Goal: Communication & Community: Answer question/provide support

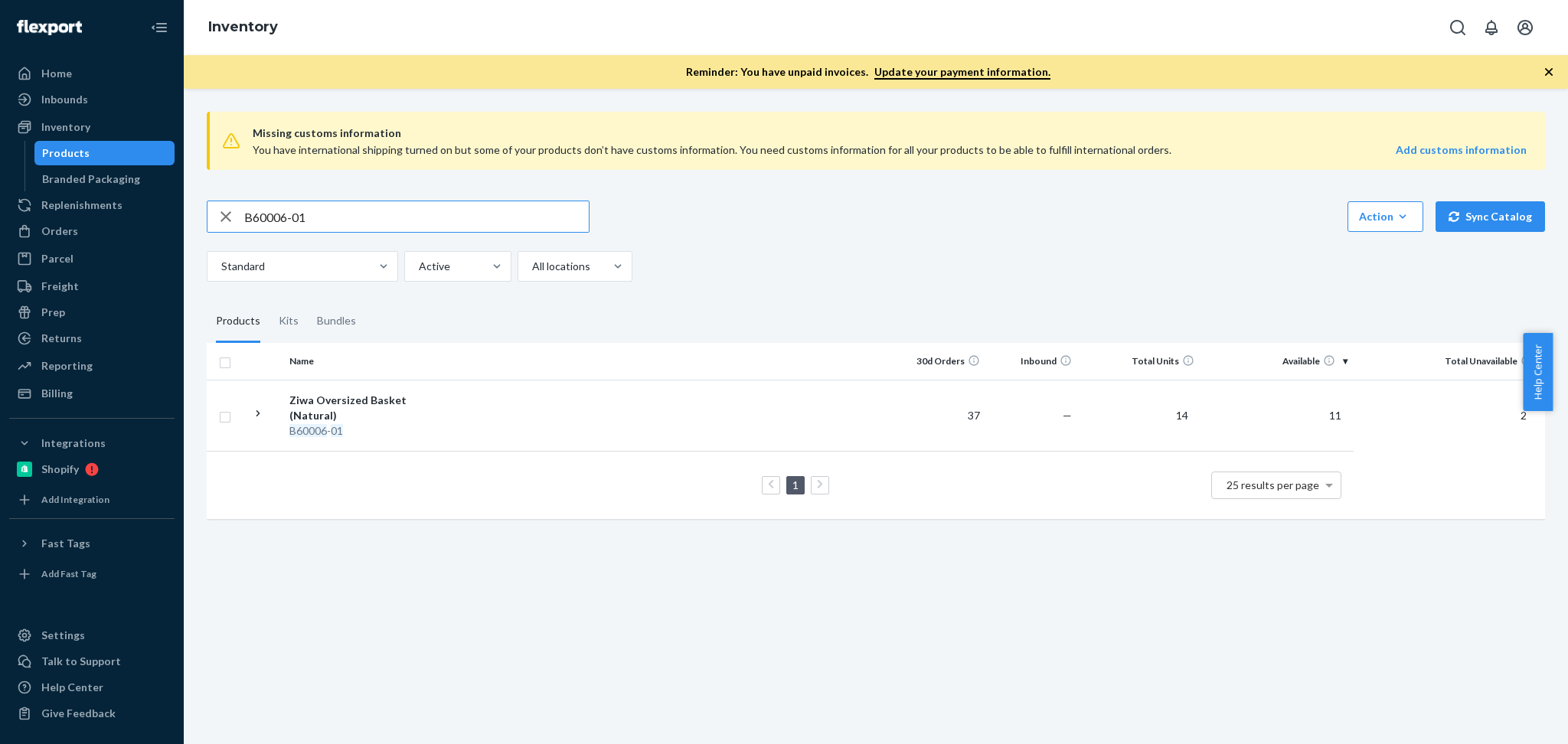
click at [328, 212] on input "B60006-01" at bounding box center [416, 216] width 345 height 31
click at [278, 208] on input "SKU R141027-06" at bounding box center [416, 216] width 345 height 31
click at [273, 213] on input "SKU R141027-06" at bounding box center [416, 216] width 345 height 31
type input "R141027-06"
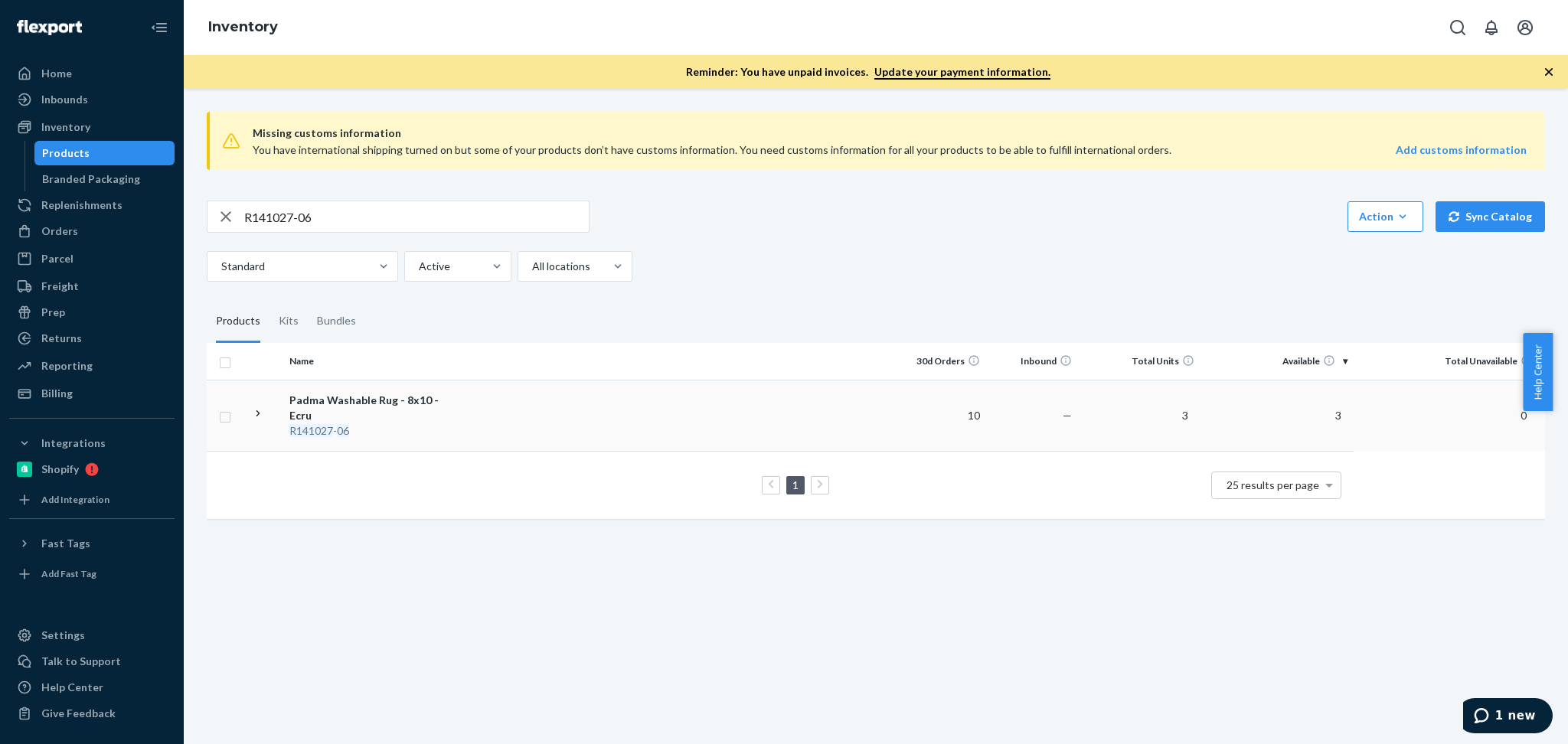
click at [455, 424] on td at bounding box center [675, 415] width 439 height 71
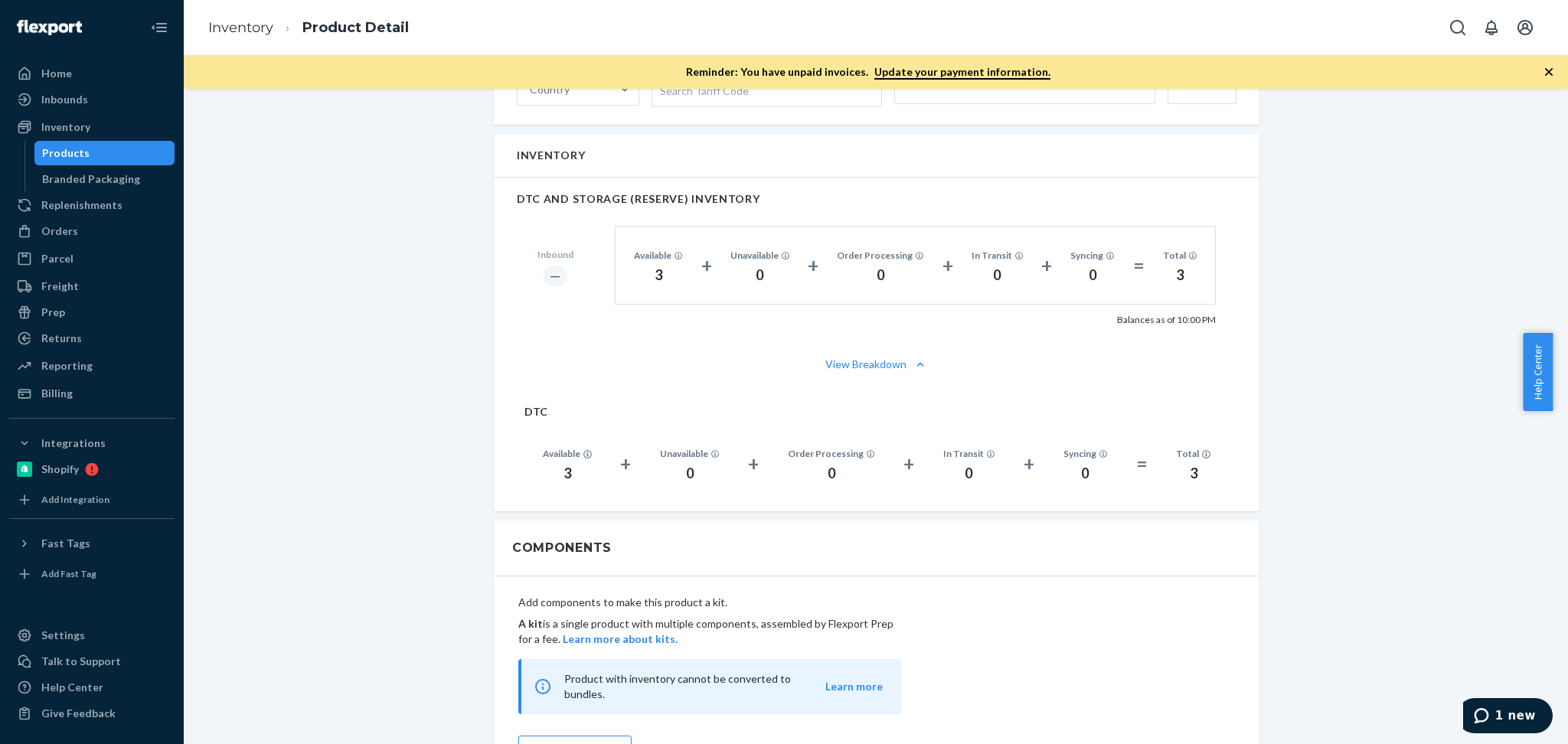
scroll to position [868, 0]
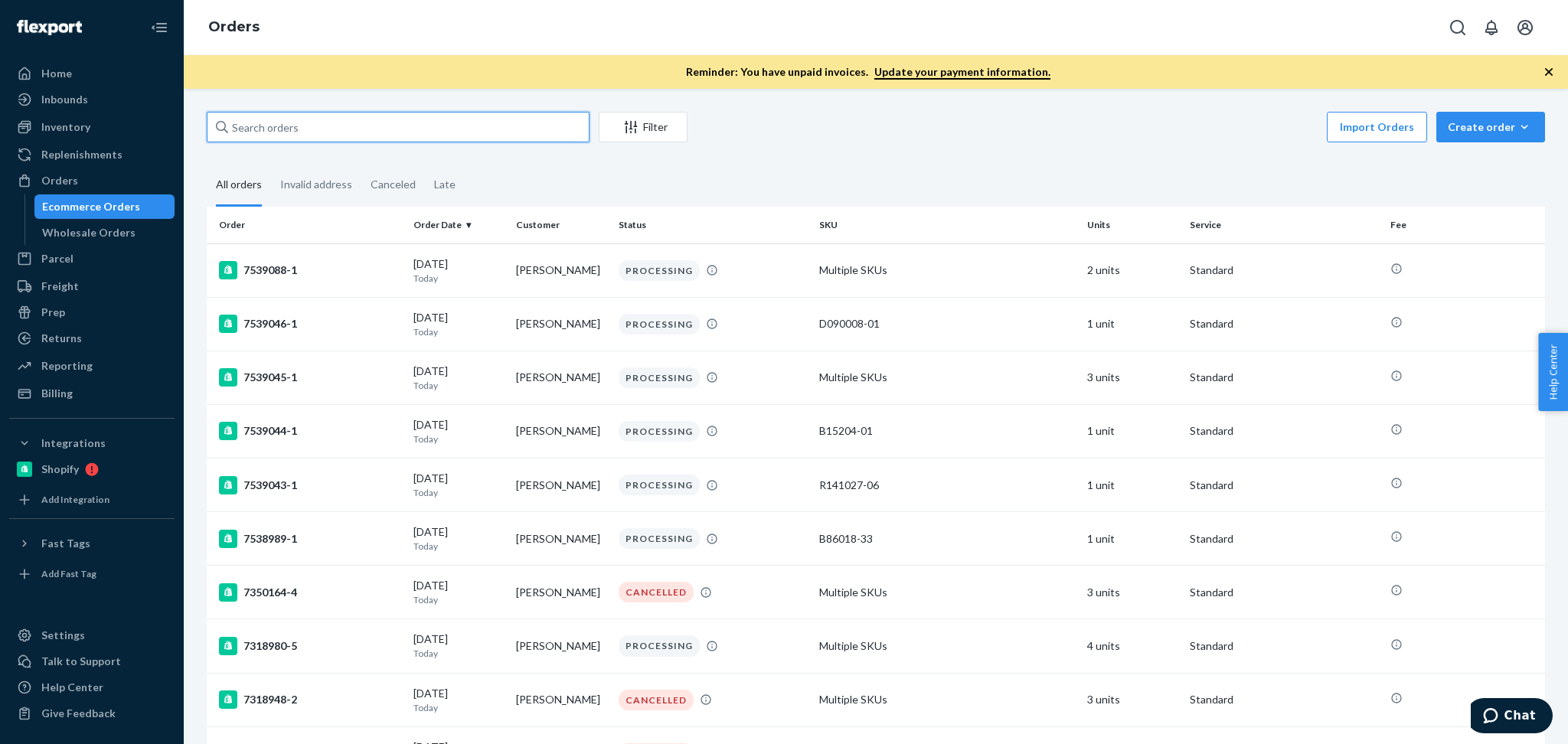
click at [387, 138] on input "text" at bounding box center [397, 126] width 382 height 31
paste input "137033280"
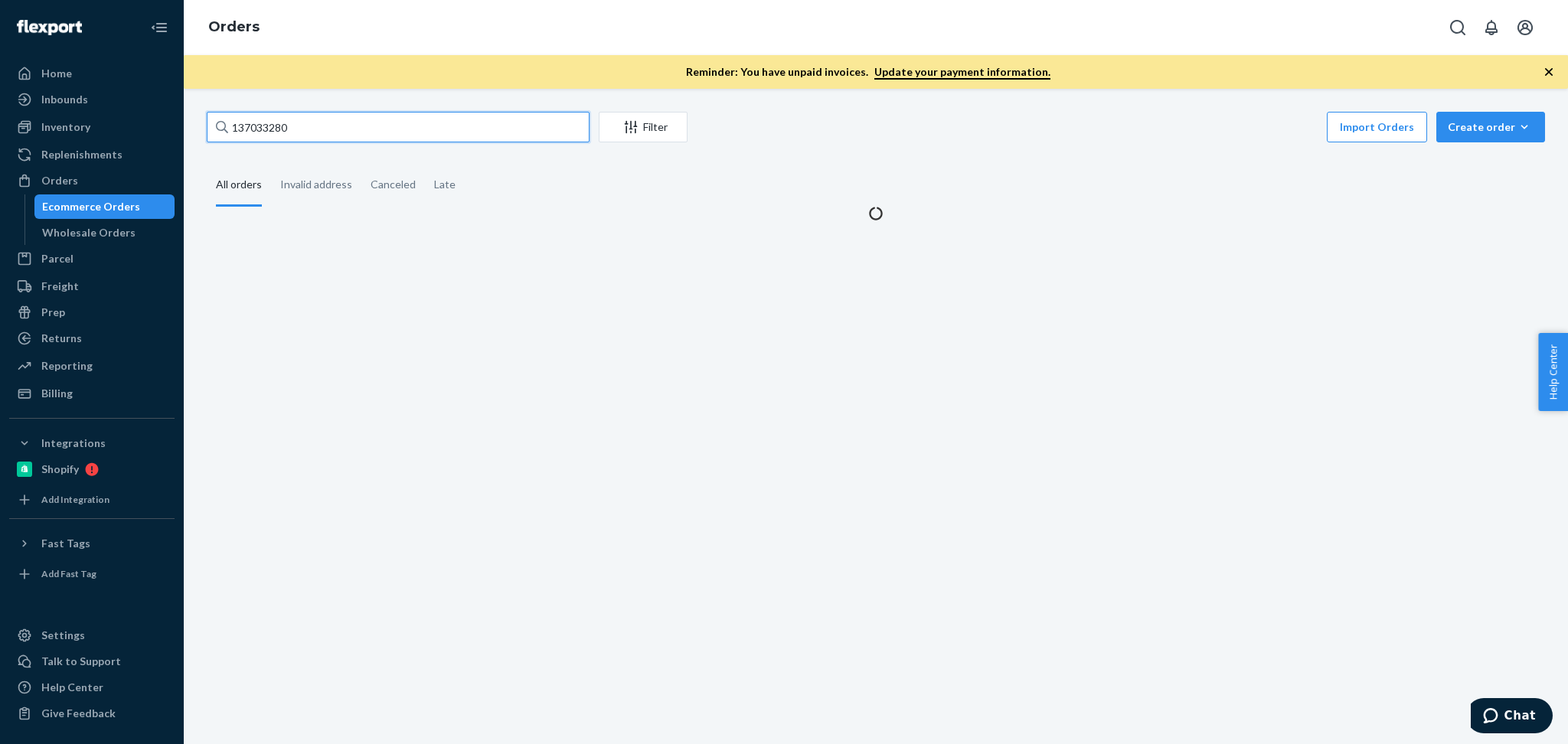
type input "137033280"
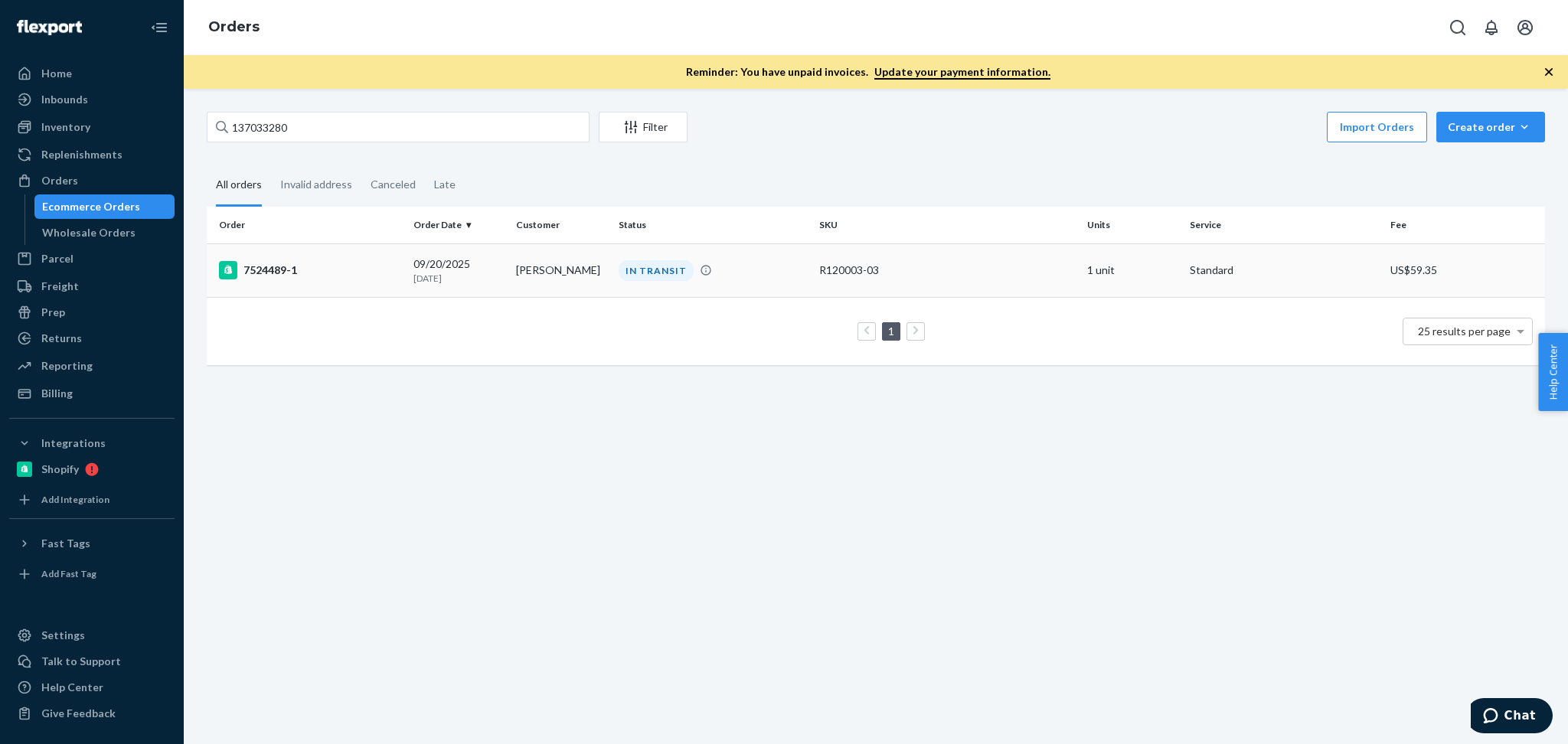
click at [484, 273] on p "3 days ago" at bounding box center [457, 278] width 90 height 13
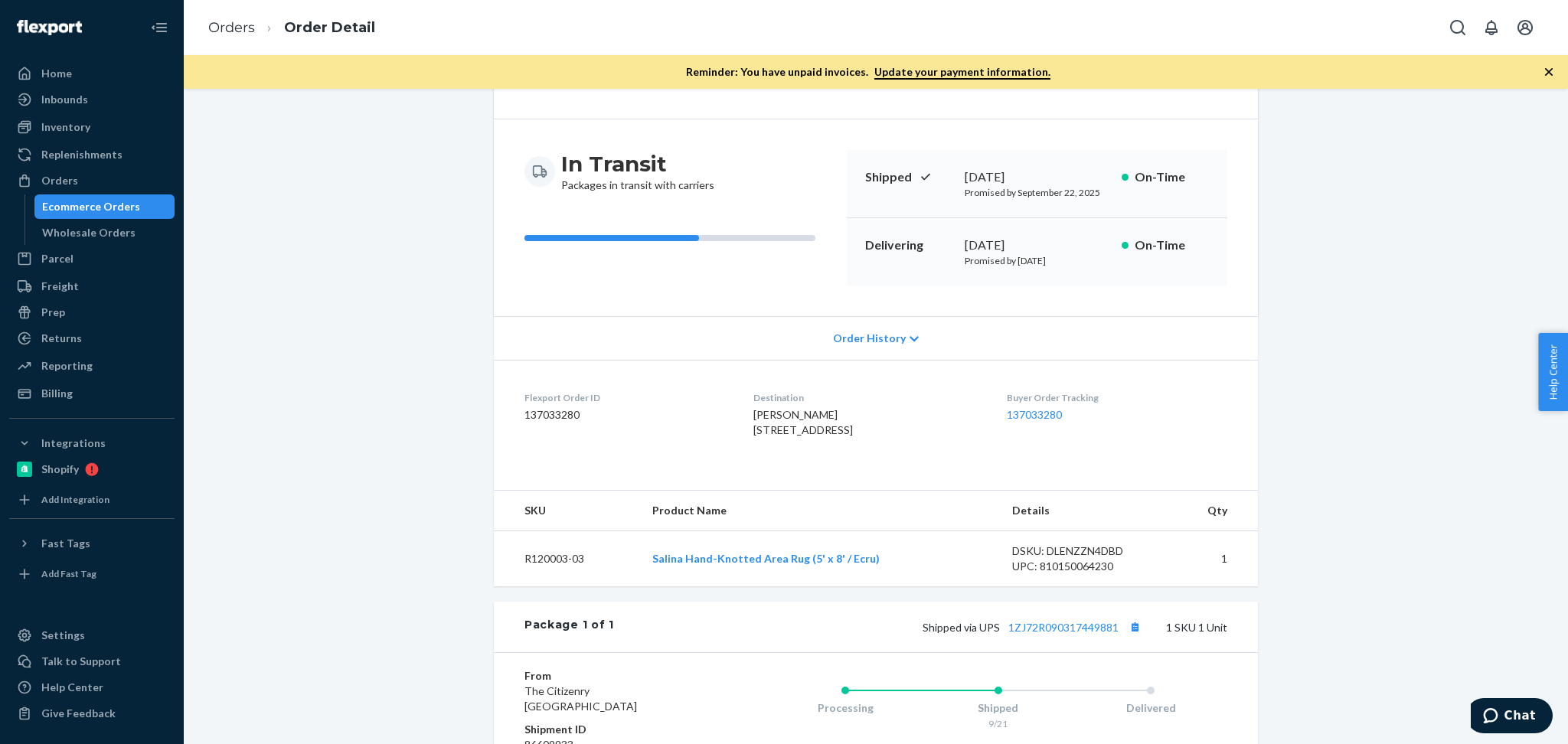
scroll to position [204, 0]
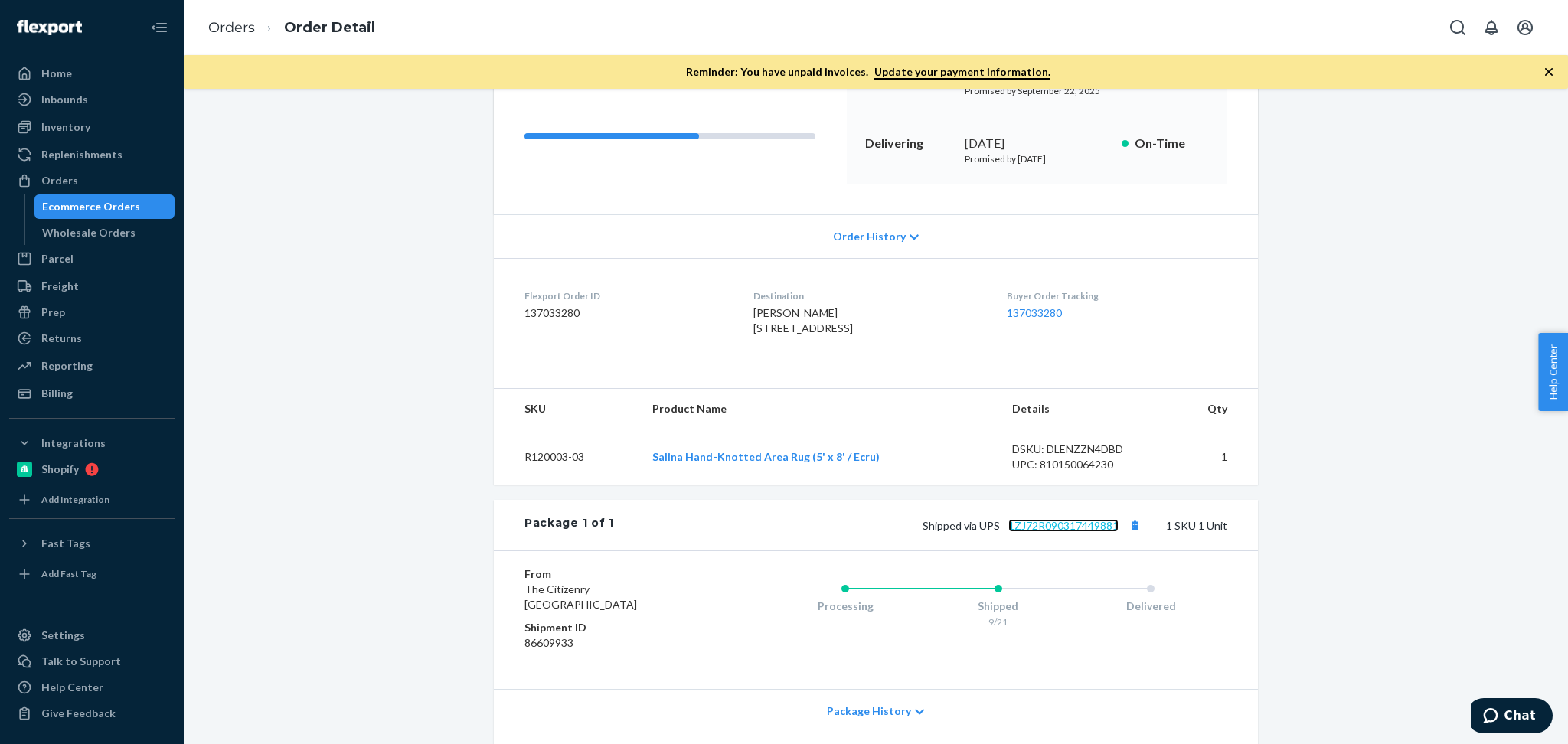
click at [1098, 533] on link "1ZJ72R090317449881" at bounding box center [1064, 525] width 111 height 13
drag, startPoint x: 94, startPoint y: 176, endPoint x: 692, endPoint y: 91, distance: 604.0
click at [94, 176] on div "Orders" at bounding box center [92, 181] width 162 height 22
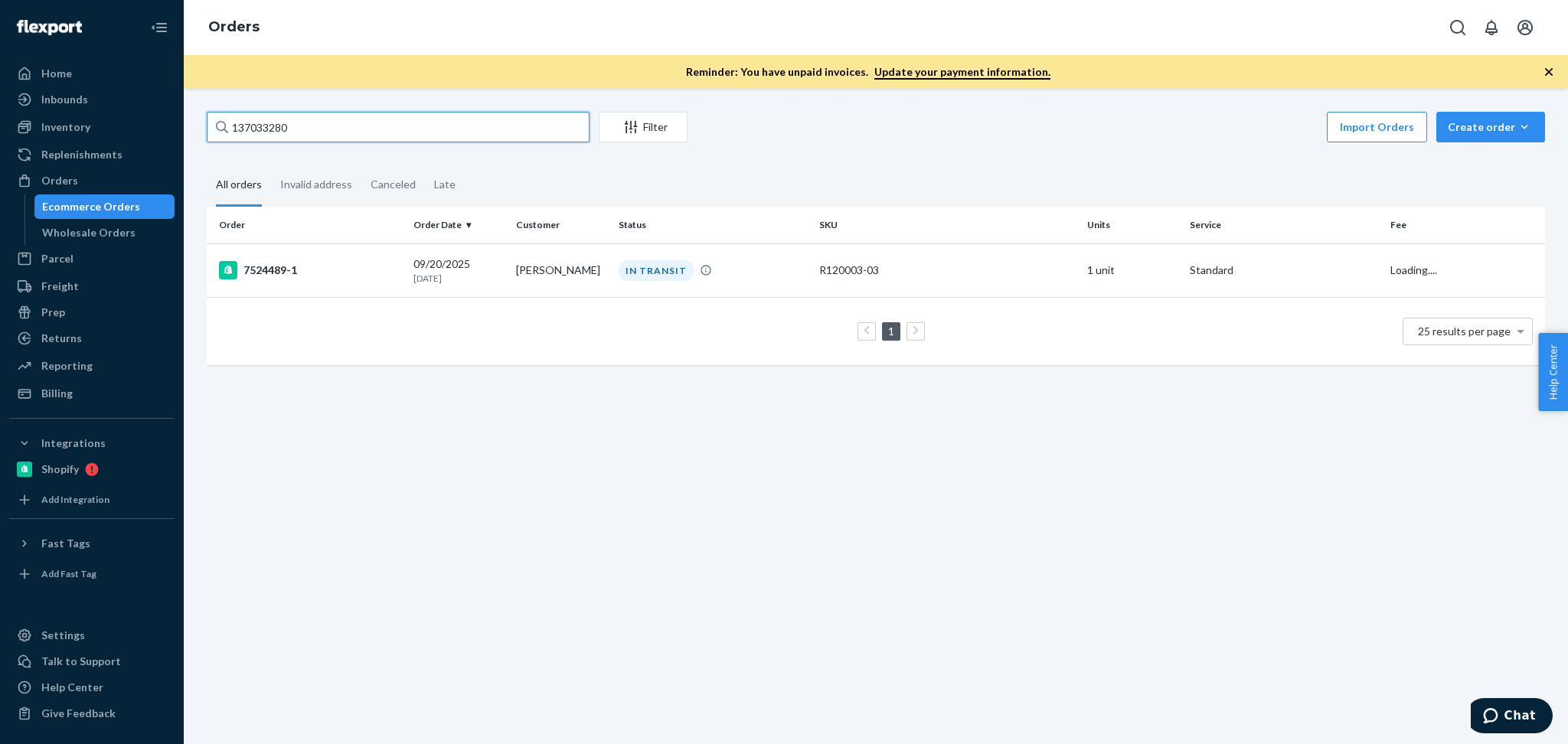
click at [343, 126] on input "137033280" at bounding box center [397, 126] width 382 height 31
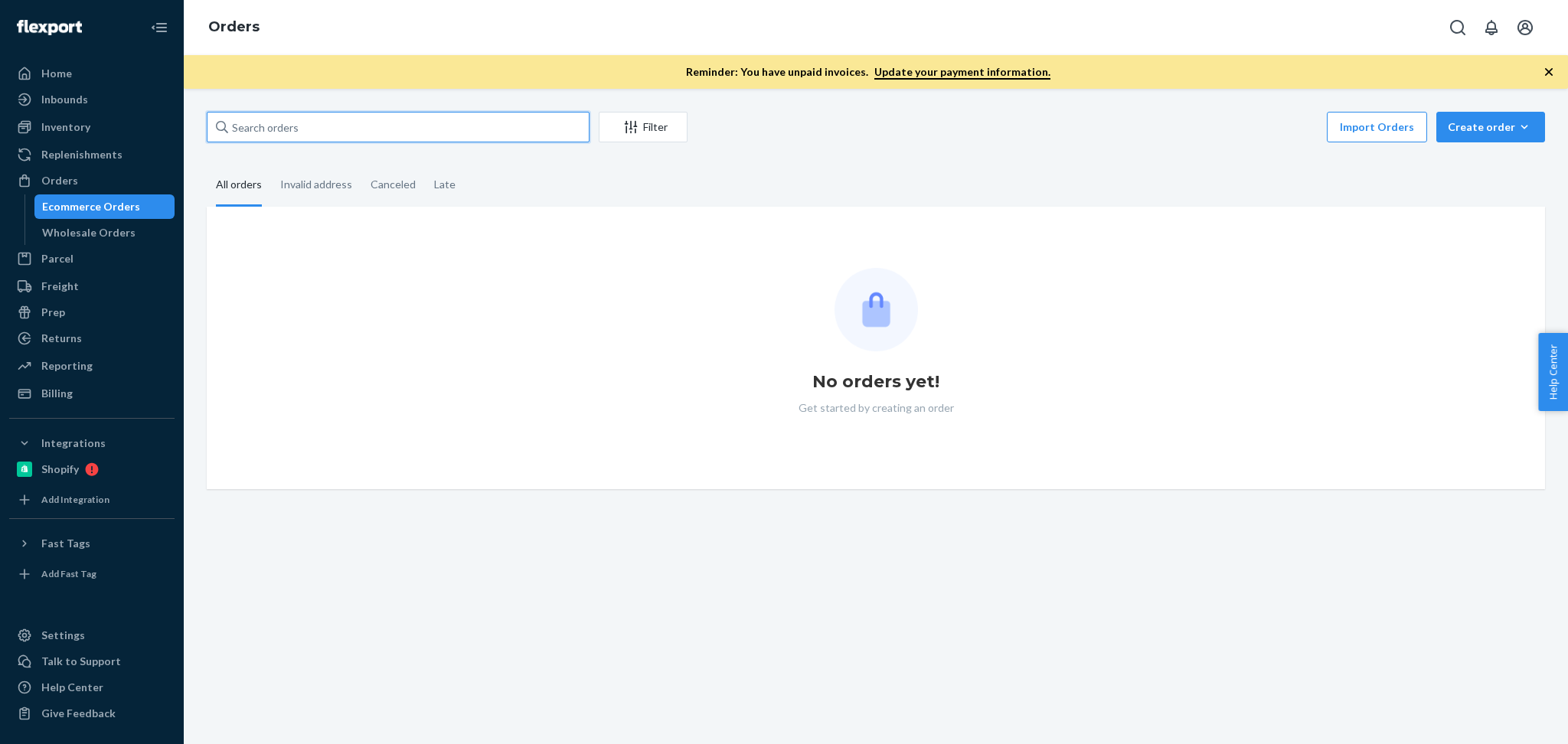
click at [342, 130] on input "text" at bounding box center [397, 126] width 382 height 31
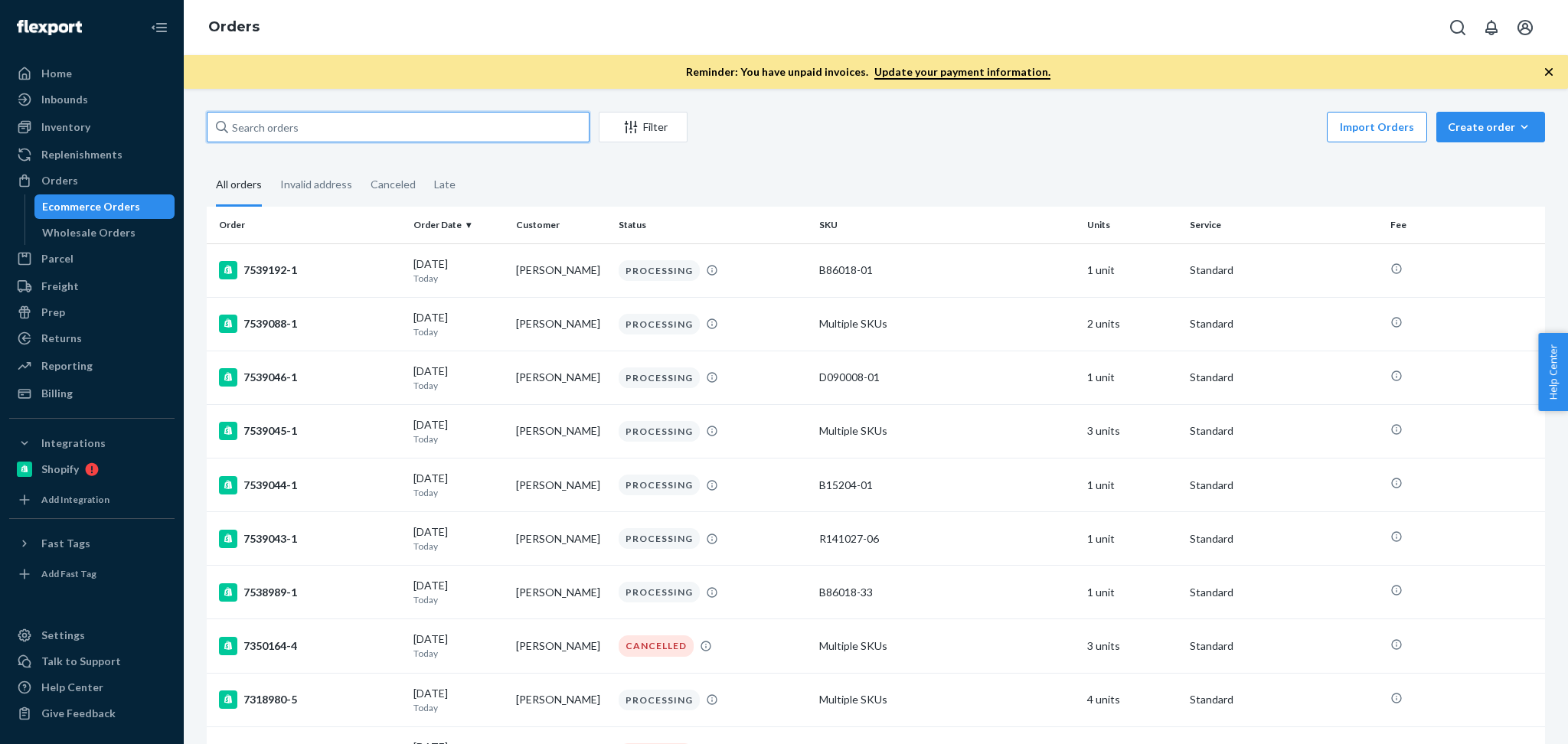
paste input "Nicole Self"
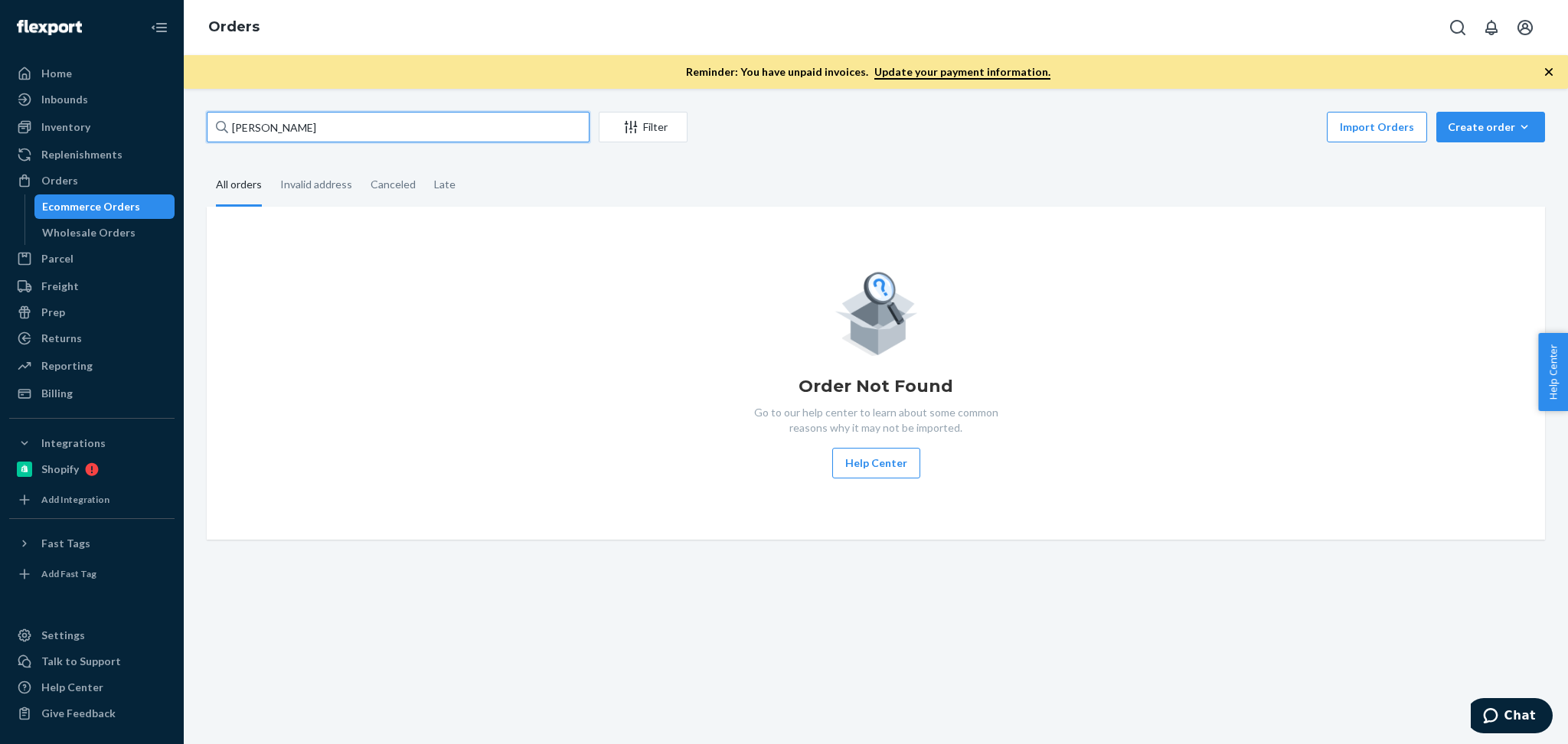
click at [350, 118] on input "Nicole Self" at bounding box center [397, 126] width 382 height 31
paste input "athalie Fraise"
type input "Nathalie Fraise"
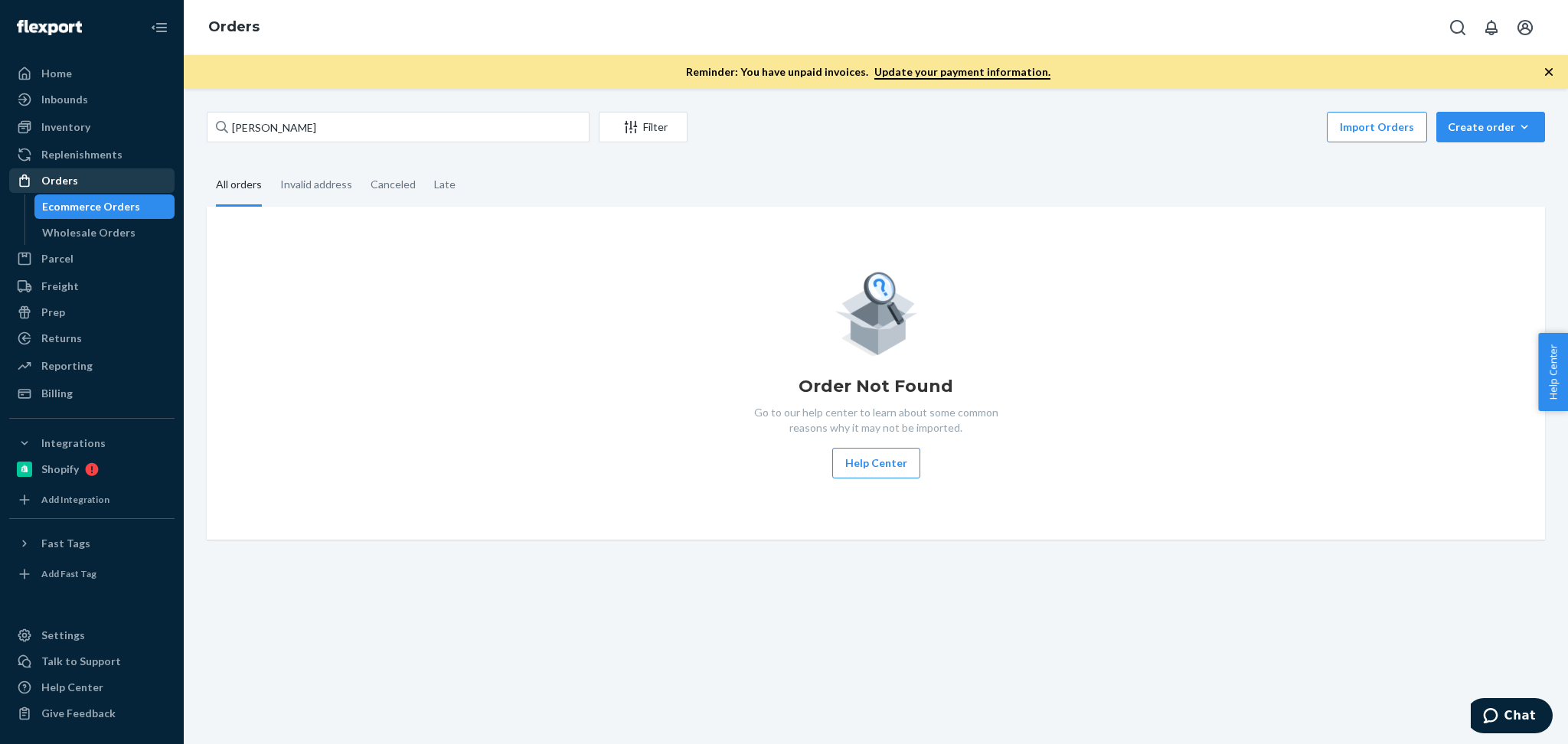
click at [86, 176] on div "Orders" at bounding box center [92, 181] width 162 height 22
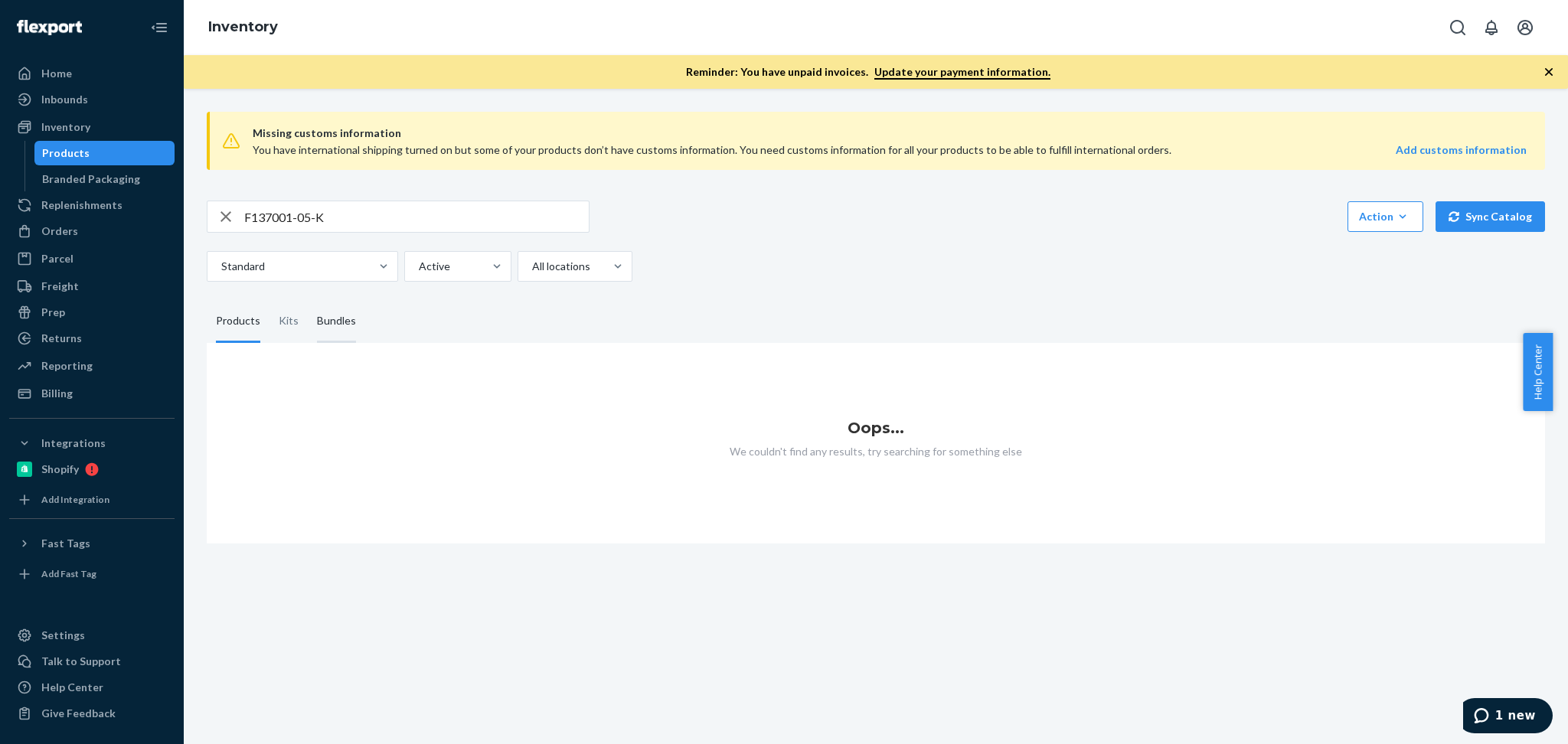
click at [333, 320] on div "Bundles" at bounding box center [337, 321] width 40 height 42
click at [308, 300] on input "Bundles" at bounding box center [308, 300] width 0 height 0
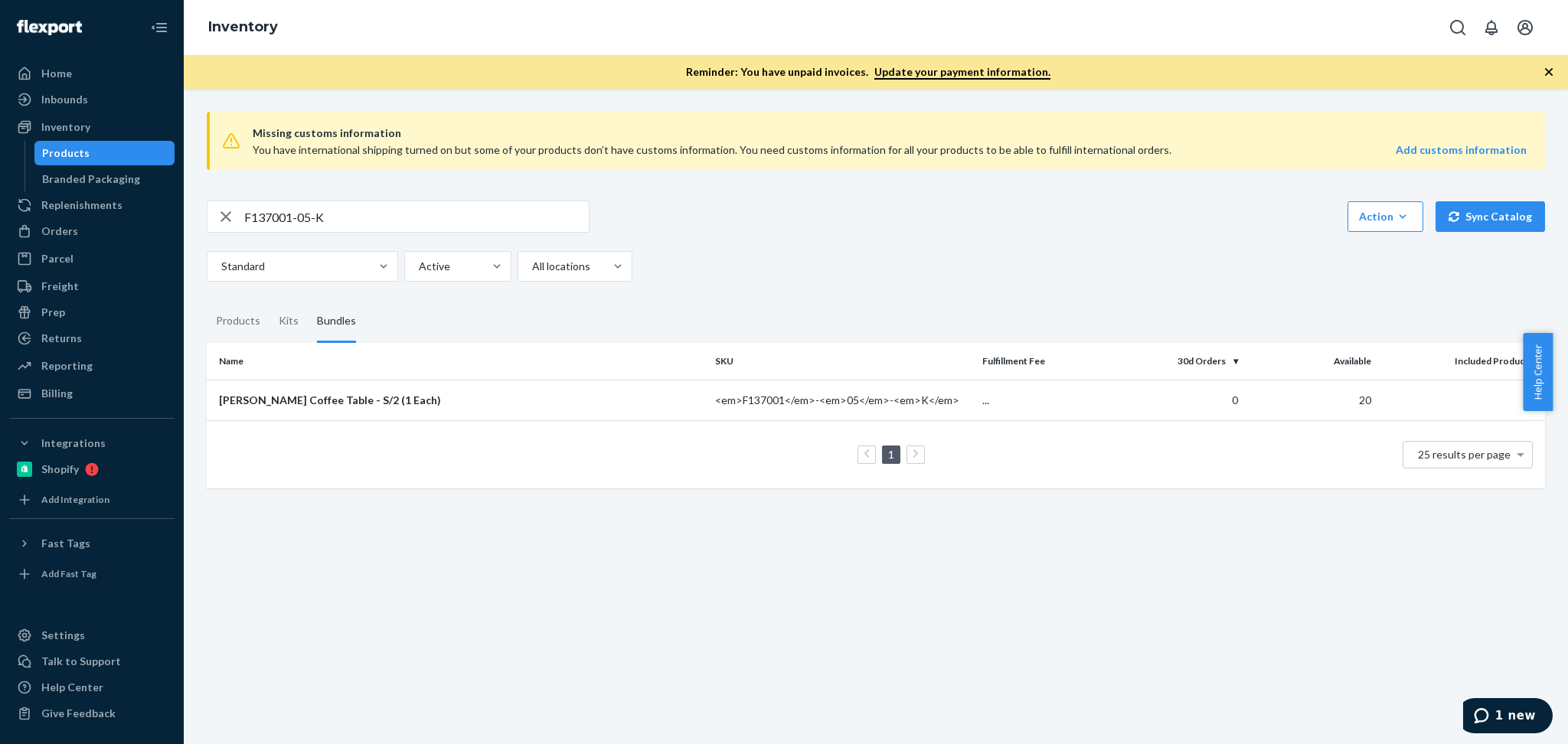
click at [961, 621] on div "Missing customs information You have international shipping turned on but some …" at bounding box center [875, 416] width 1384 height 655
click at [369, 408] on td "[PERSON_NAME] Coffee Table - S/2 (1 Each)" at bounding box center [457, 399] width 502 height 41
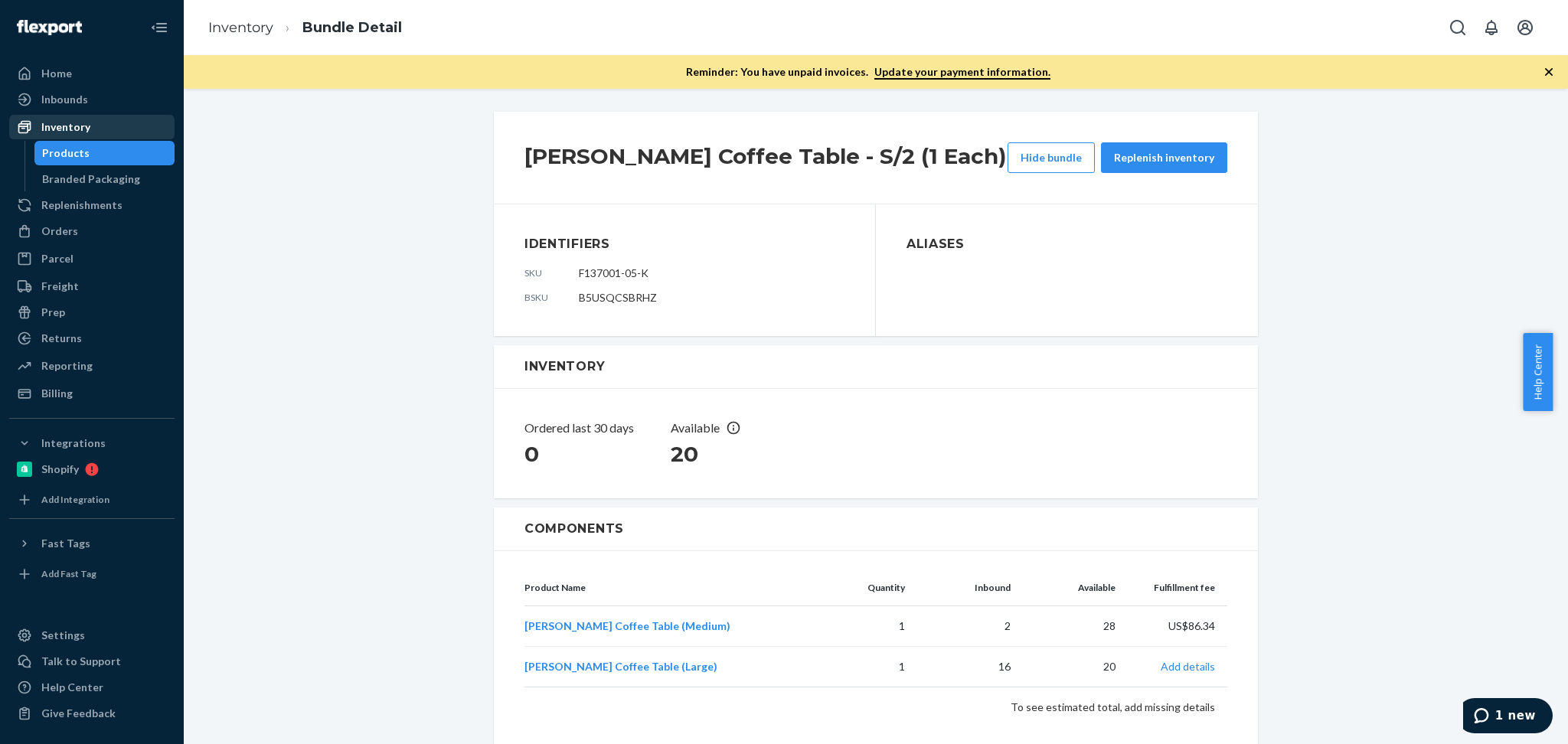
click at [102, 127] on div "Inventory" at bounding box center [92, 127] width 162 height 22
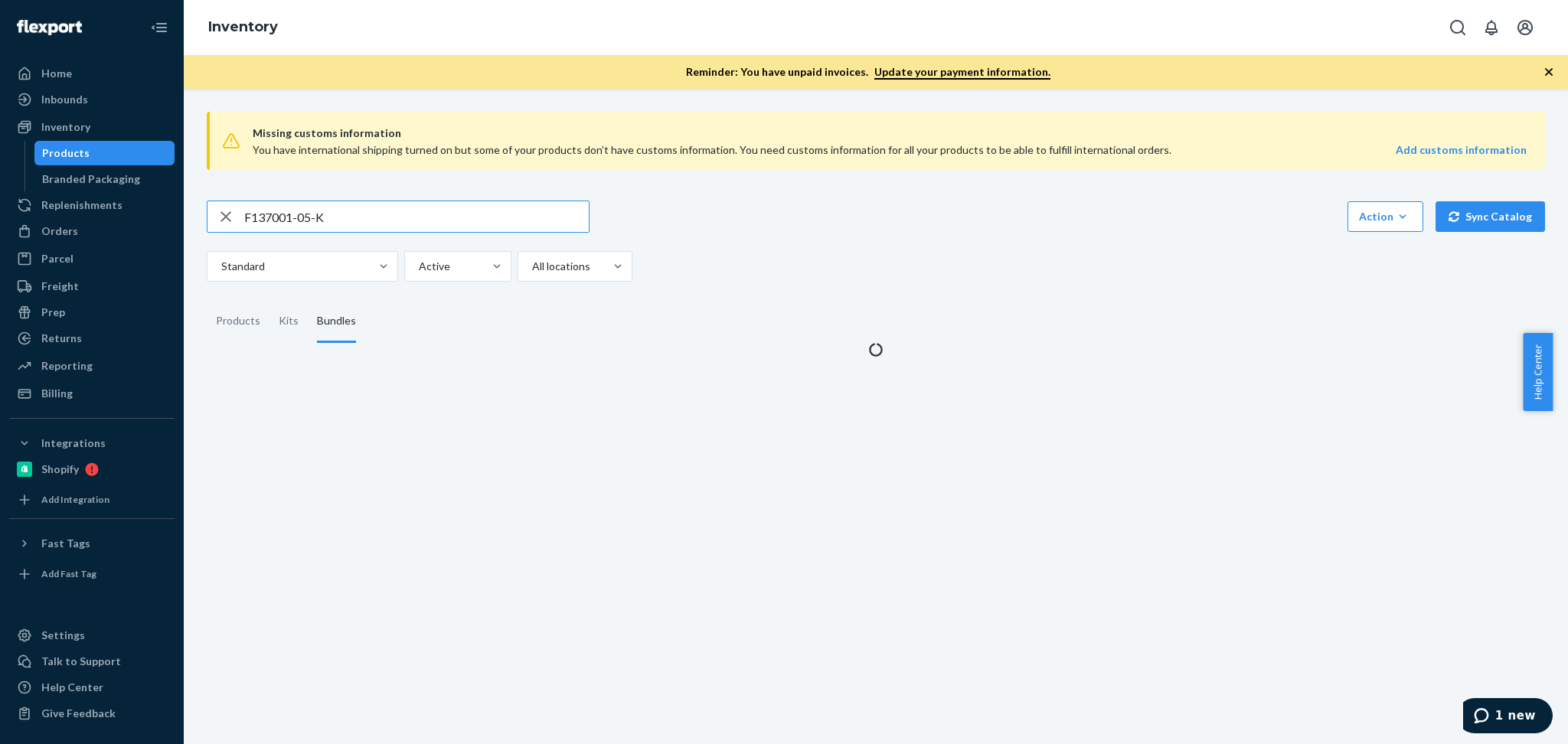
click at [446, 208] on input "F137001-05-K" at bounding box center [416, 216] width 345 height 31
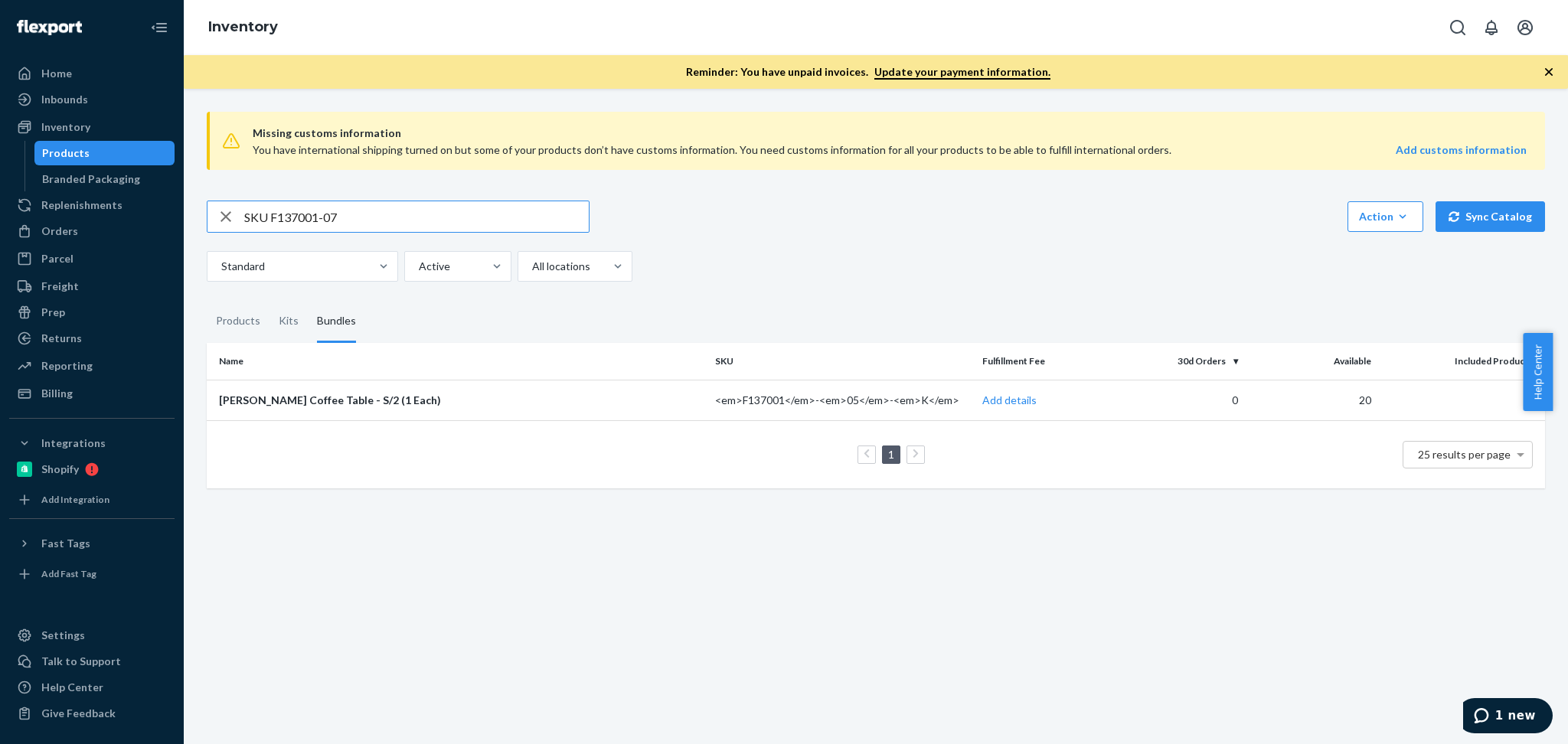
click at [268, 218] on input "SKU F137001-07" at bounding box center [416, 216] width 345 height 31
type input "F137001-07"
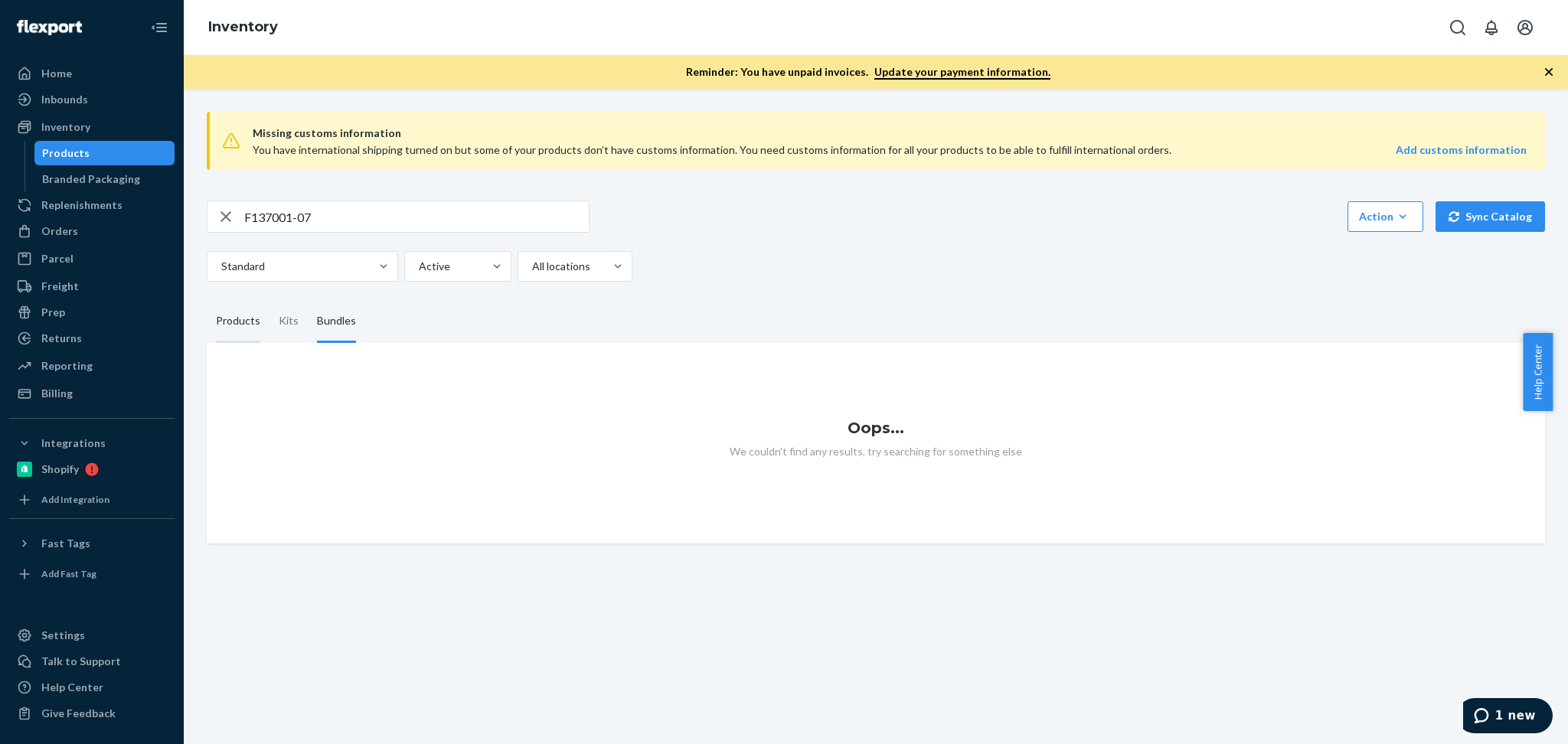
click at [236, 320] on div "Products" at bounding box center [238, 321] width 44 height 42
click at [206, 300] on input "Products" at bounding box center [206, 300] width 0 height 0
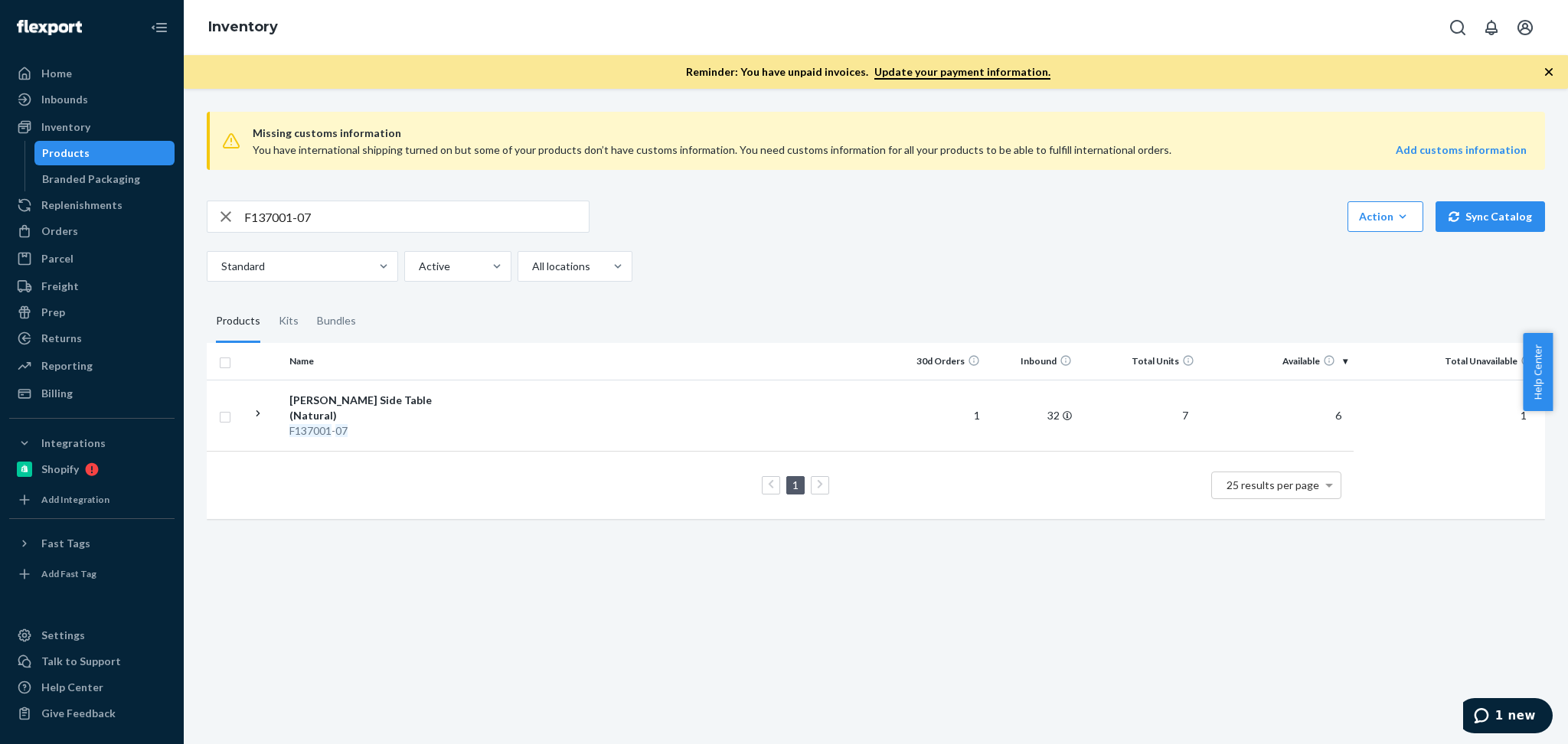
click at [1094, 634] on div "Missing customs information You have international shipping turned on but some …" at bounding box center [875, 416] width 1384 height 655
click at [371, 424] on div "F137001 - 07" at bounding box center [370, 431] width 160 height 15
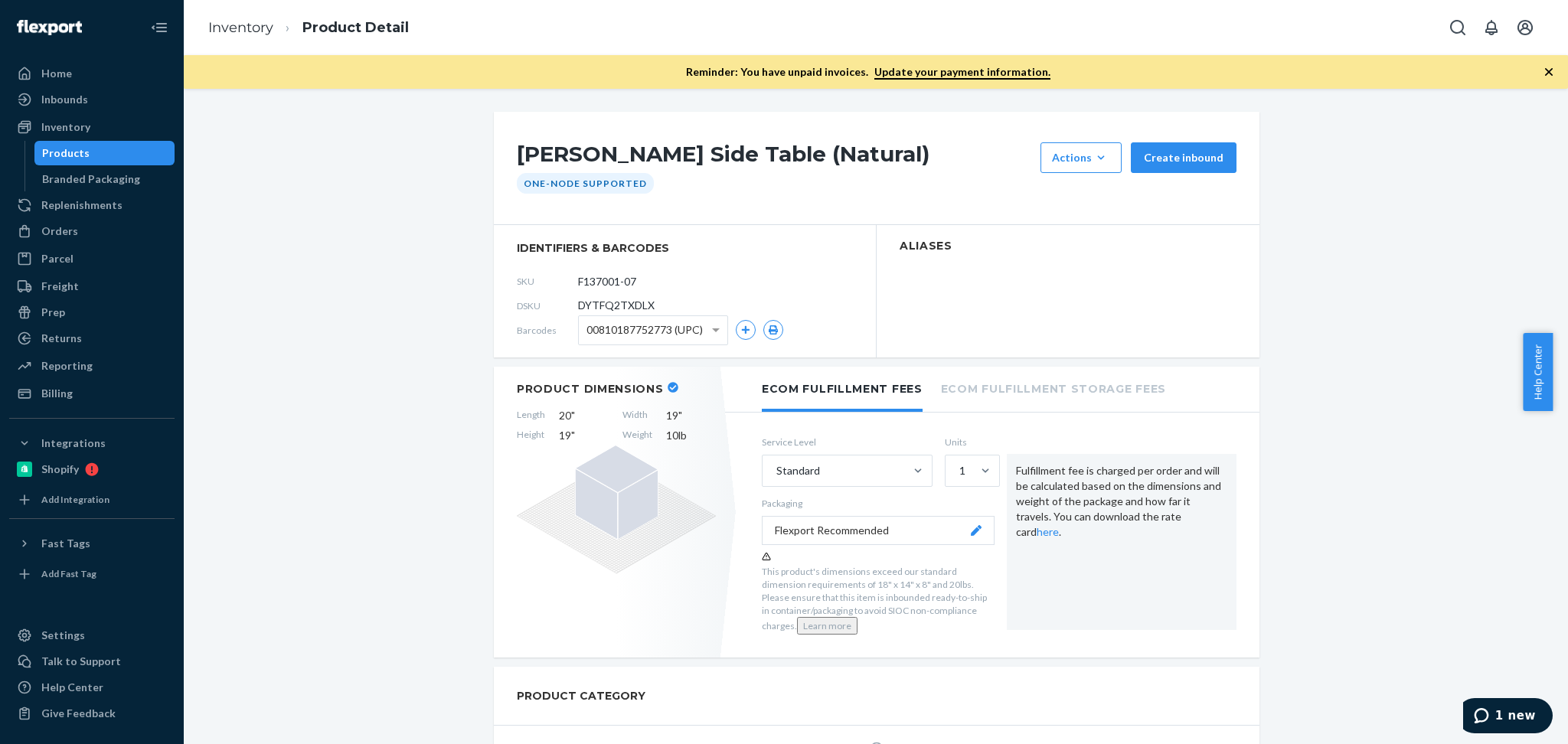
drag, startPoint x: 121, startPoint y: 137, endPoint x: 126, endPoint y: 117, distance: 20.6
click at [121, 137] on div "Inventory" at bounding box center [92, 127] width 162 height 22
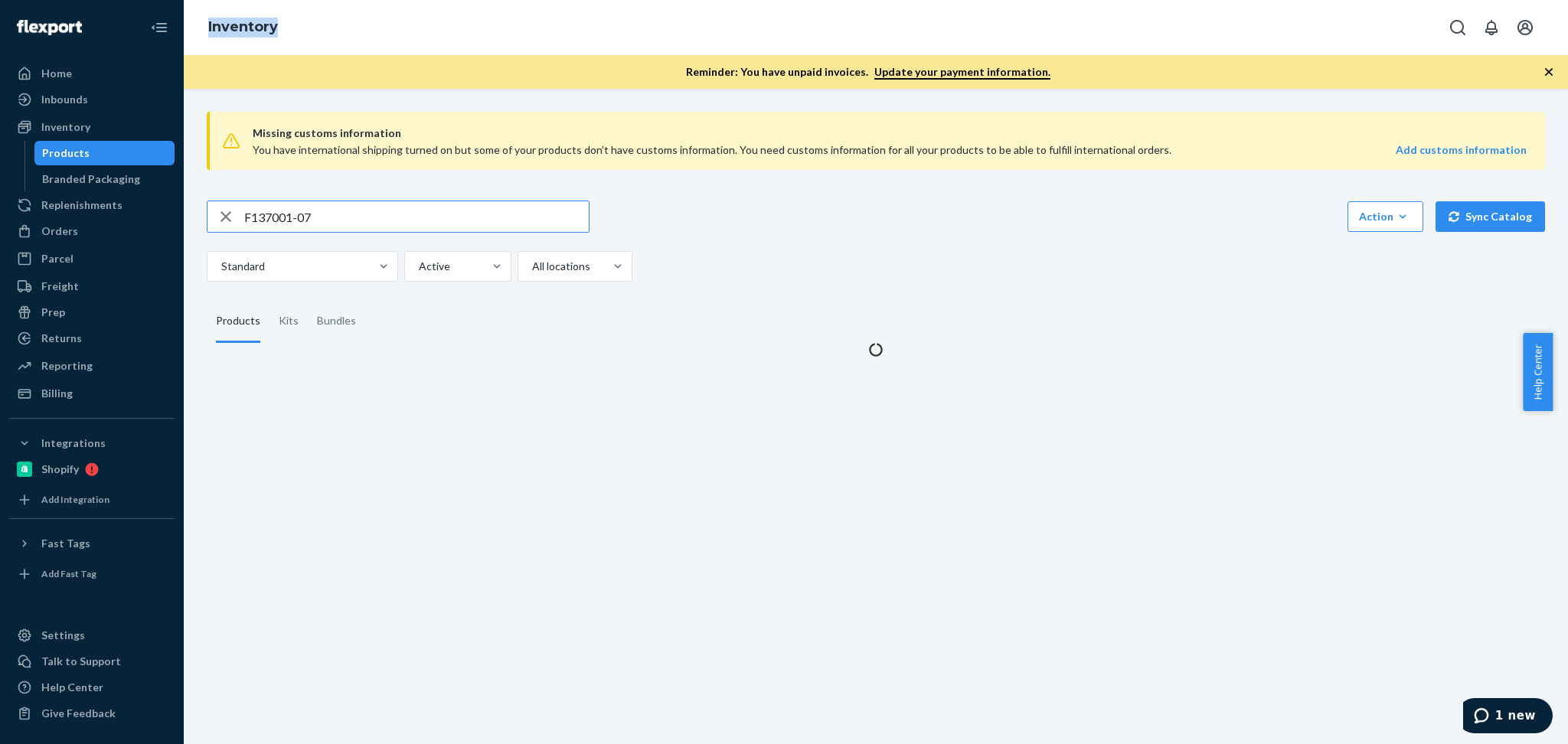
drag, startPoint x: 297, startPoint y: 2, endPoint x: 362, endPoint y: 22, distance: 68.0
click at [362, 22] on div "Inventory" at bounding box center [875, 28] width 1384 height 55
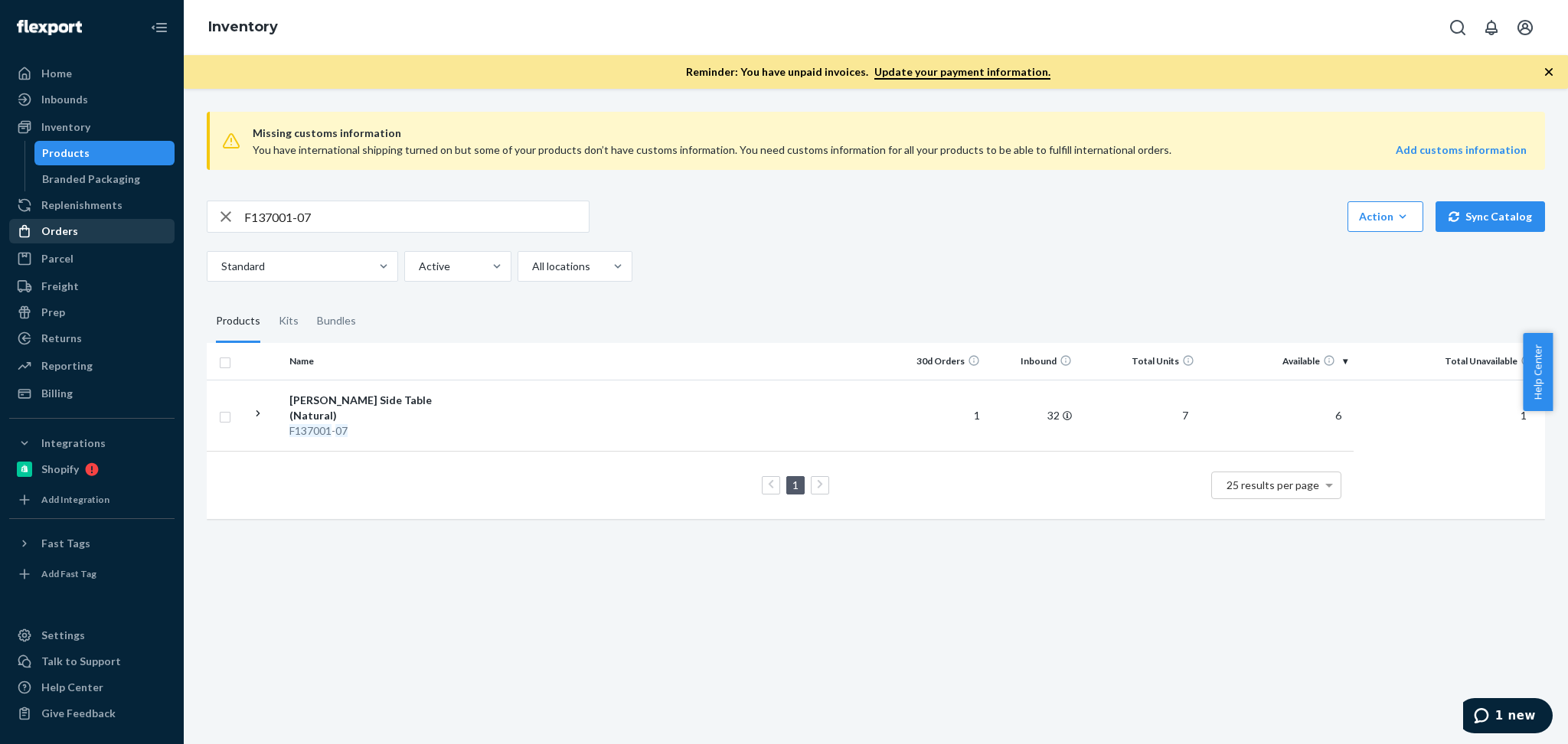
click at [76, 227] on div "Orders" at bounding box center [92, 231] width 162 height 22
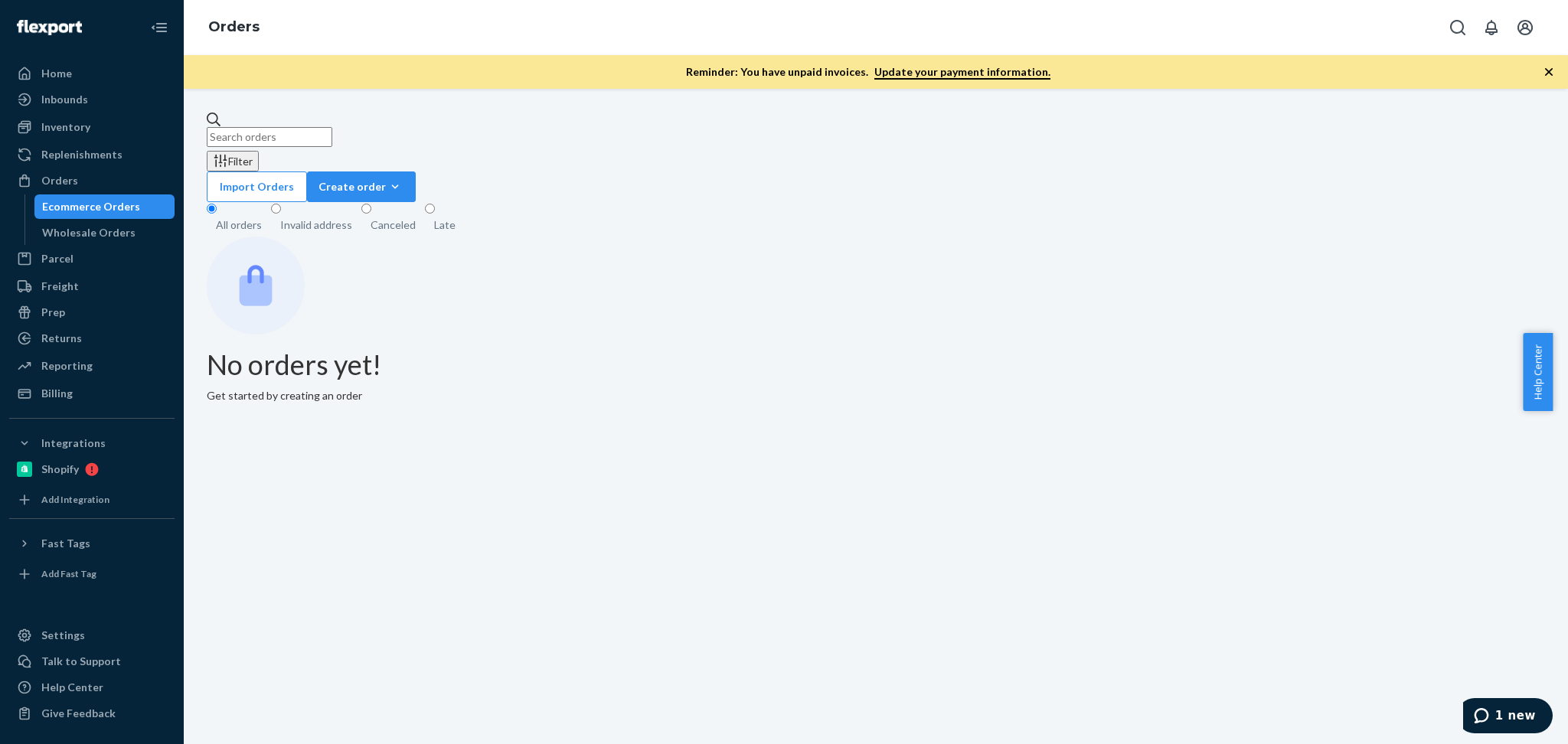
click at [320, 134] on input "text" at bounding box center [269, 137] width 125 height 20
paste input "R141027-06"
type input "R141027-06"
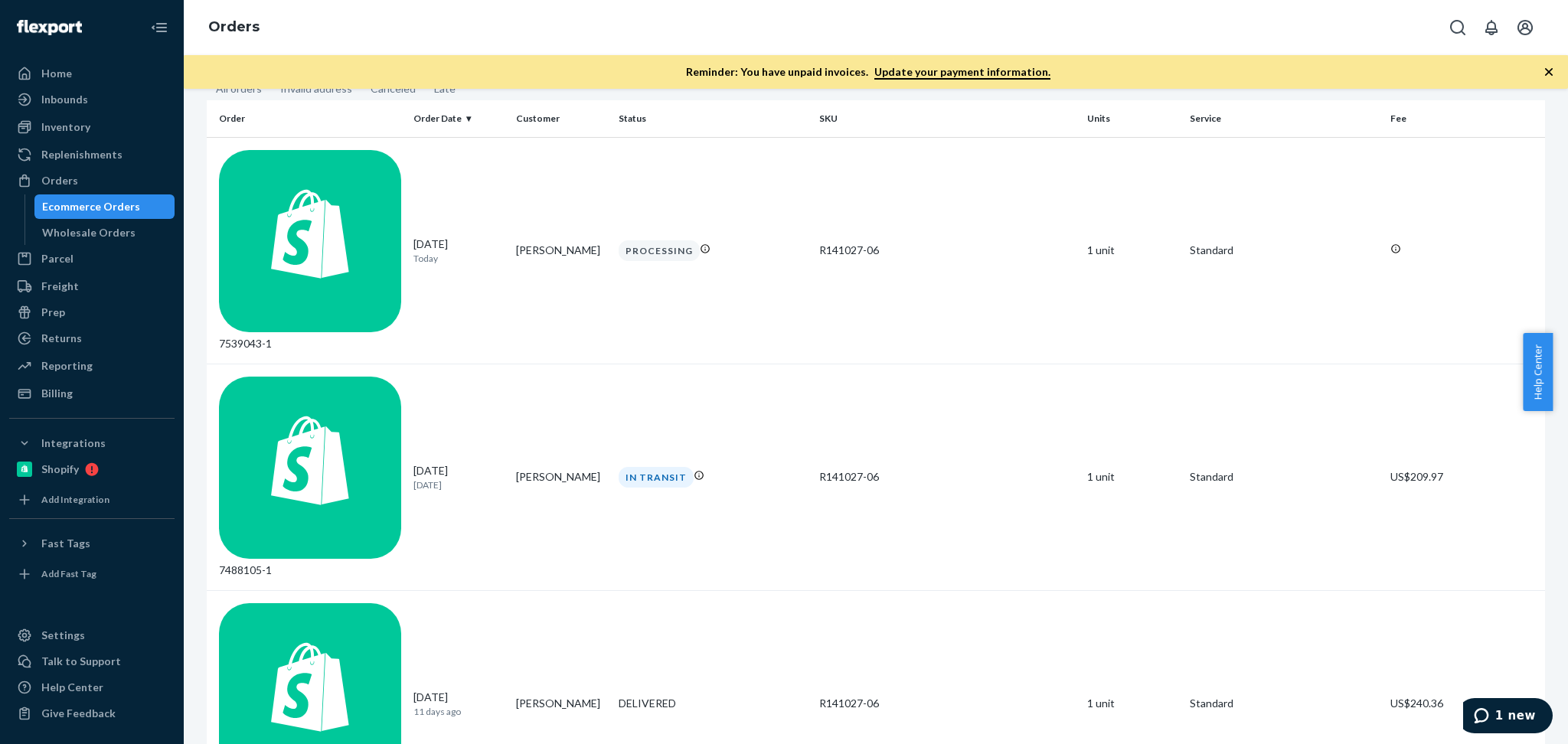
scroll to position [190, 0]
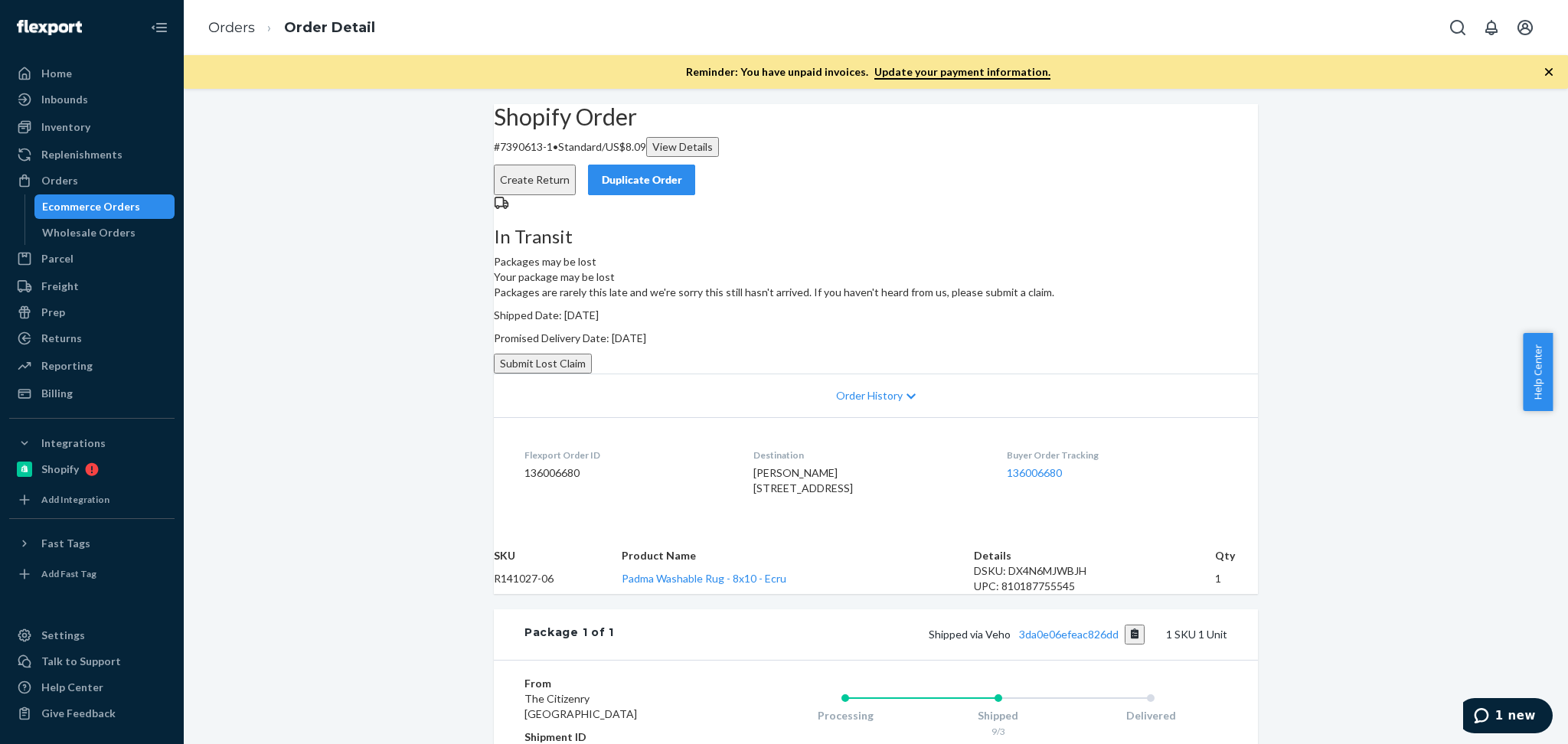
scroll to position [34, 0]
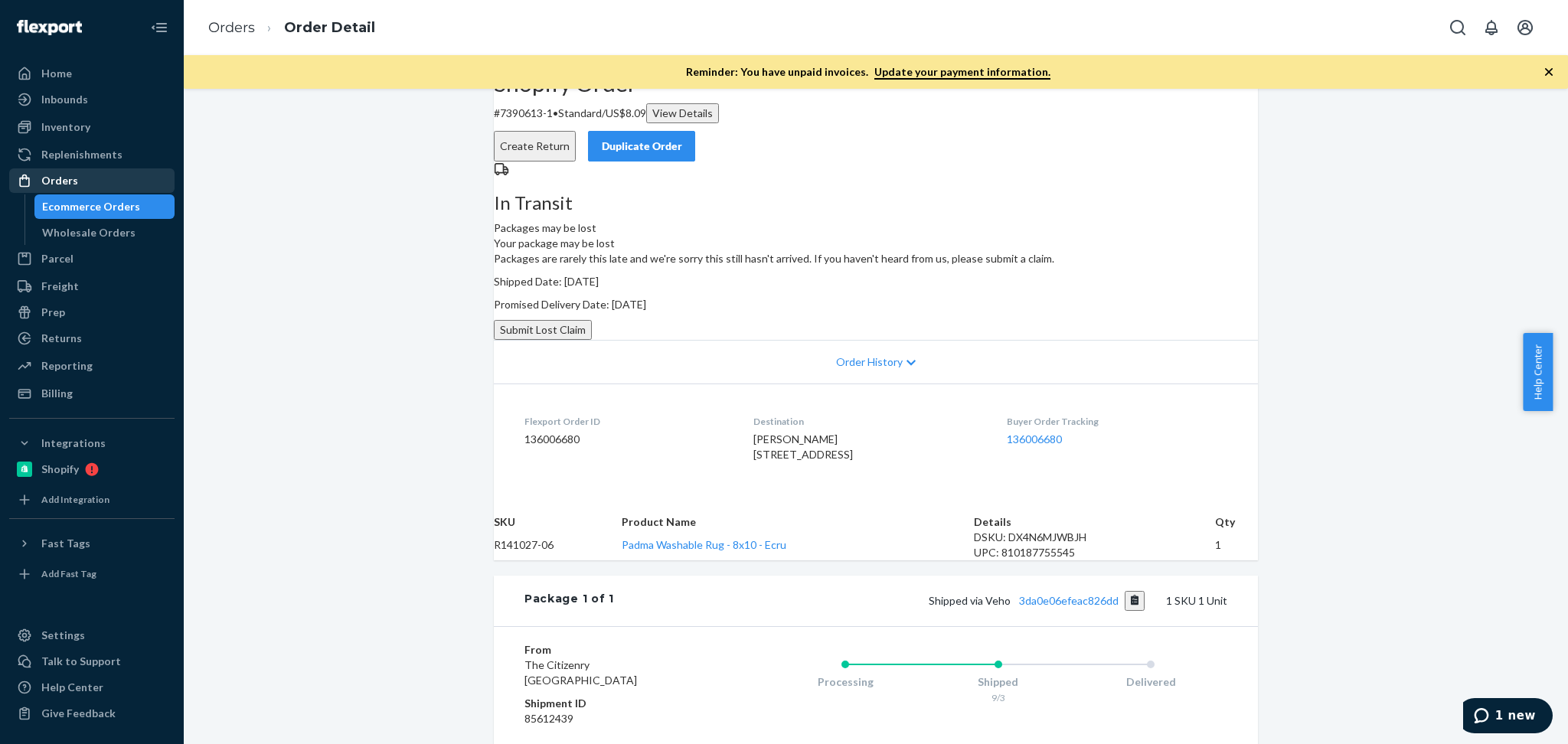
click at [81, 182] on div "Orders" at bounding box center [92, 181] width 162 height 22
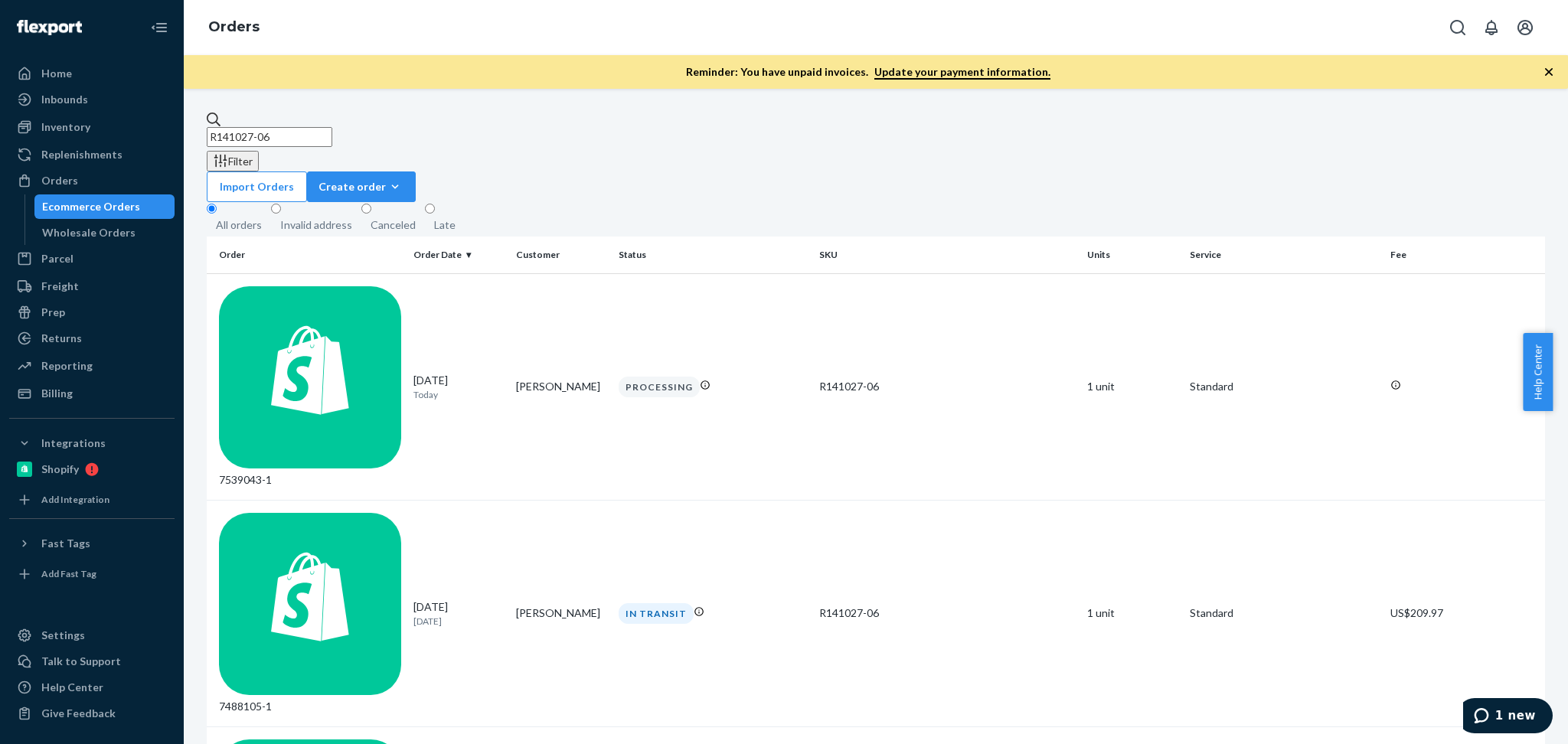
scroll to position [34, 0]
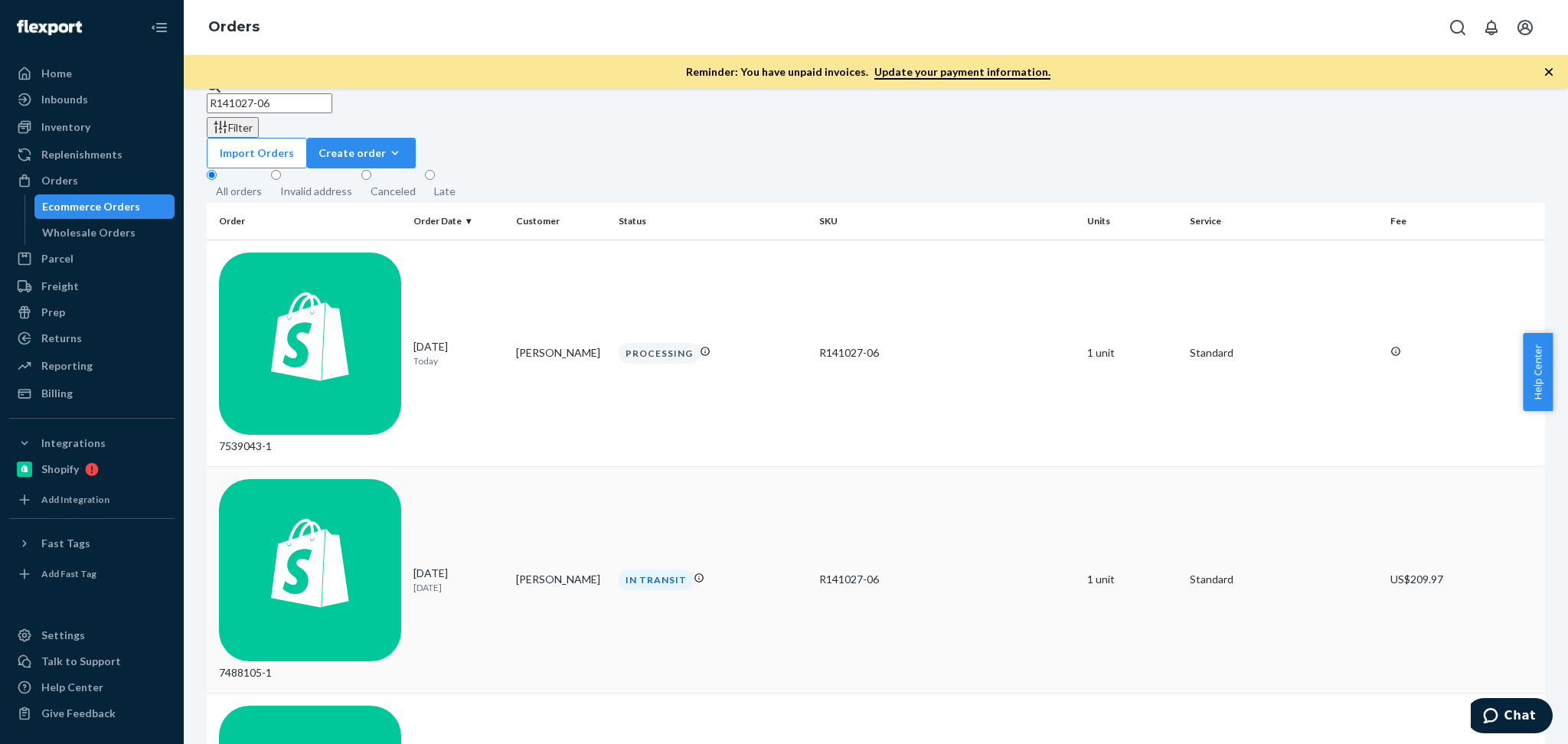
click at [485, 566] on div "[DATE] [DATE]" at bounding box center [457, 580] width 90 height 29
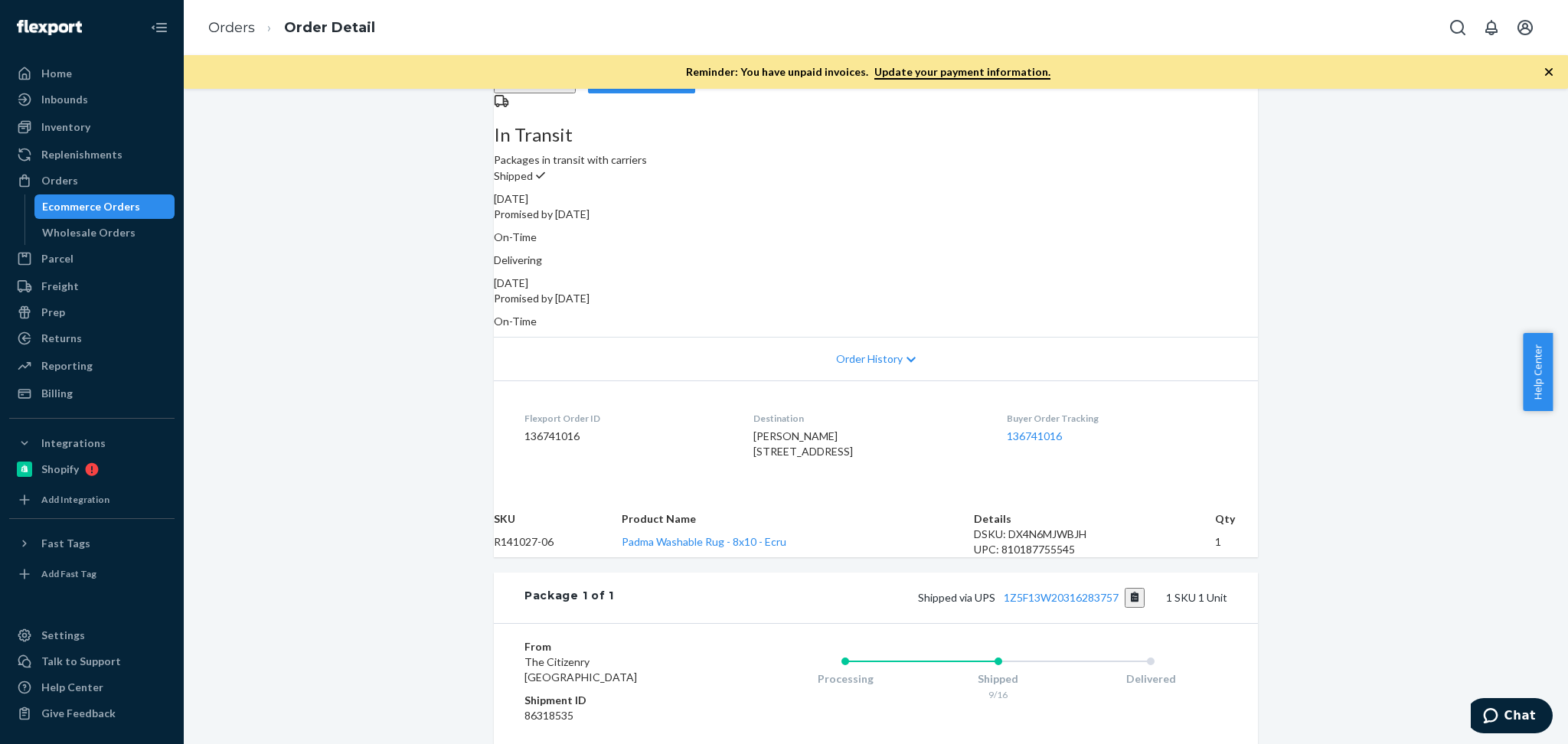
scroll to position [169, 0]
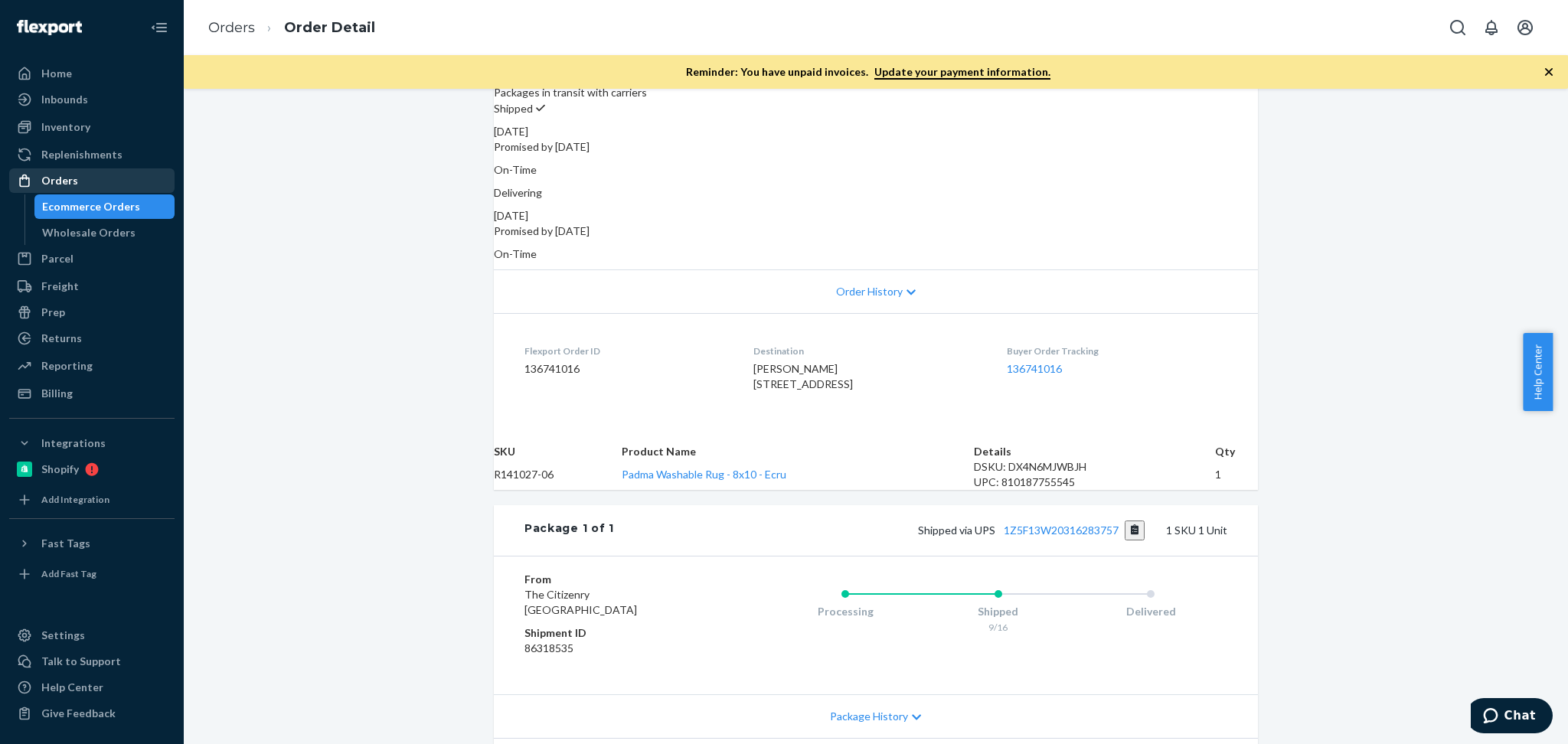
click at [87, 184] on div "Orders" at bounding box center [92, 181] width 162 height 22
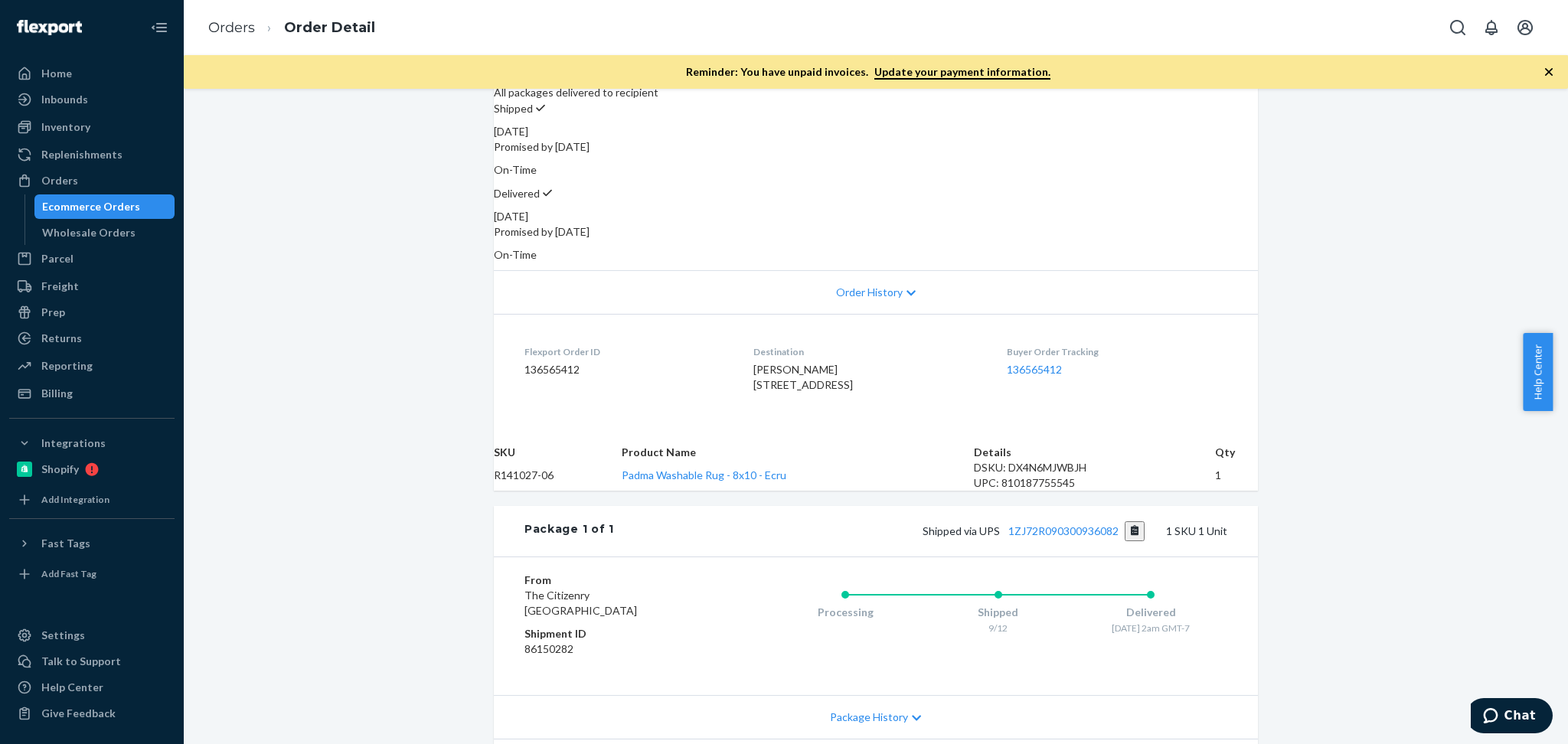
scroll to position [204, 0]
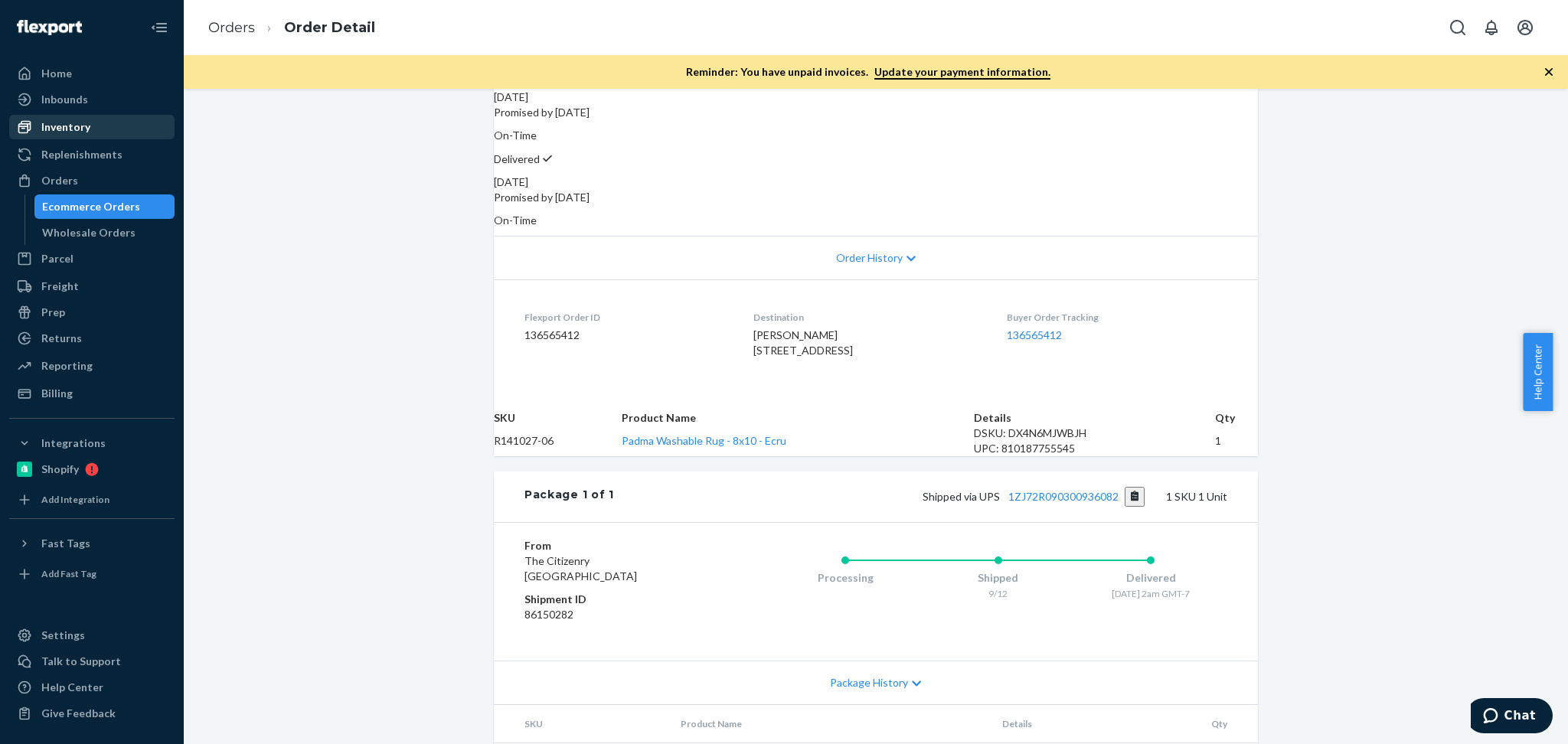
click at [96, 129] on div "Inventory" at bounding box center [92, 127] width 162 height 22
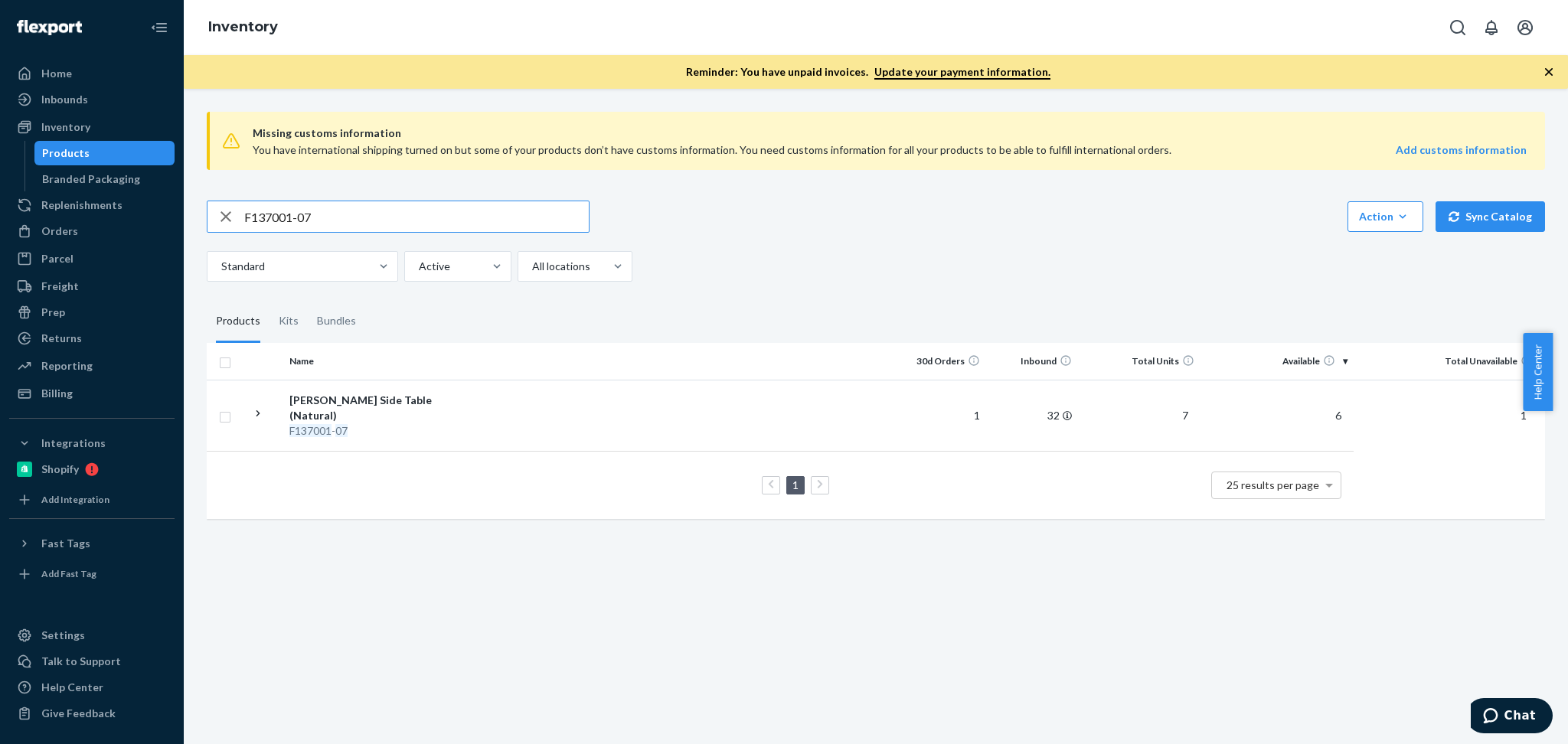
click at [389, 212] on input "F137001-07" at bounding box center [416, 216] width 345 height 31
paste input "R141027-06"
type input "R141027-06"
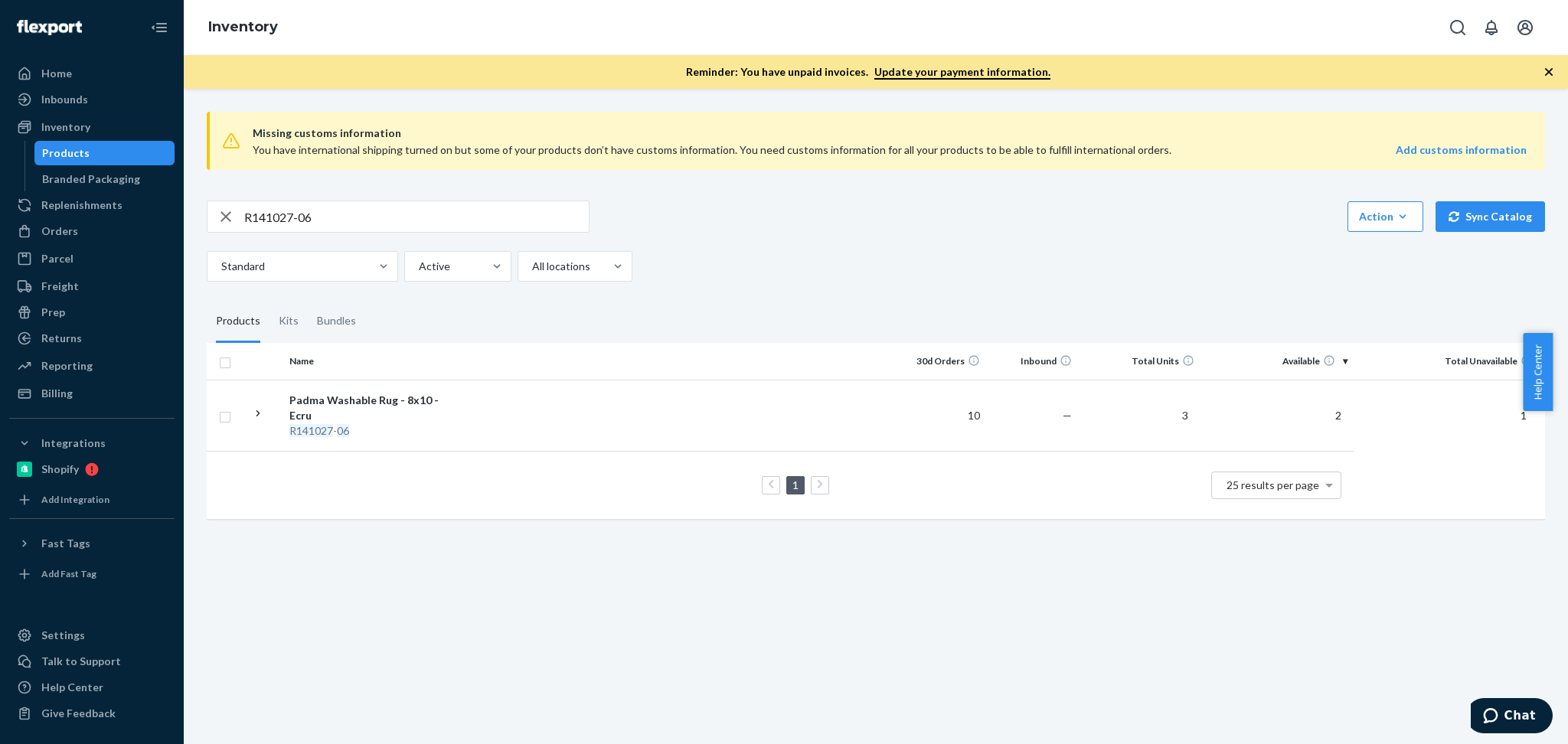
click at [657, 627] on div "Missing customs information You have international shipping turned on but some …" at bounding box center [875, 416] width 1384 height 655
click at [378, 406] on div "Padma Washable Rug - 8x10 - Ecru" at bounding box center [370, 408] width 160 height 31
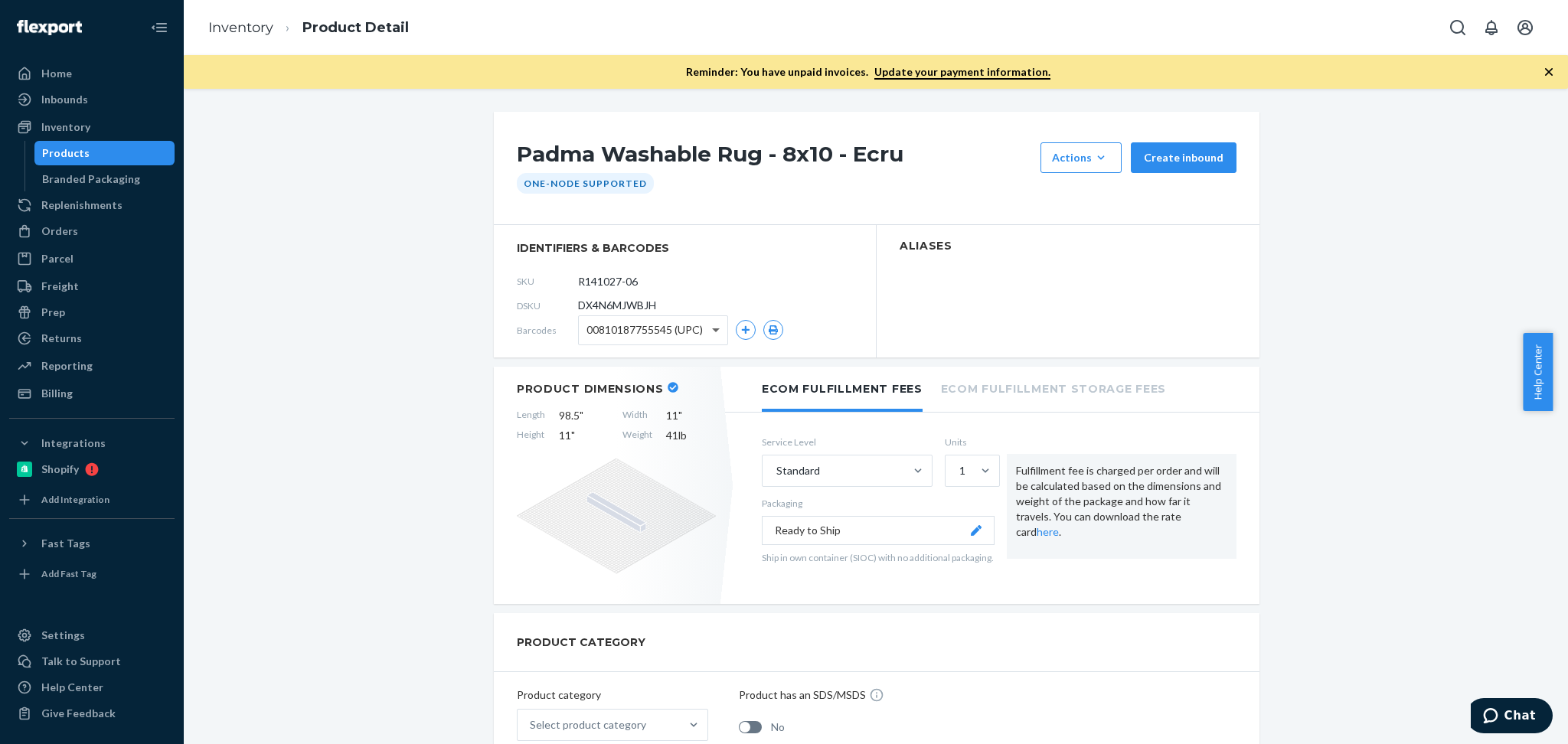
scroll to position [34, 0]
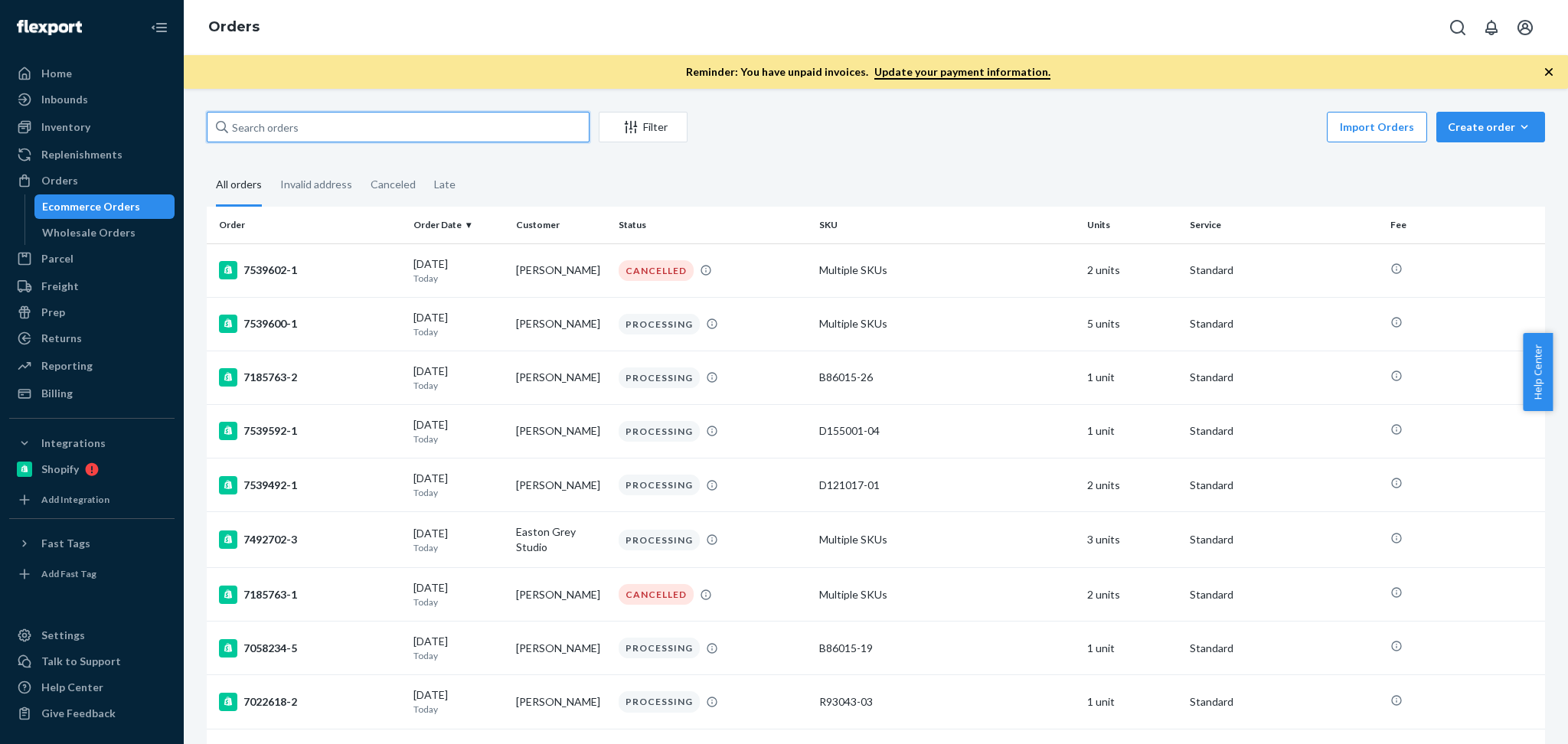
click at [335, 114] on input "text" at bounding box center [397, 126] width 382 height 31
paste input "[PERSON_NAME]"
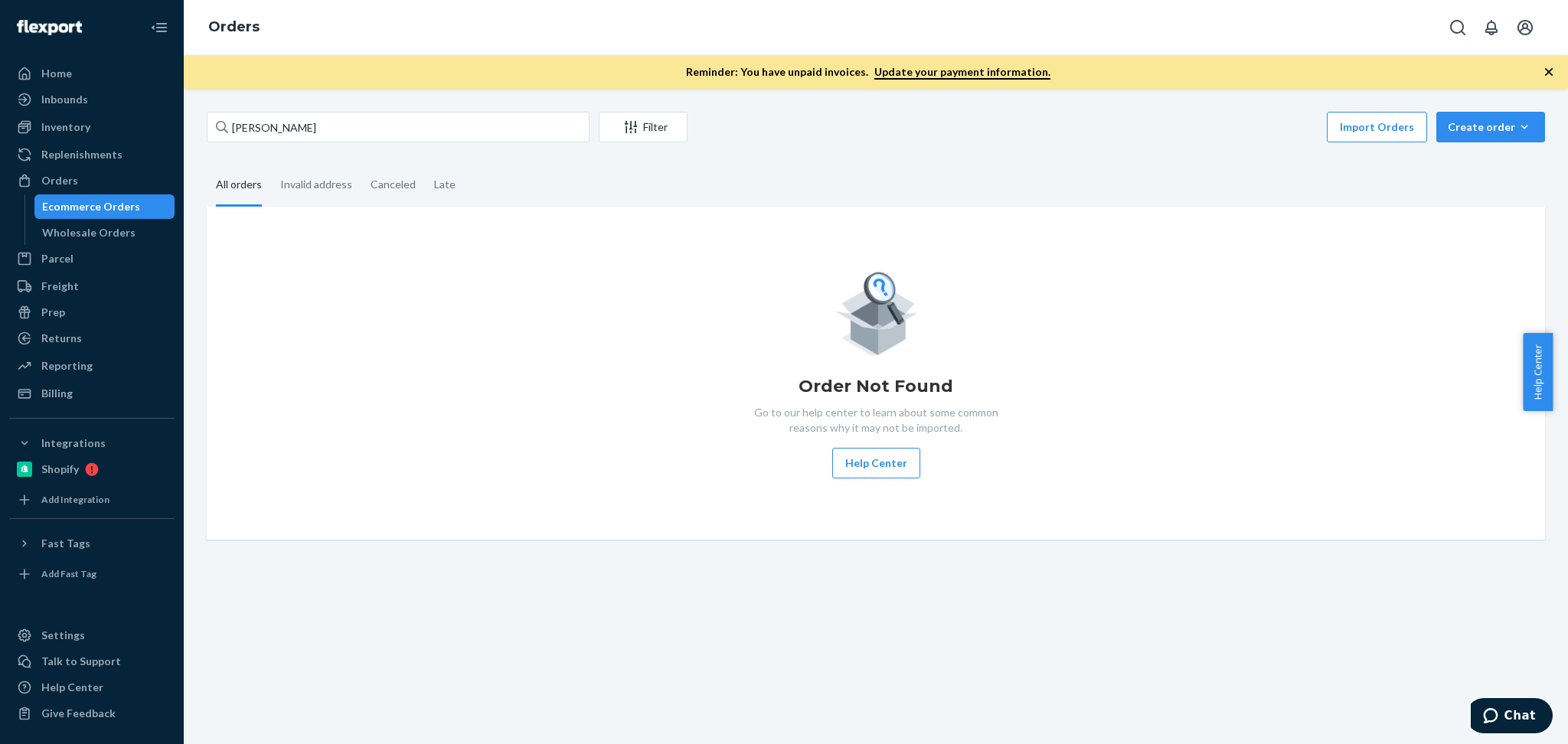
click at [437, 315] on div "Order Not Found Go to our help center to learn about some common reasons why it…" at bounding box center [876, 372] width 1314 height 210
click at [339, 121] on input "[PERSON_NAME]" at bounding box center [397, 126] width 382 height 31
paste input "Julie Burgal"
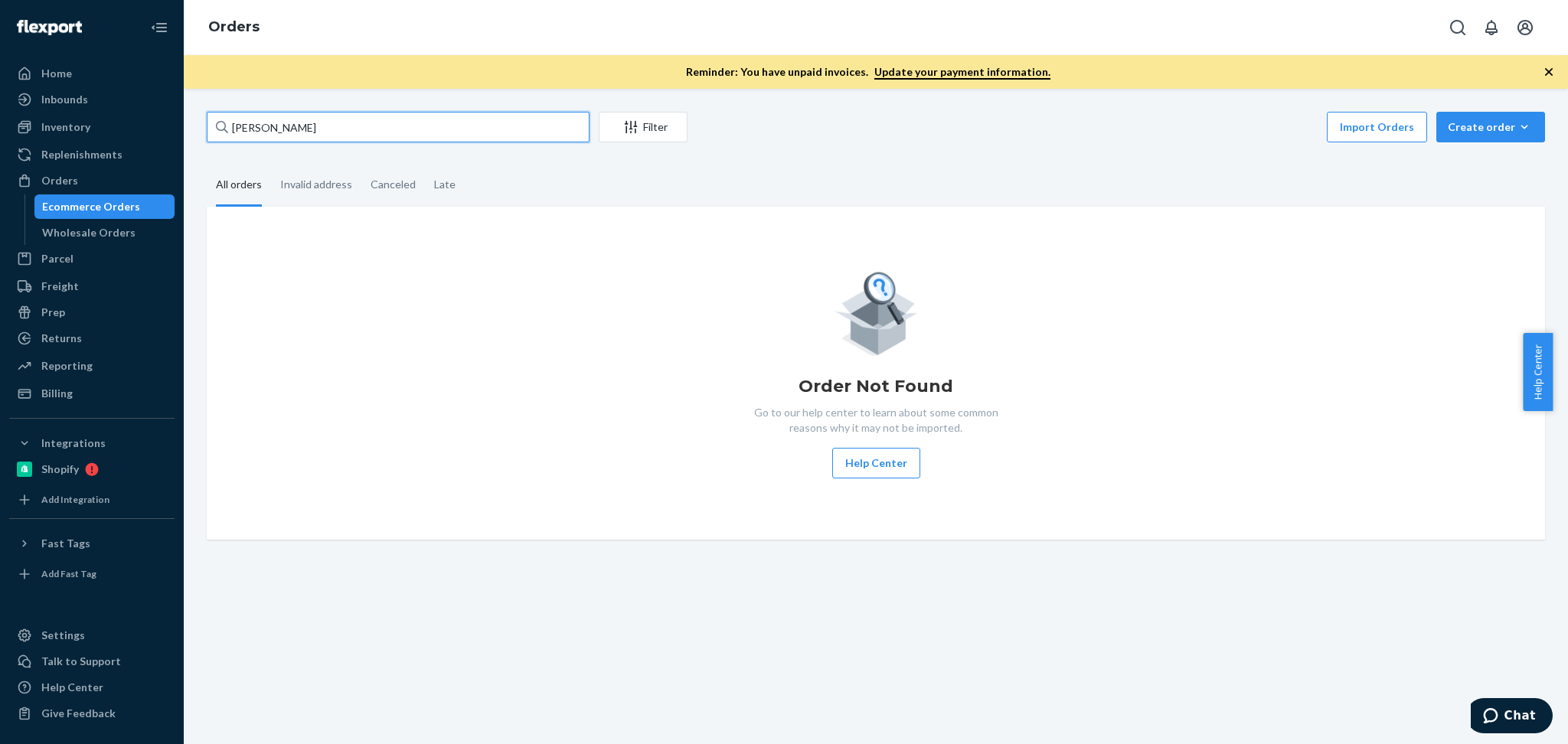
type input "Julie Burgal"
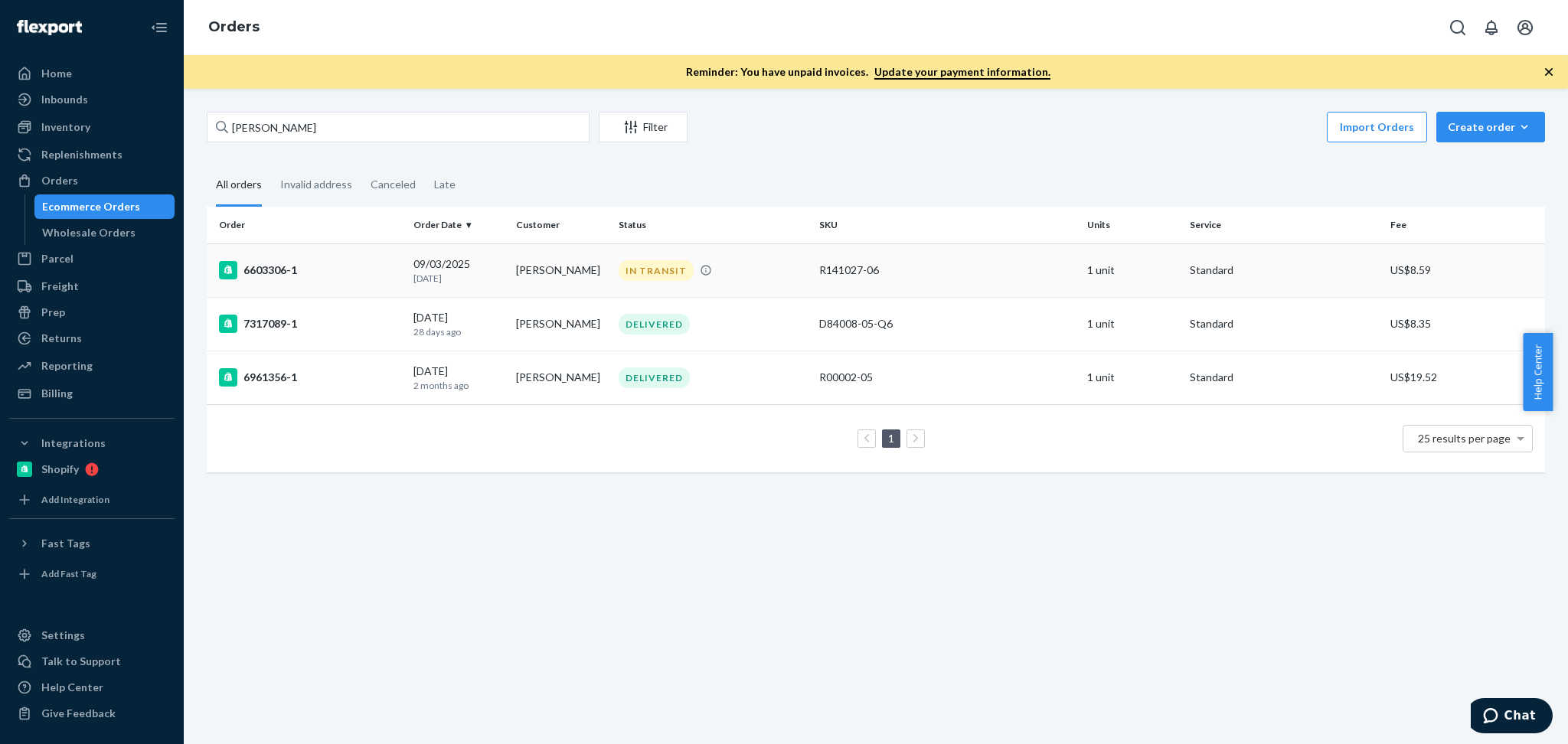
click at [510, 267] on td "Julie Burgal" at bounding box center [561, 270] width 103 height 53
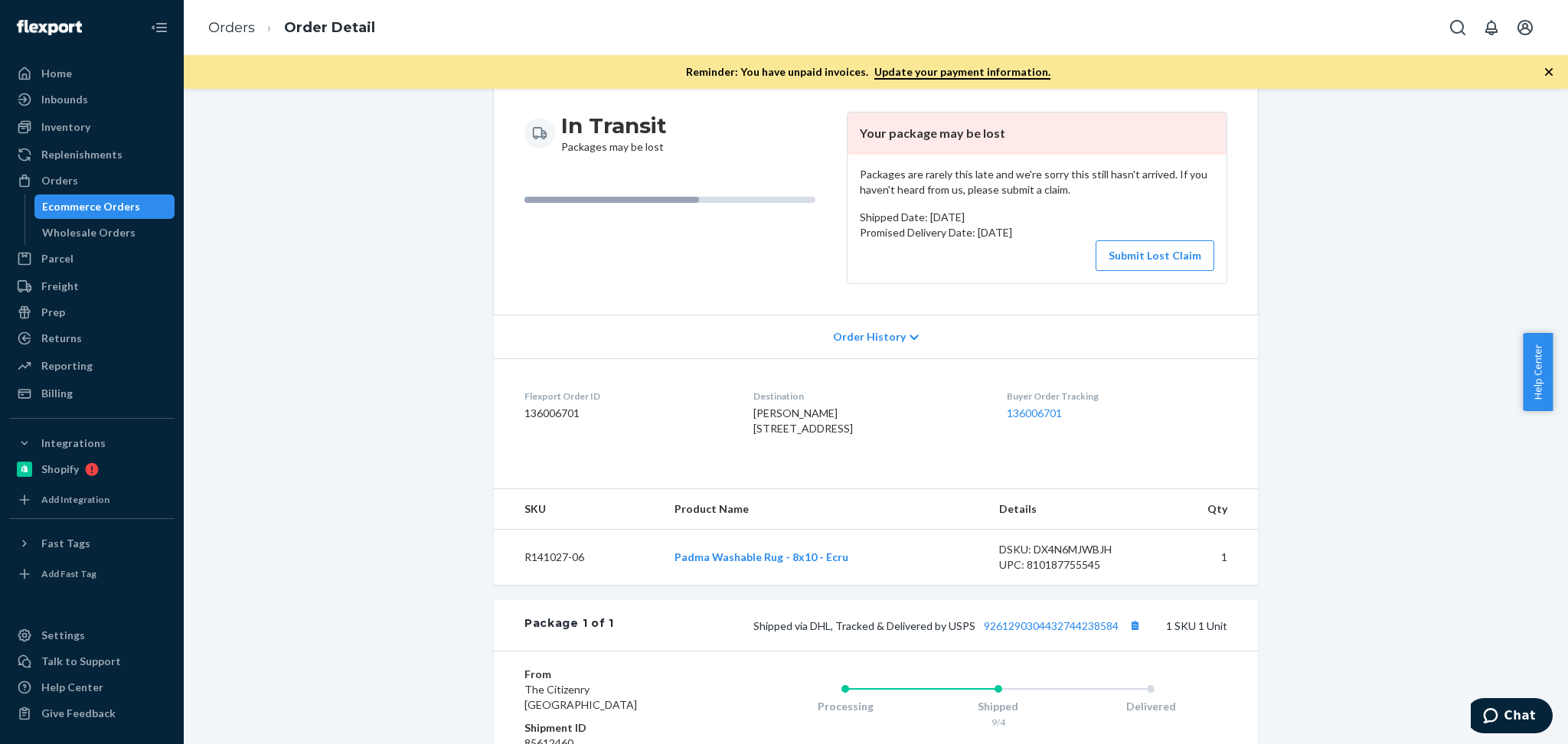
scroll to position [208, 0]
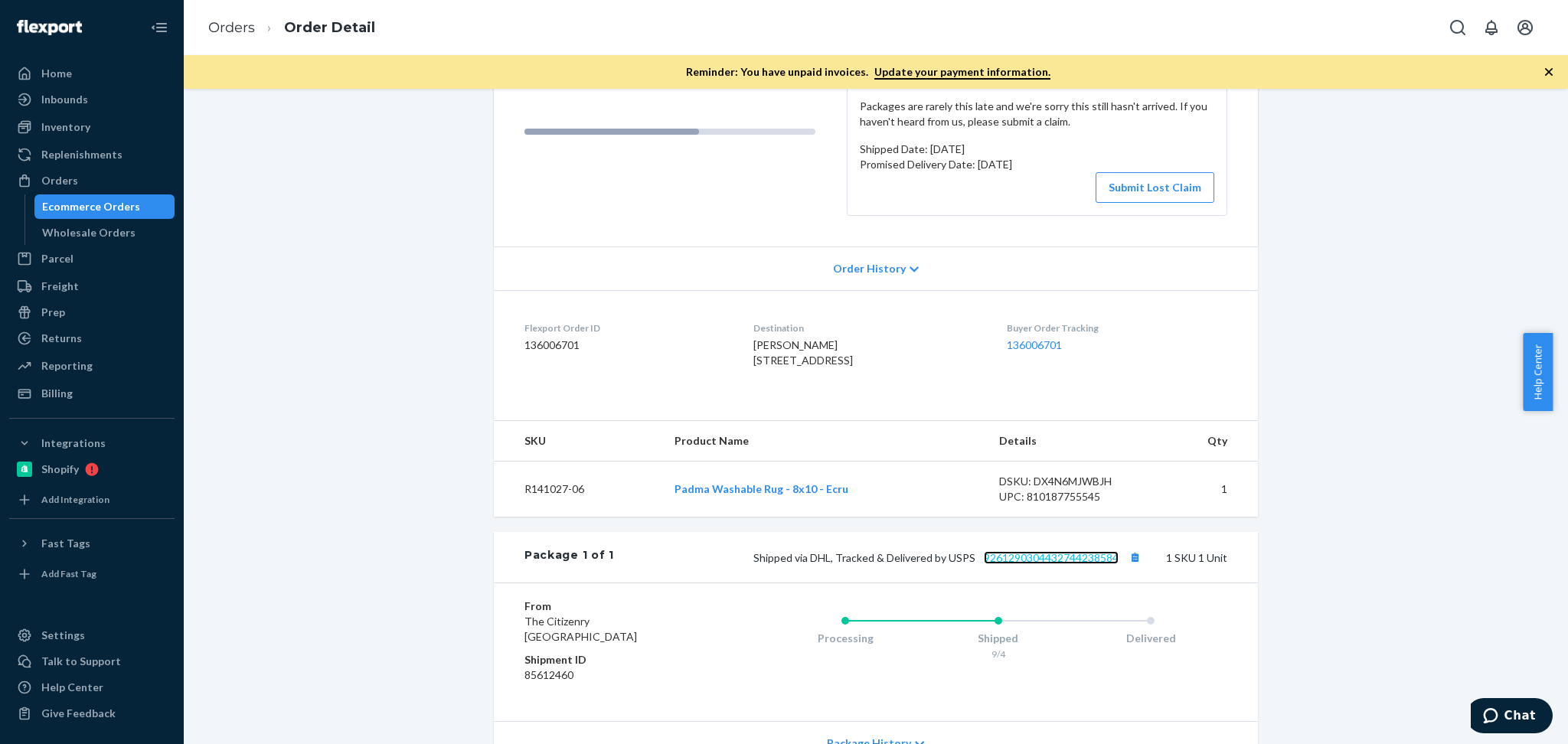
click at [1084, 564] on link "9261290304432744238584" at bounding box center [1051, 557] width 134 height 13
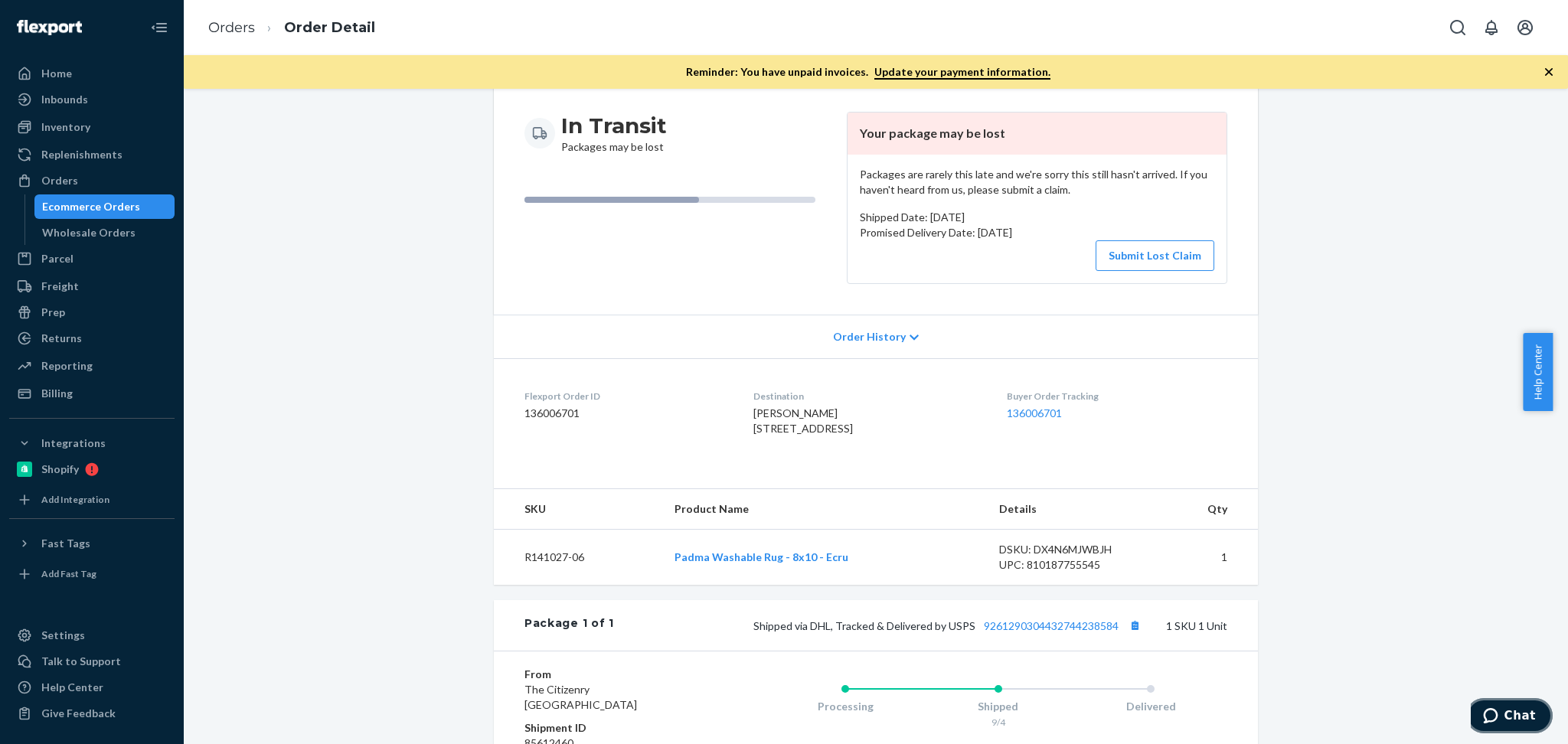
click at [1521, 717] on span "Chat" at bounding box center [1521, 716] width 32 height 14
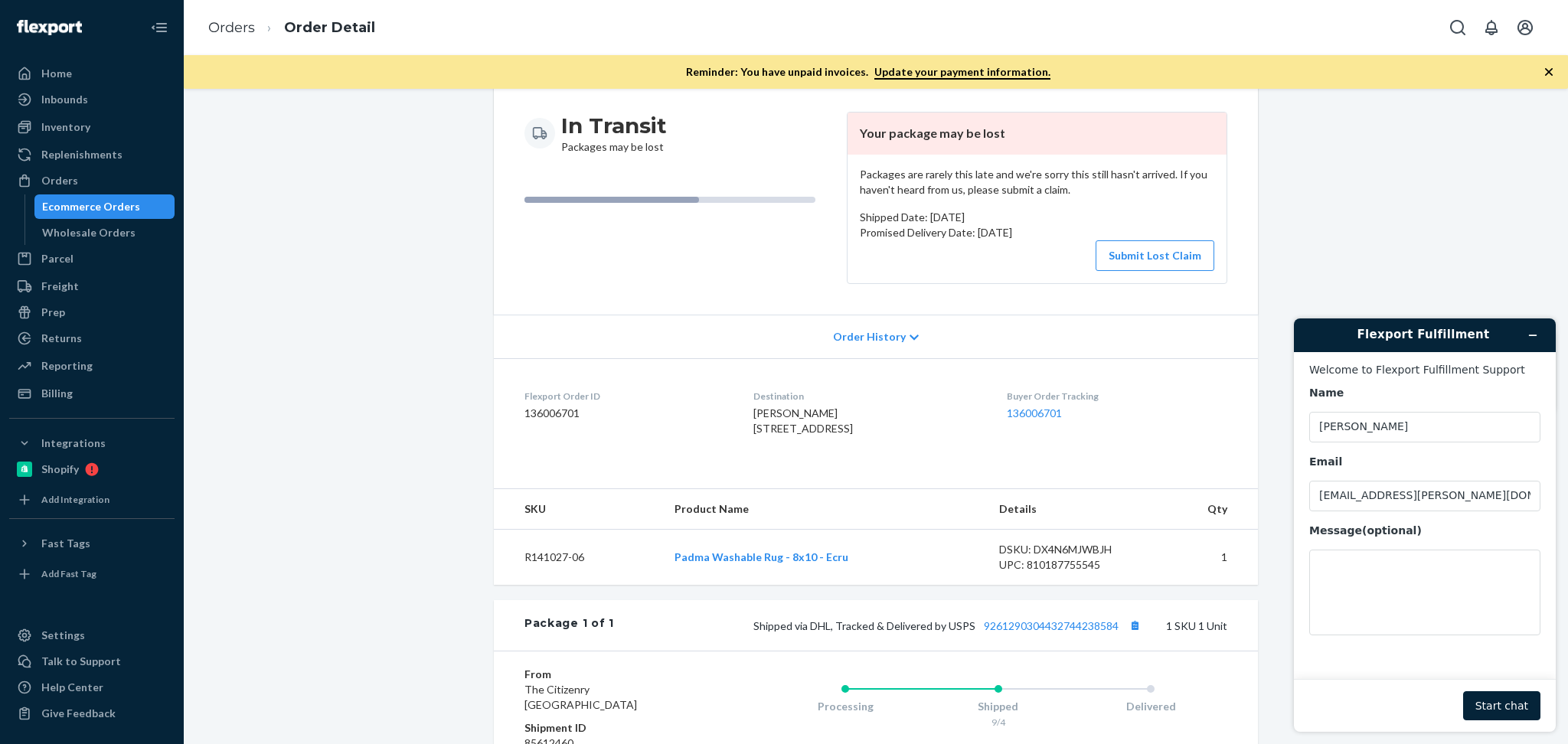
scroll to position [0, 0]
click at [1379, 587] on textarea "Message (optional)" at bounding box center [1425, 592] width 231 height 86
click at [590, 420] on dd "136006701" at bounding box center [626, 413] width 205 height 15
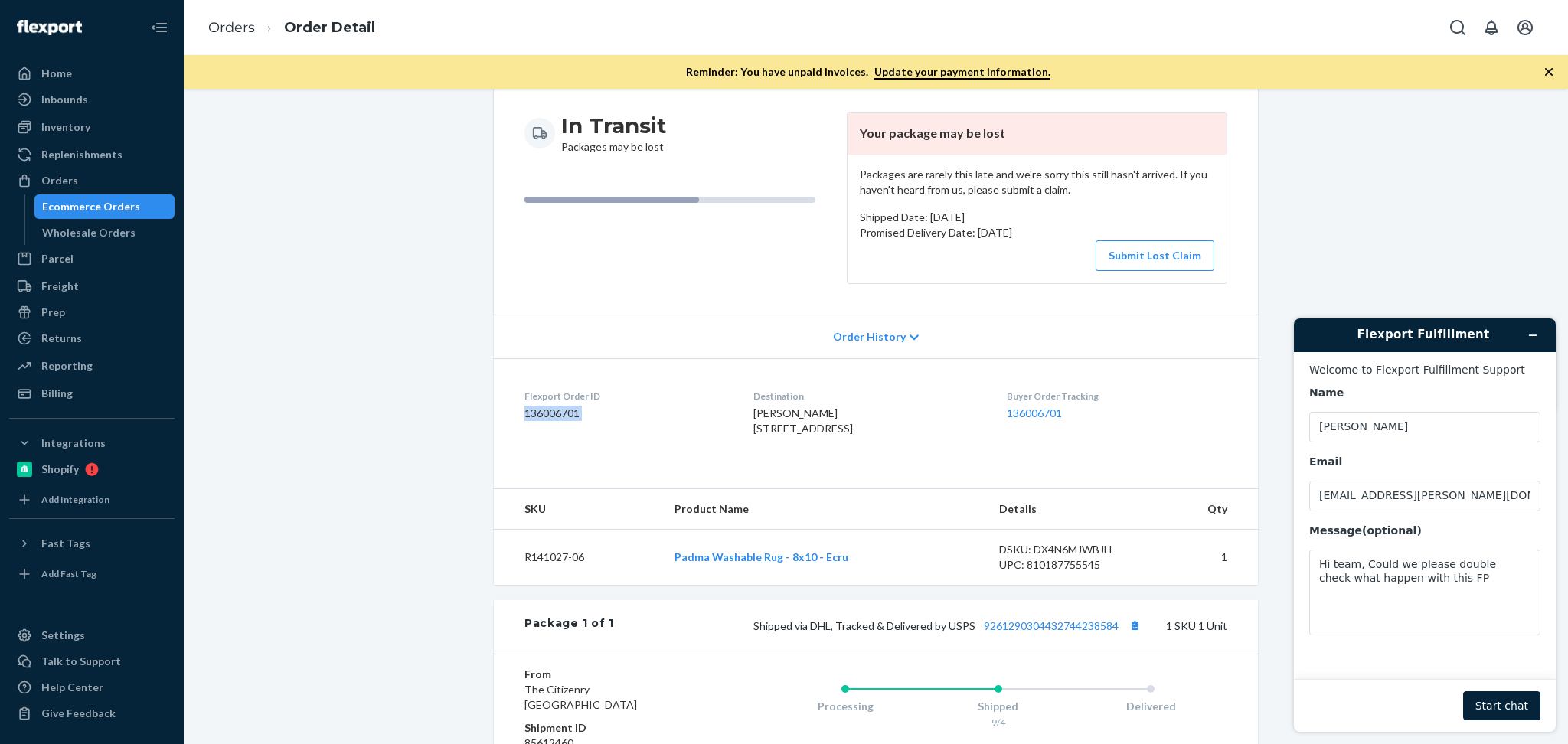
copy dd "136006701"
click at [1453, 587] on textarea "Hi team, Could we please double check what happen with this FP" at bounding box center [1425, 592] width 231 height 86
paste textarea "136006701"
click at [1447, 579] on textarea "Hi team, Could we please double check what happen with this FP Order 136006701" at bounding box center [1425, 592] width 231 height 86
click at [1523, 577] on textarea "Hi team, Could we please double check what happen with this FP Order 136006701" at bounding box center [1425, 592] width 231 height 86
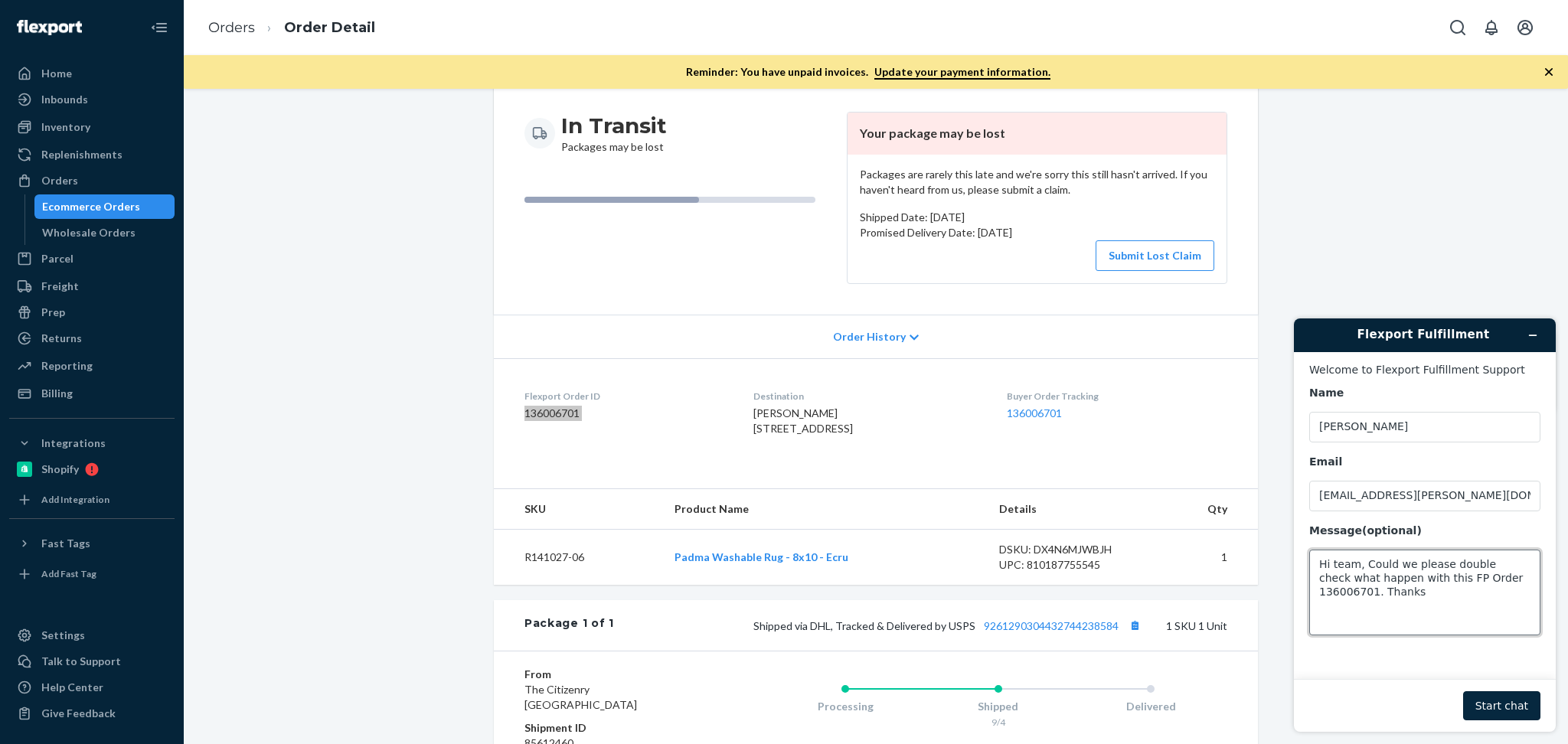
type textarea "Hi team, Could we please double check what happen with this FP Order 136006701.…"
click at [1511, 698] on button "Start chat" at bounding box center [1502, 705] width 77 height 29
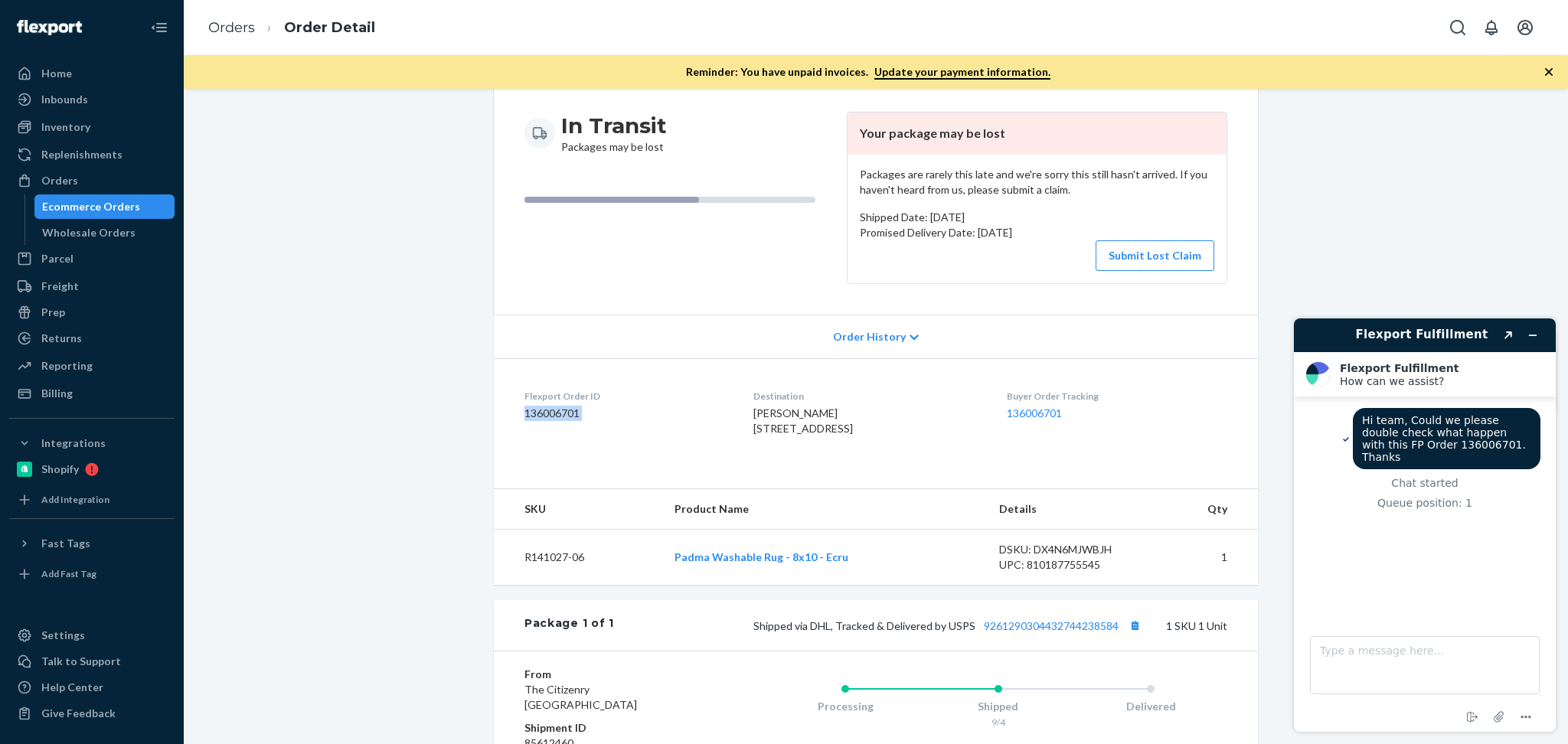
click at [536, 419] on dd "136006701" at bounding box center [626, 413] width 205 height 15
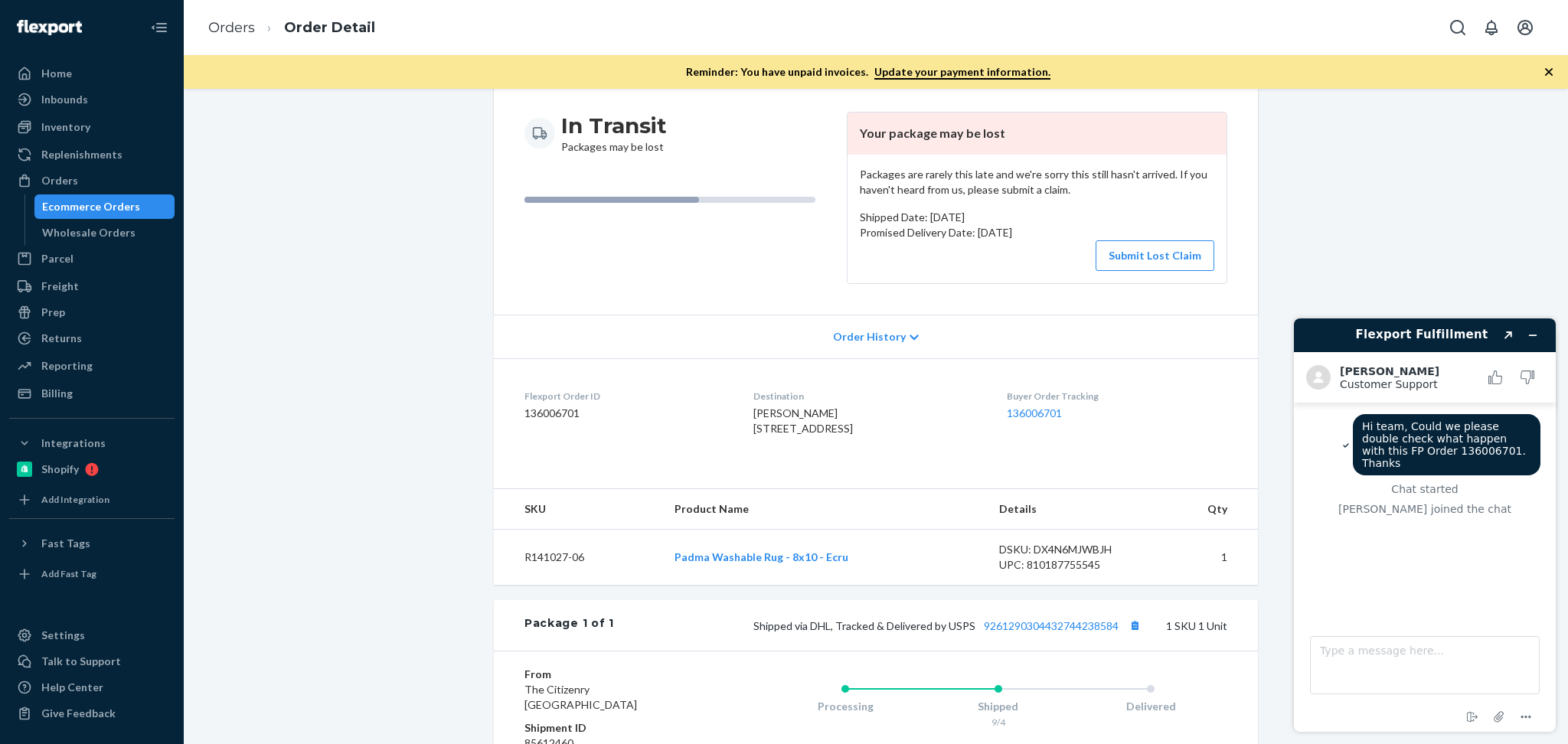
click at [554, 585] on td "R141027-06" at bounding box center [578, 556] width 168 height 56
copy td "R141027-06"
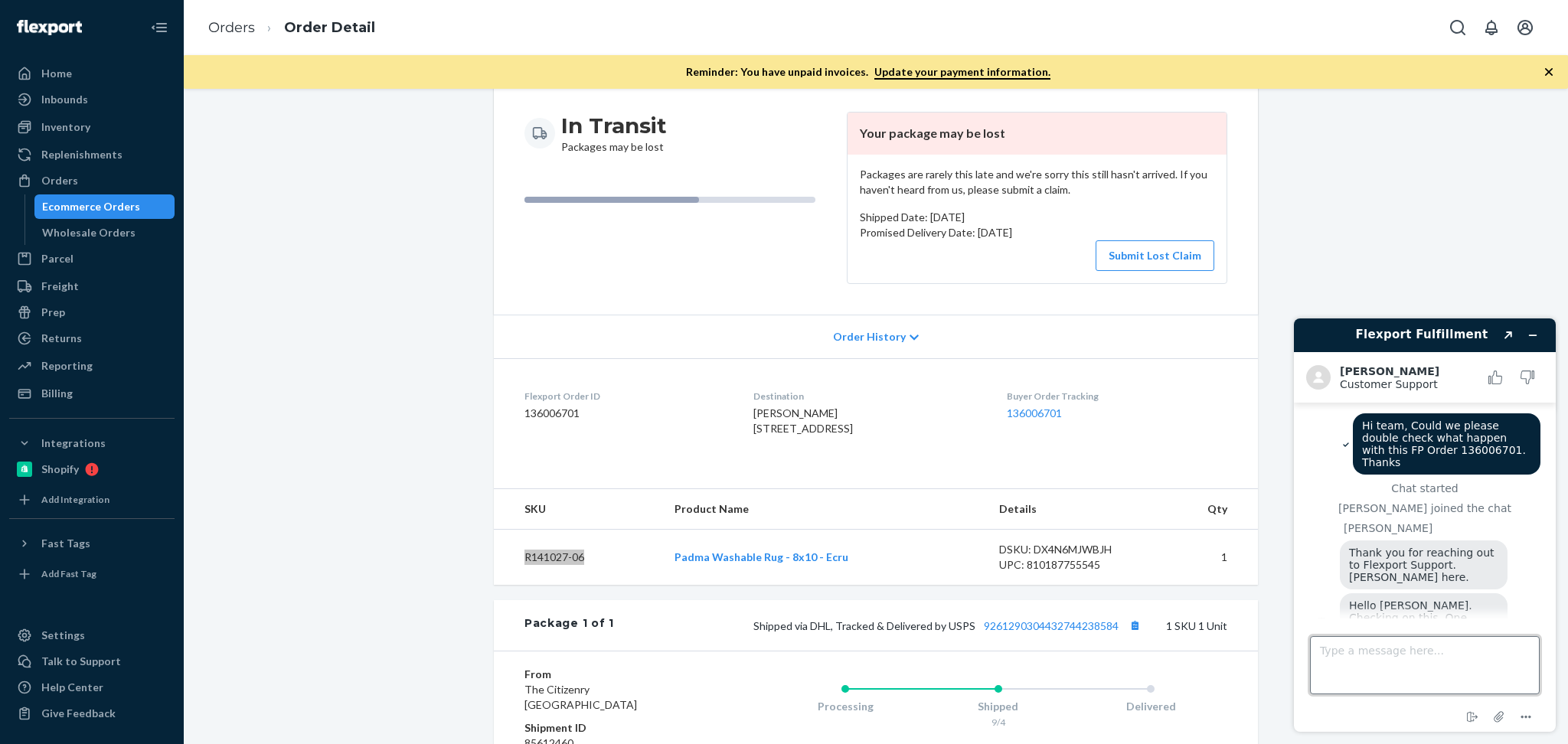
click at [1409, 674] on textarea "Type a message here..." at bounding box center [1425, 665] width 229 height 58
click at [1403, 679] on textarea "There has been a lot of order showing delayed or lost for the same item with di…" at bounding box center [1425, 665] width 229 height 58
click at [1426, 685] on textarea "There has been a lot of order showing delayed or lost for the same item with di…" at bounding box center [1425, 665] width 229 height 58
click at [546, 585] on td "R141027-06" at bounding box center [578, 556] width 168 height 56
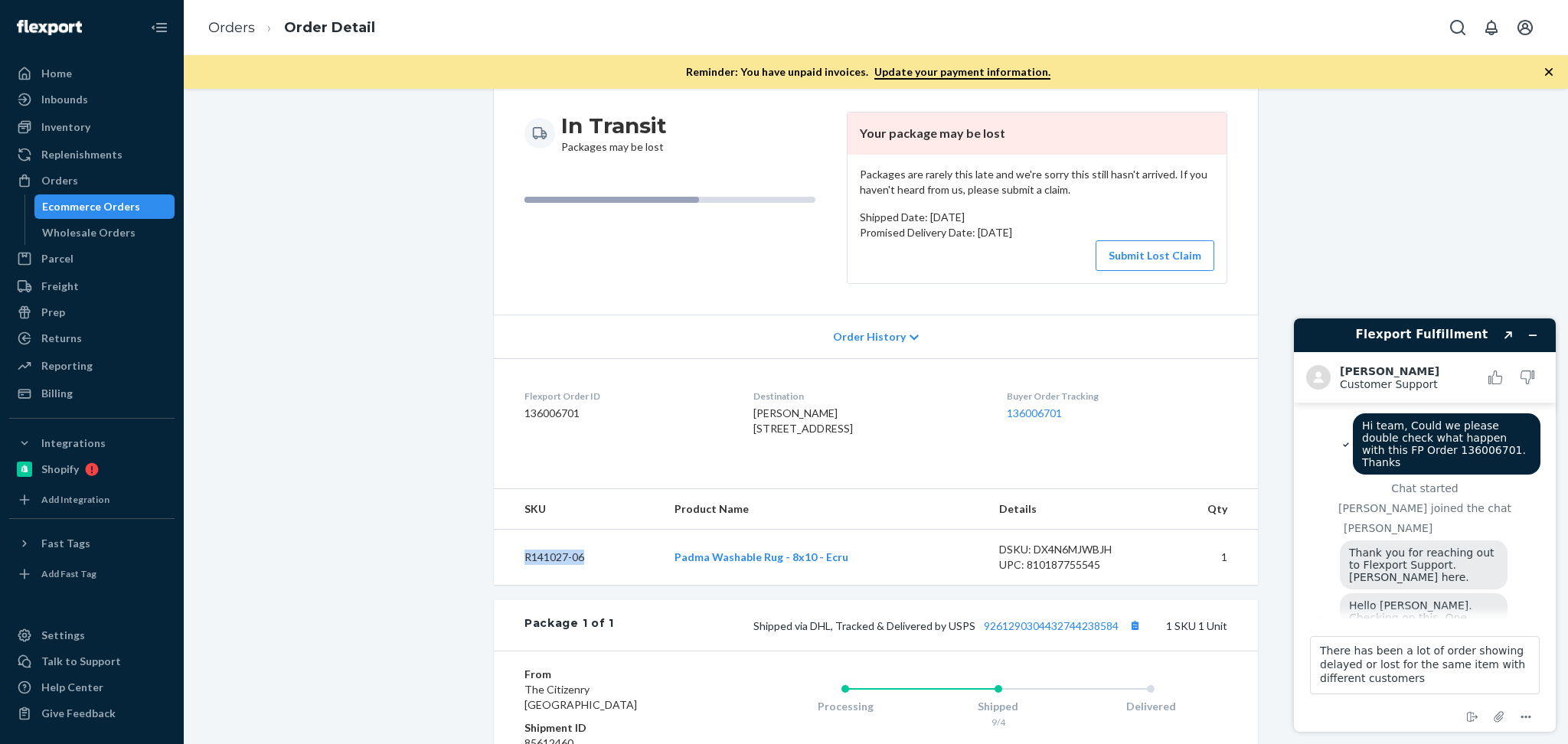
click at [546, 585] on td "R141027-06" at bounding box center [578, 556] width 168 height 56
click at [1452, 687] on textarea "There has been a lot of order showing delayed or lost for the same item with di…" at bounding box center [1425, 665] width 229 height 58
paste textarea "R141027-06"
click at [1410, 676] on textarea "There has been a lot of order showing delayed or lost for the same item with di…" at bounding box center [1425, 665] width 229 height 58
type textarea "There has been a lot of order showing delayed or lost for the same item with di…"
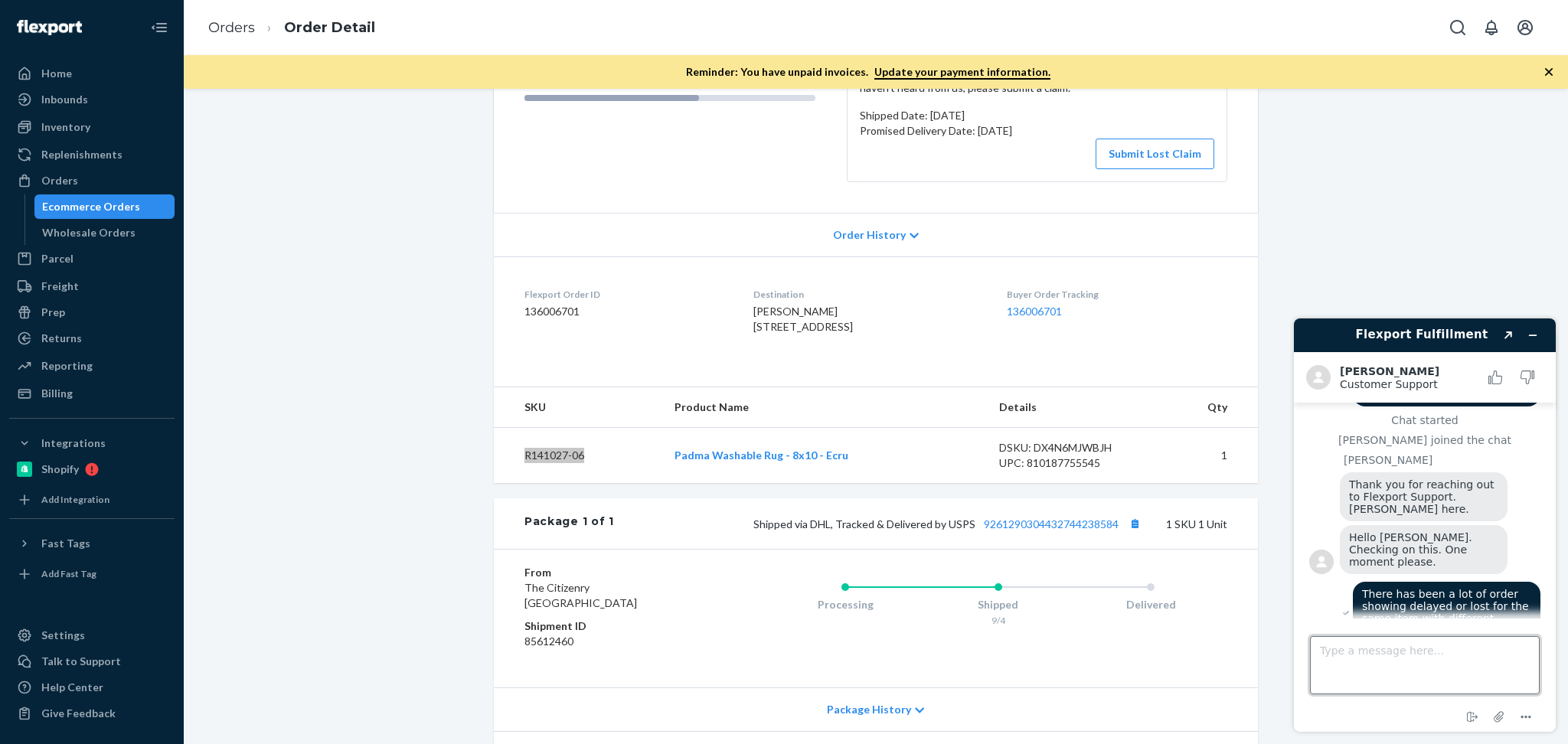
scroll to position [174, 0]
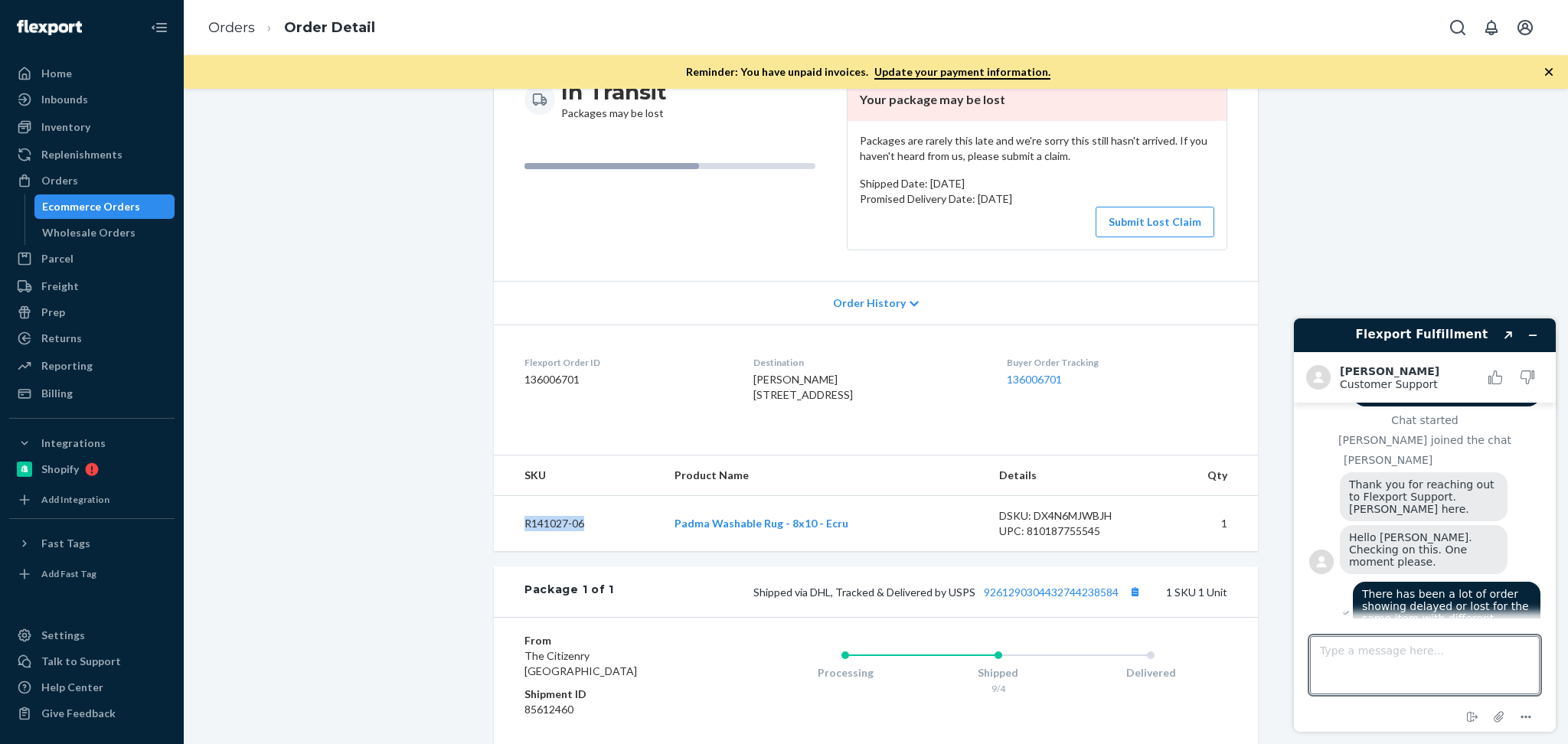
click at [539, 542] on td "R141027-06" at bounding box center [578, 523] width 168 height 56
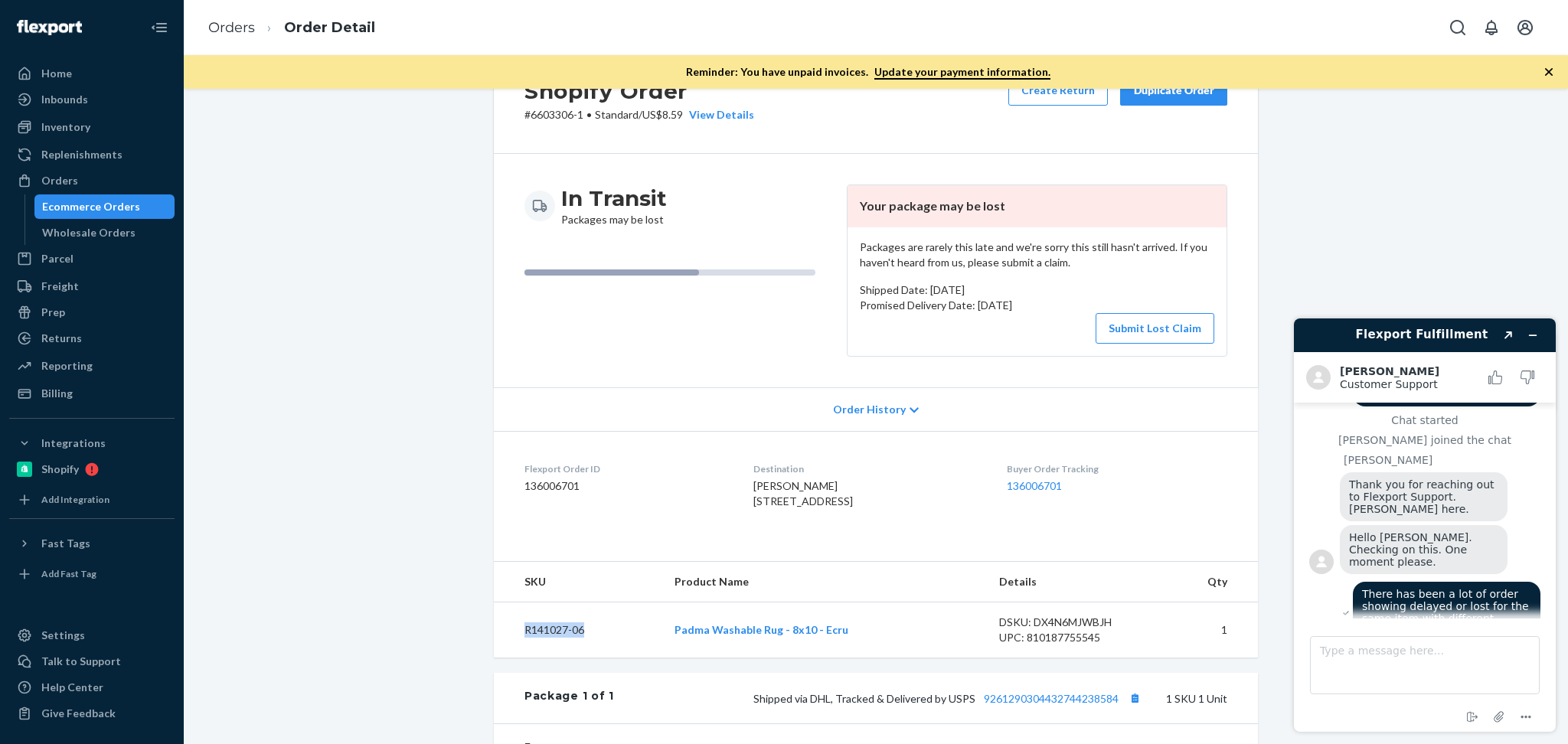
scroll to position [152, 0]
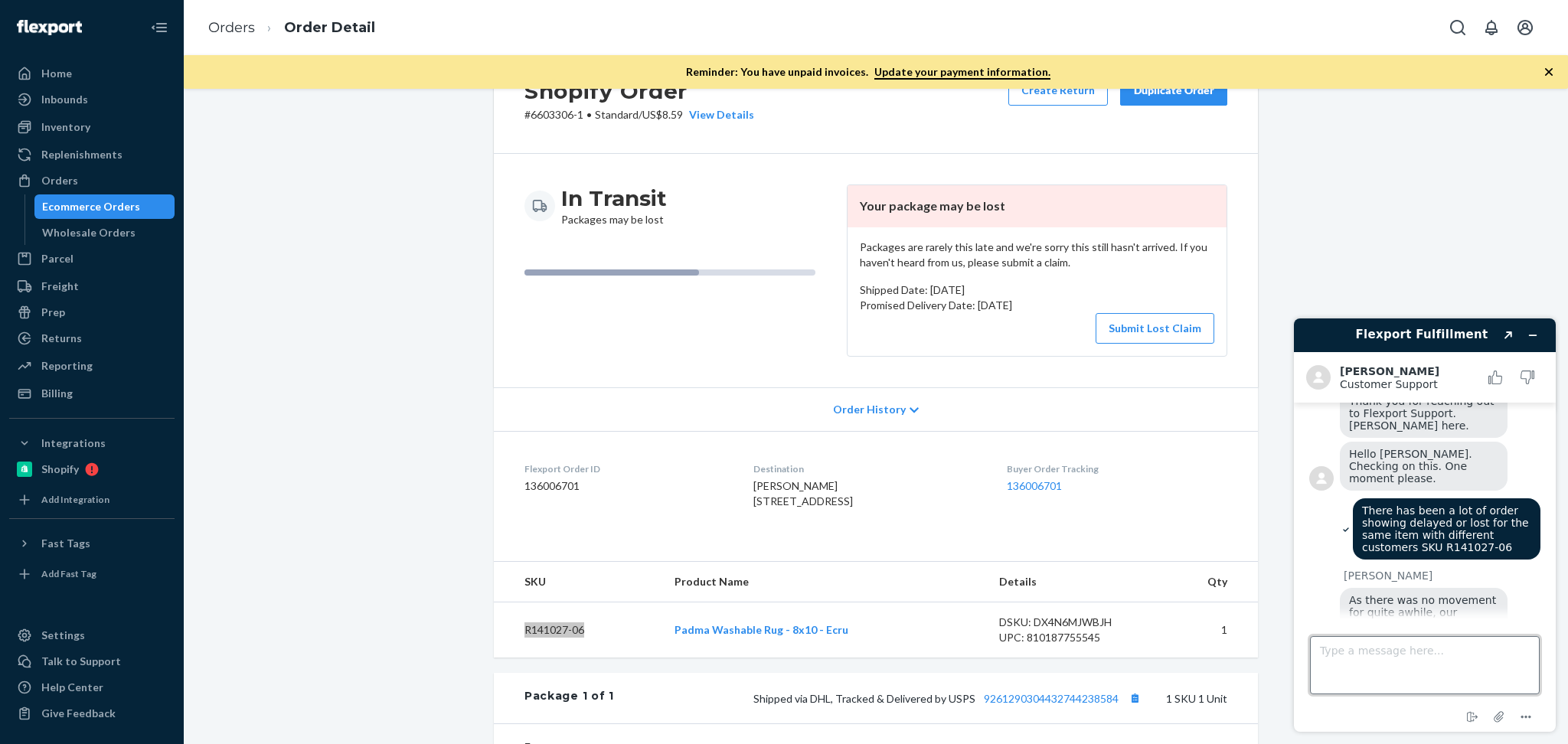
click at [1415, 652] on textarea "Type a message here..." at bounding box center [1425, 665] width 229 height 58
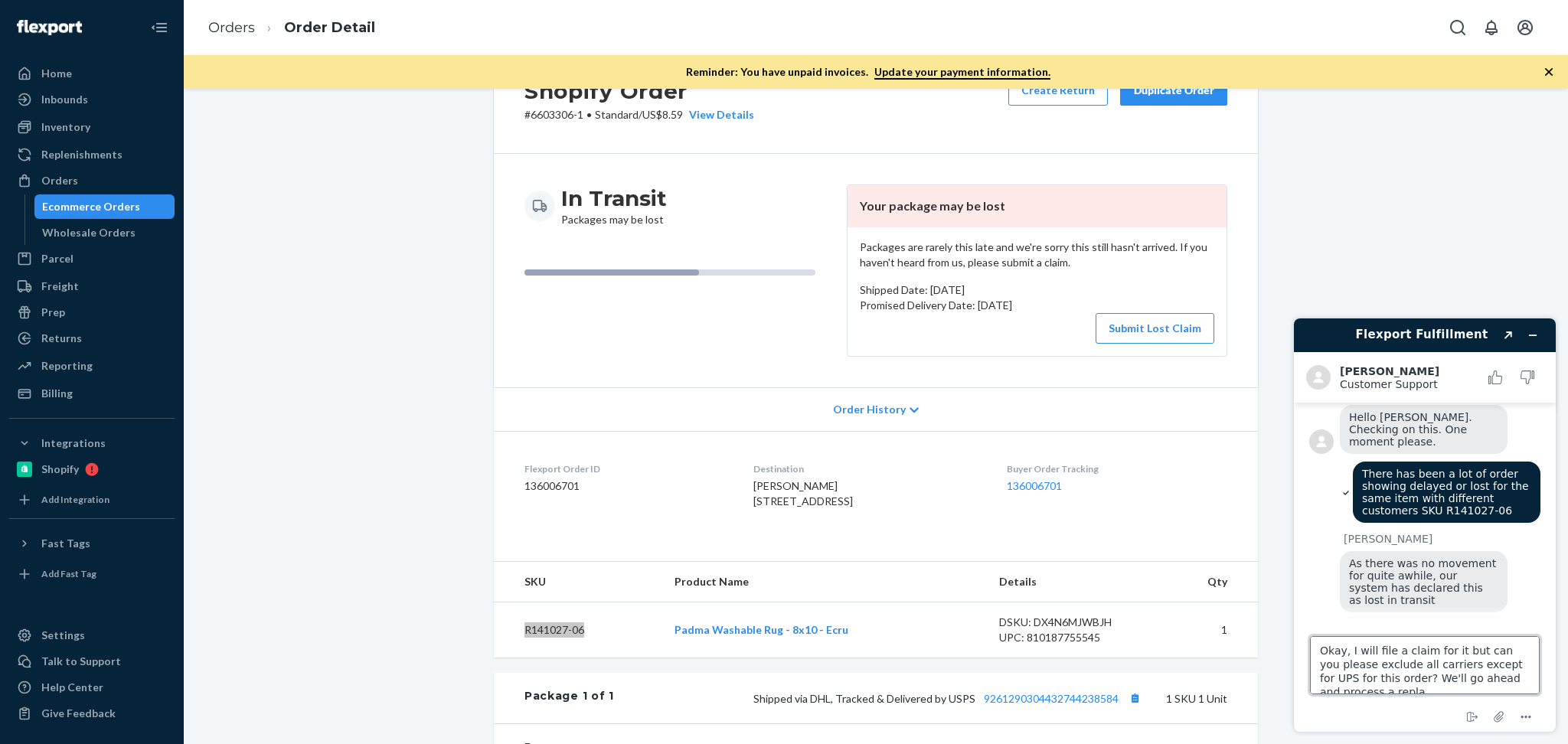
scroll to position [5, 0]
type textarea "Okay, I will file a claim for it but can you please exclude all carriers except…"
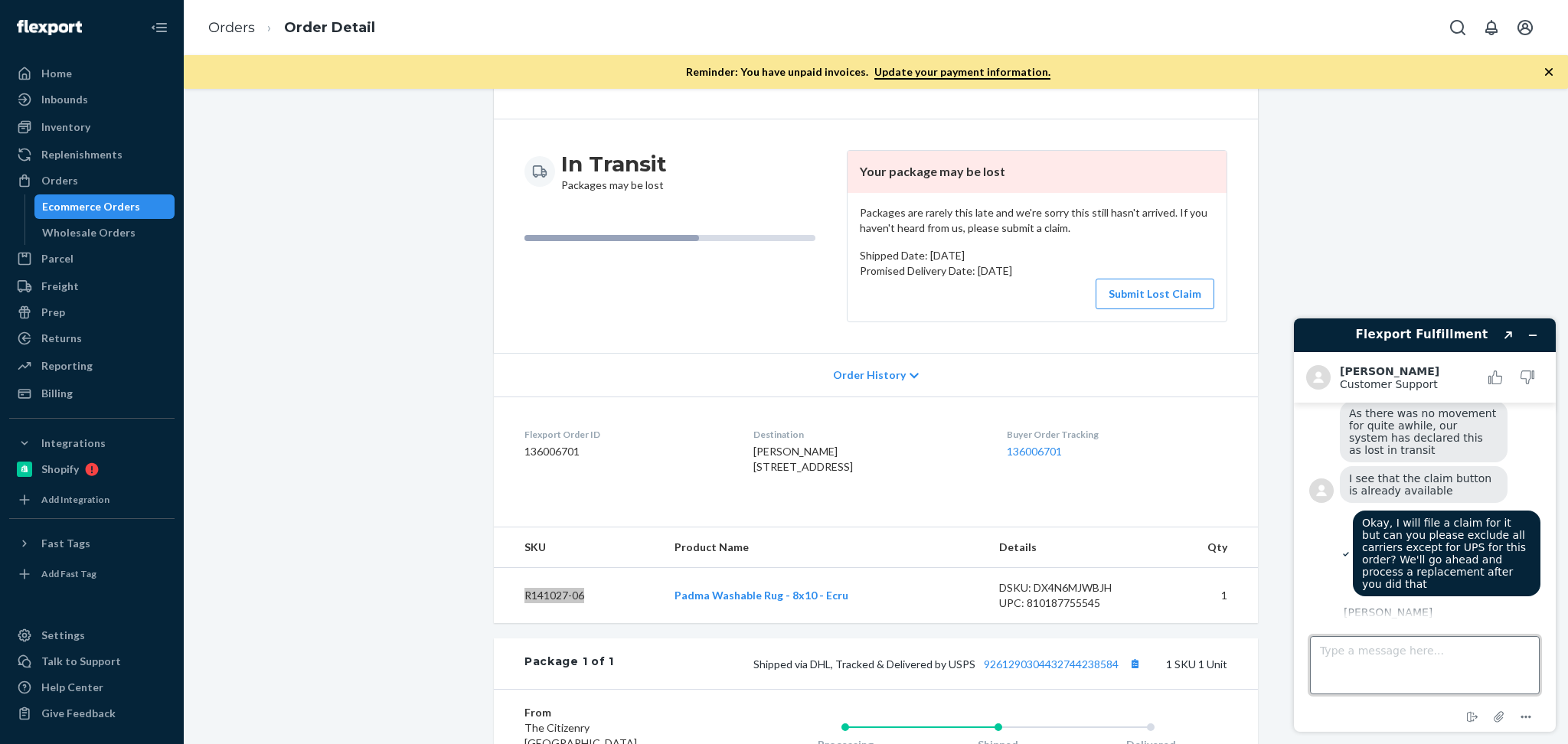
scroll to position [373, 0]
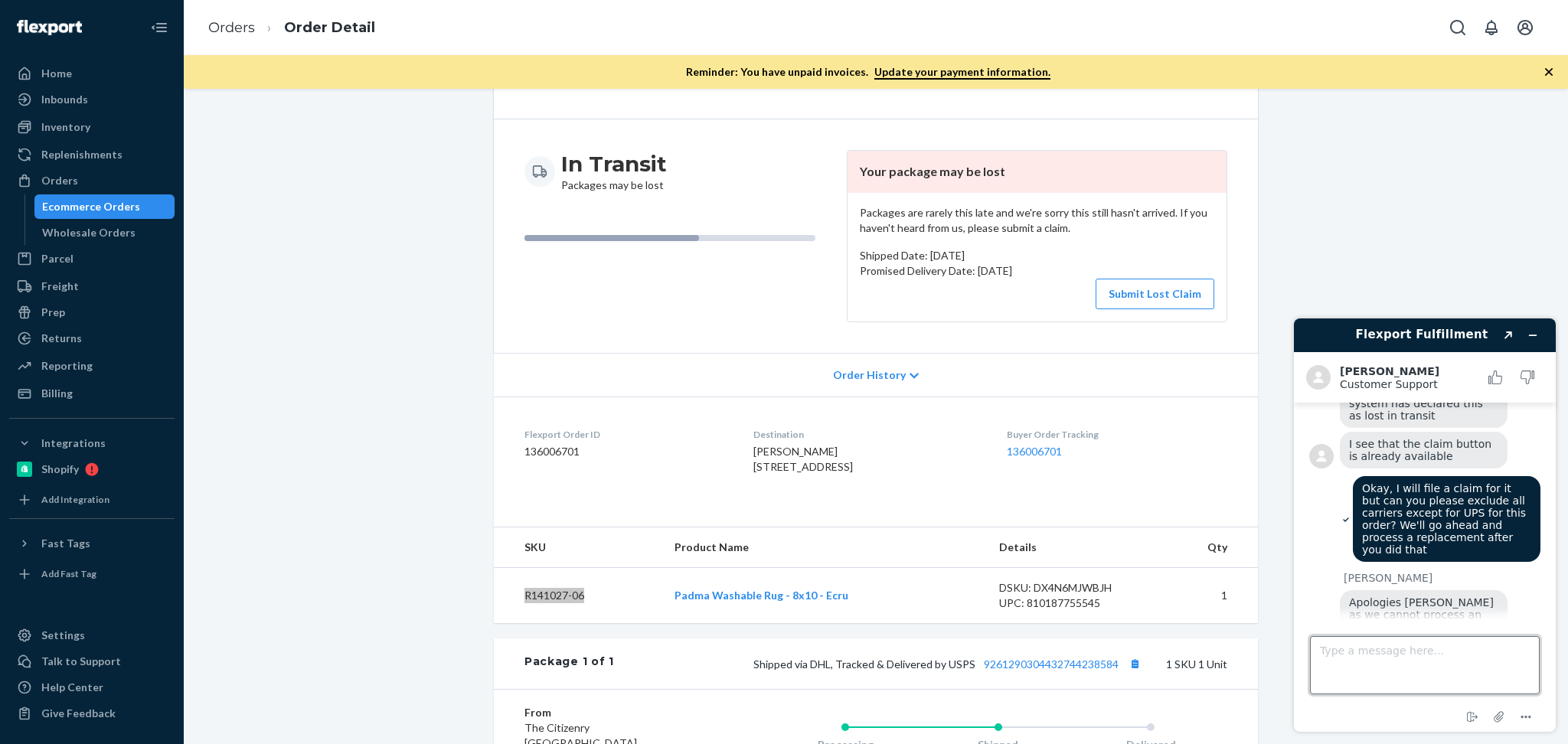
click at [1458, 668] on textarea "Type a message here..." at bounding box center [1425, 665] width 229 height 58
click at [1431, 650] on textarea "Type a message here..." at bounding box center [1425, 665] width 229 height 58
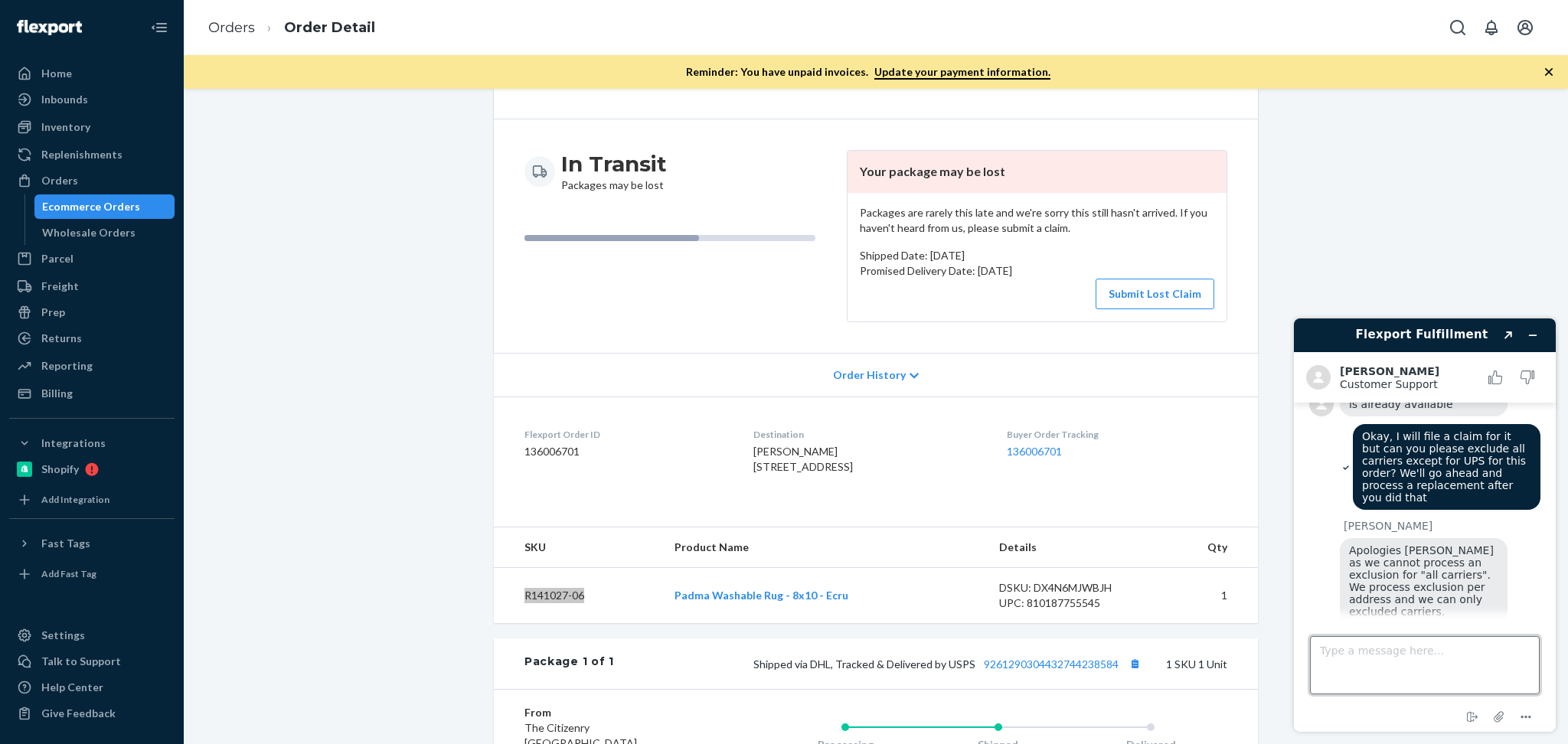
scroll to position [426, 0]
click at [1438, 648] on textarea "Type a message here..." at bounding box center [1425, 665] width 229 height 58
click at [1416, 643] on textarea "Type a message here..." at bounding box center [1425, 665] width 229 height 58
click at [1457, 674] on textarea "Type a message here..." at bounding box center [1425, 665] width 229 height 58
type textarea "Sure, please exclude USPS and Veho please."
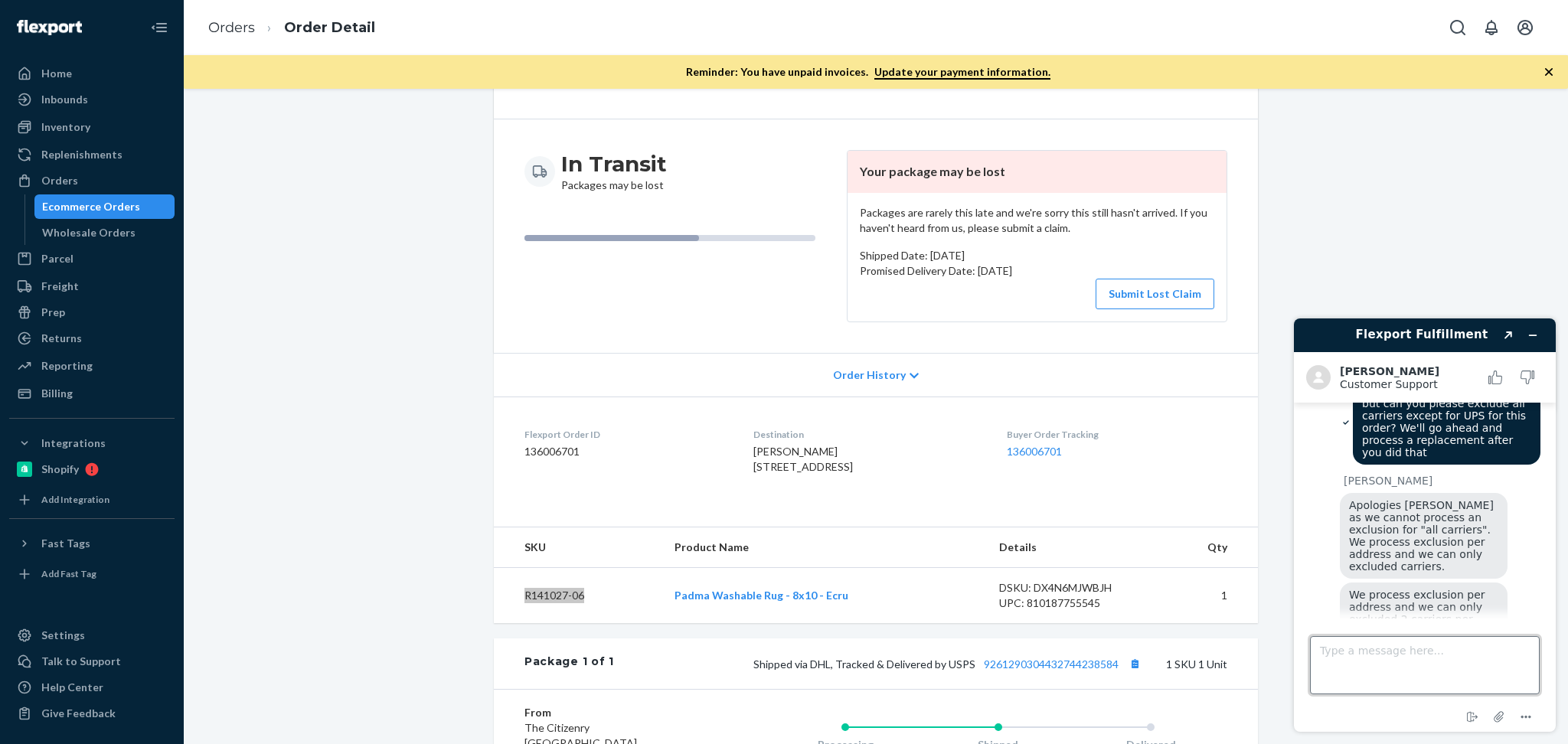
scroll to position [525, 0]
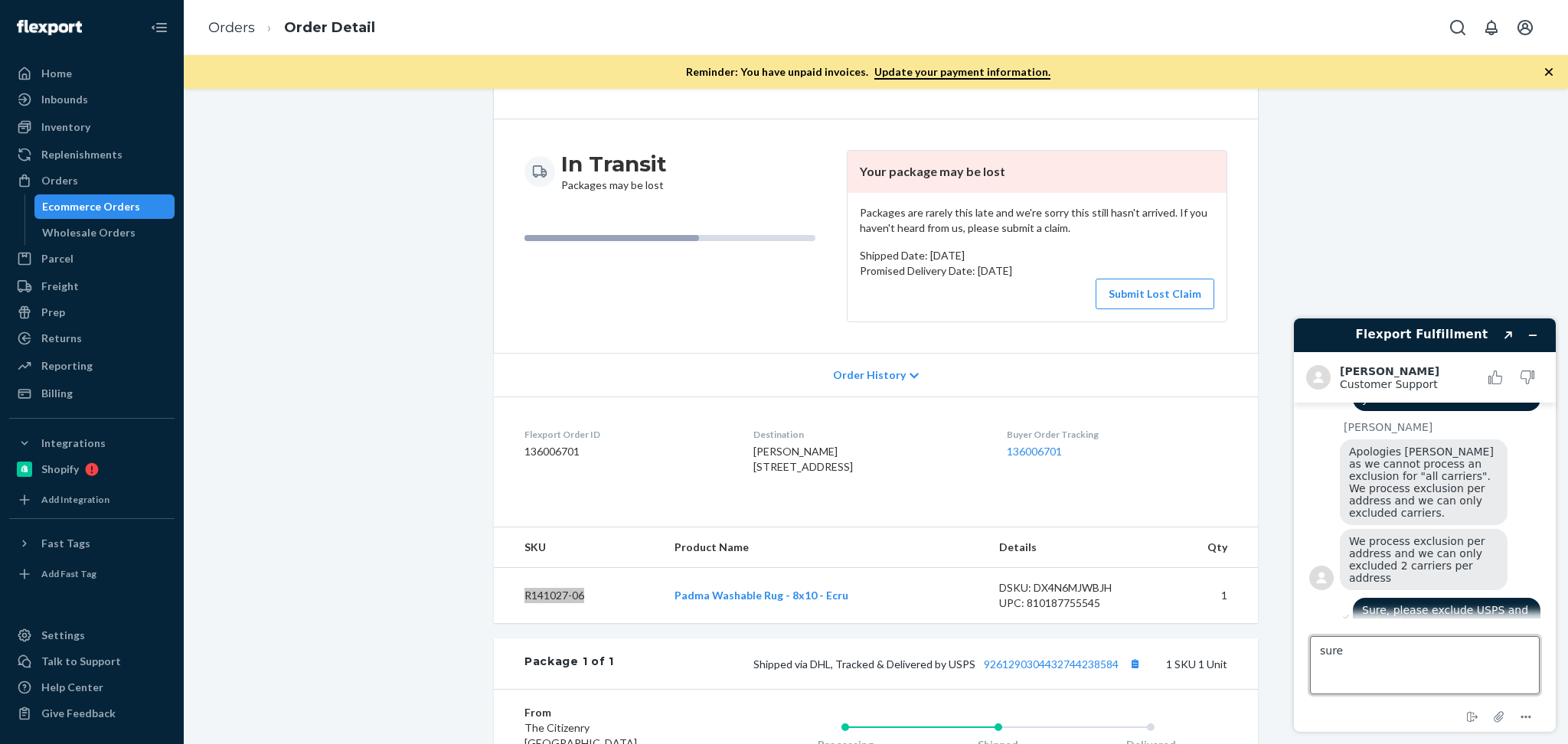
type textarea "sure"
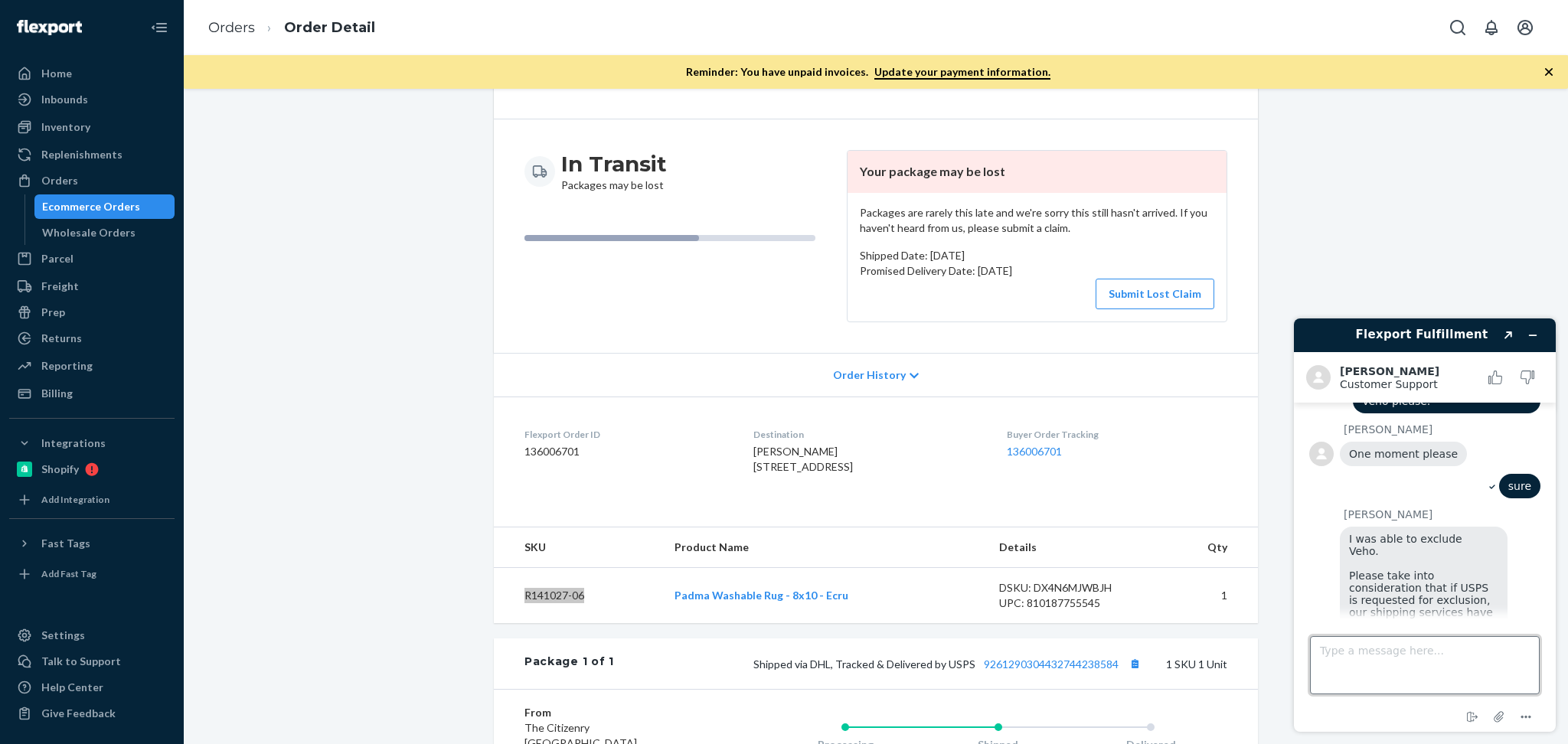
scroll to position [169, 0]
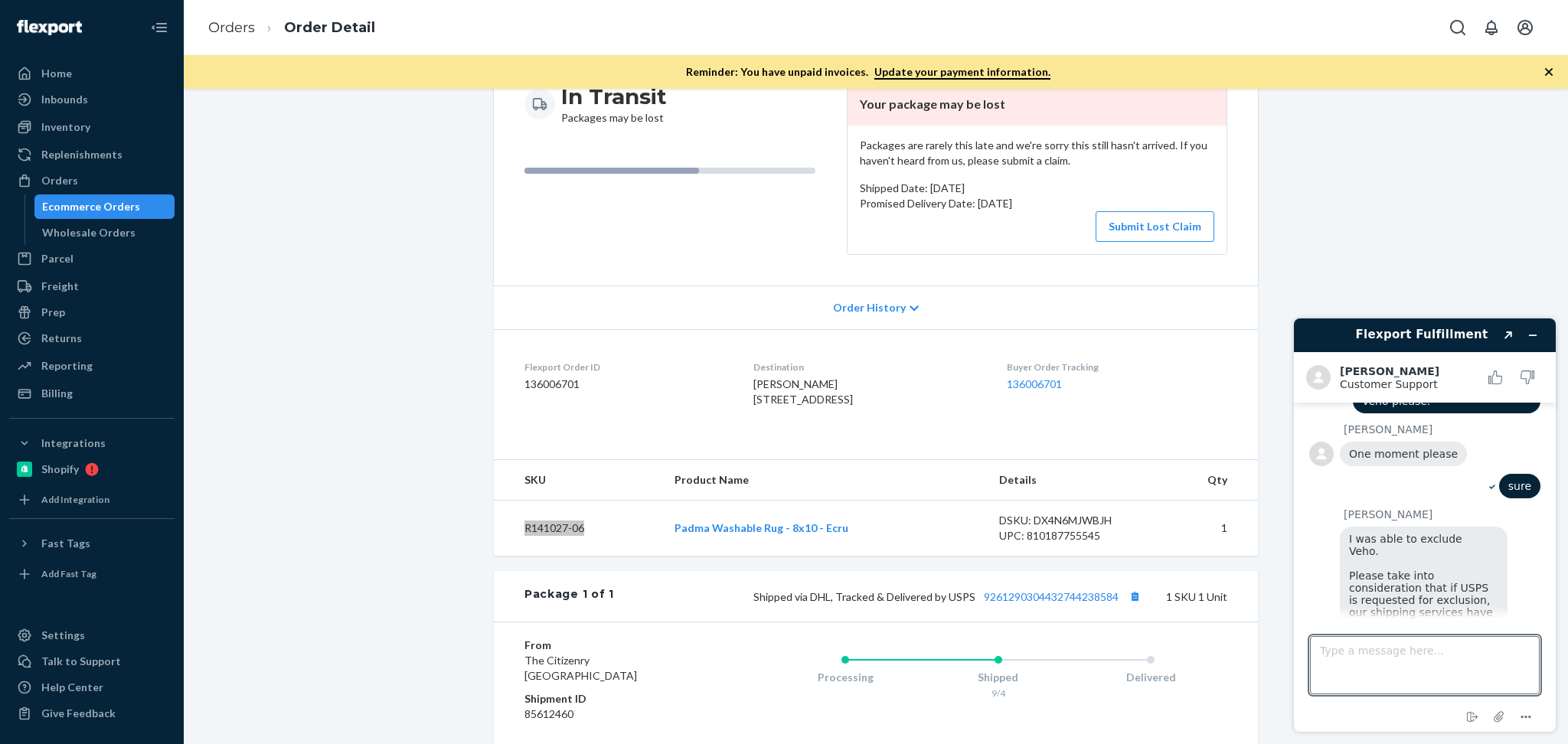
click at [1385, 533] on span "I was able to exclude Veho. Please take into consideration that if USPS is requ…" at bounding box center [1424, 624] width 151 height 184
click at [1413, 533] on span "I was able to exclude Veho. Please take into consideration that if USPS is requ…" at bounding box center [1424, 624] width 151 height 184
drag, startPoint x: 1362, startPoint y: 502, endPoint x: 1409, endPoint y: 625, distance: 131.7
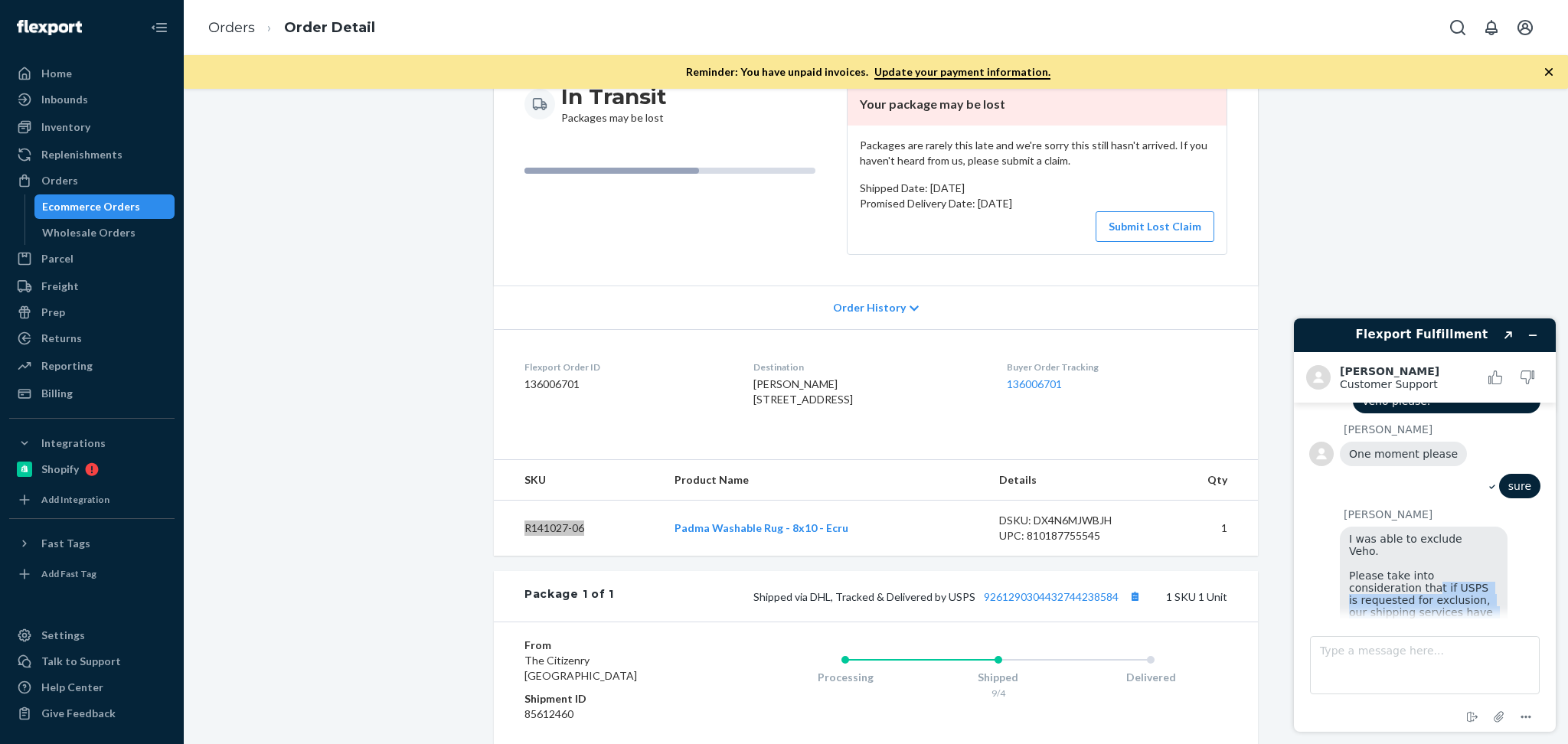
click at [1409, 625] on div "Flexport Fulfillment Created with Sketch. Beatriz D. Customer Support Customer …" at bounding box center [1425, 525] width 262 height 413
click at [1381, 650] on textarea "Type a message here..." at bounding box center [1425, 665] width 229 height 58
type textarea "W"
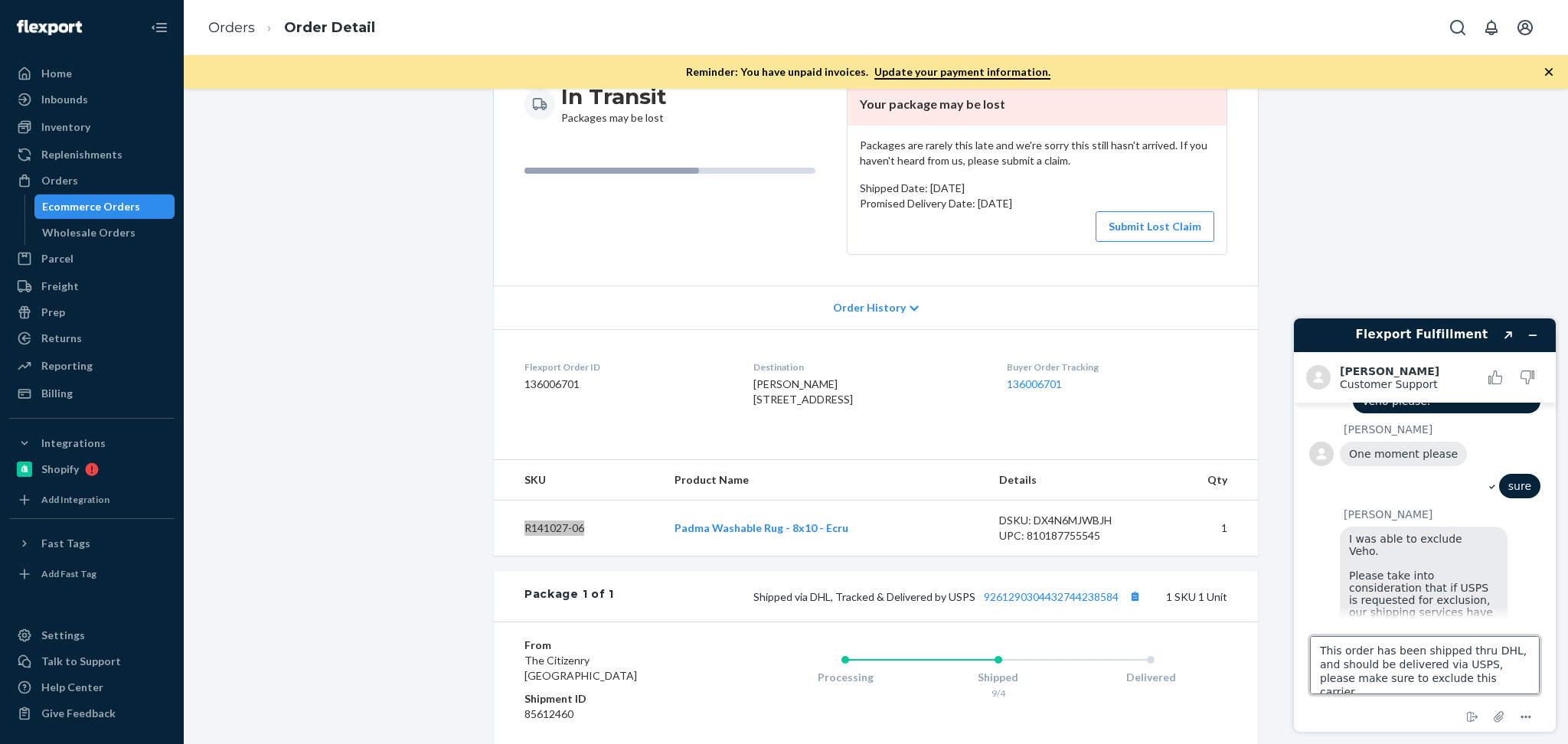
type textarea "This order has been shipped thru DHL, and should be delivered via USPS, please …"
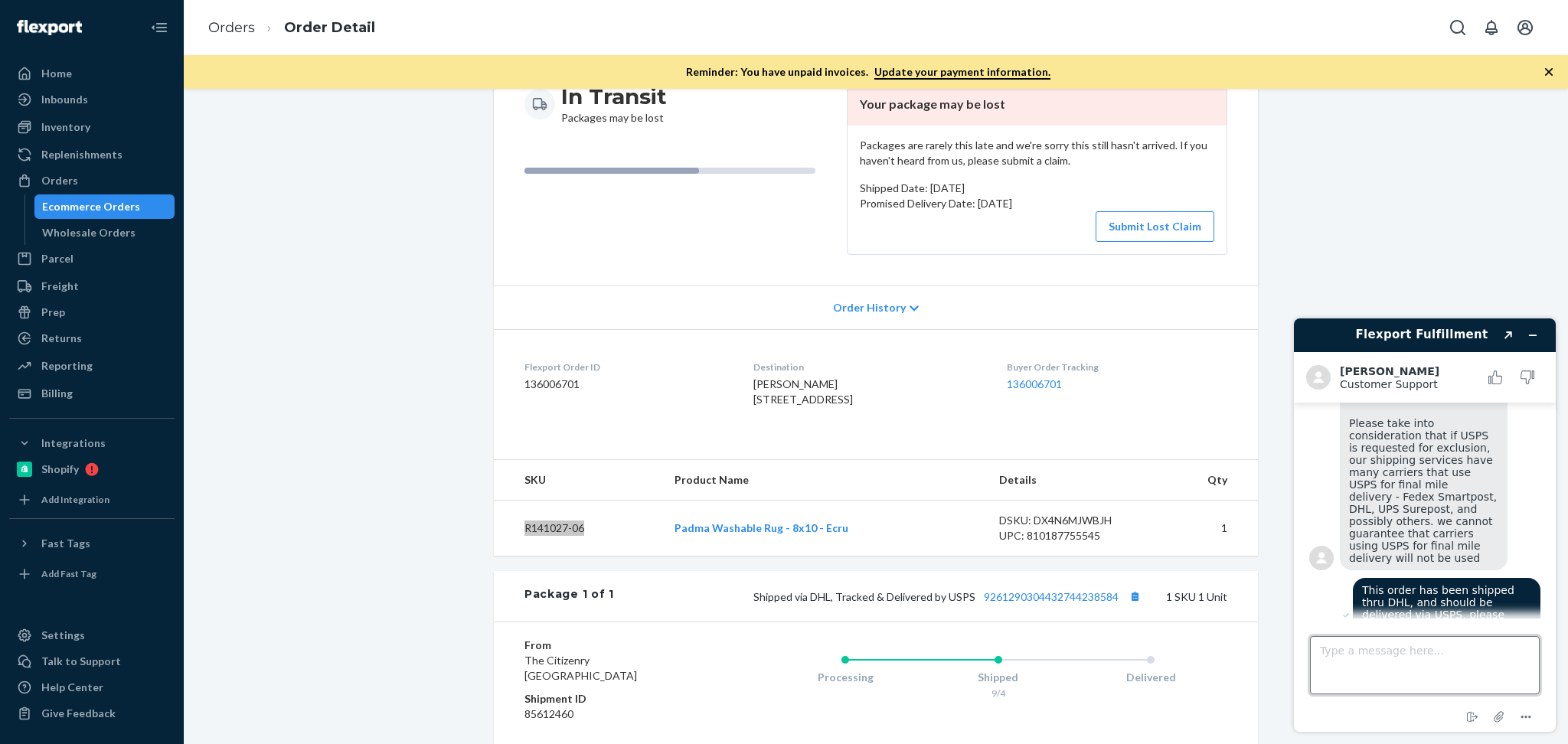
scroll to position [894, 0]
click at [1442, 653] on textarea "Type a message here..." at bounding box center [1425, 665] width 229 height 58
type textarea "S"
type textarea "Nope. thank you Beatriz"
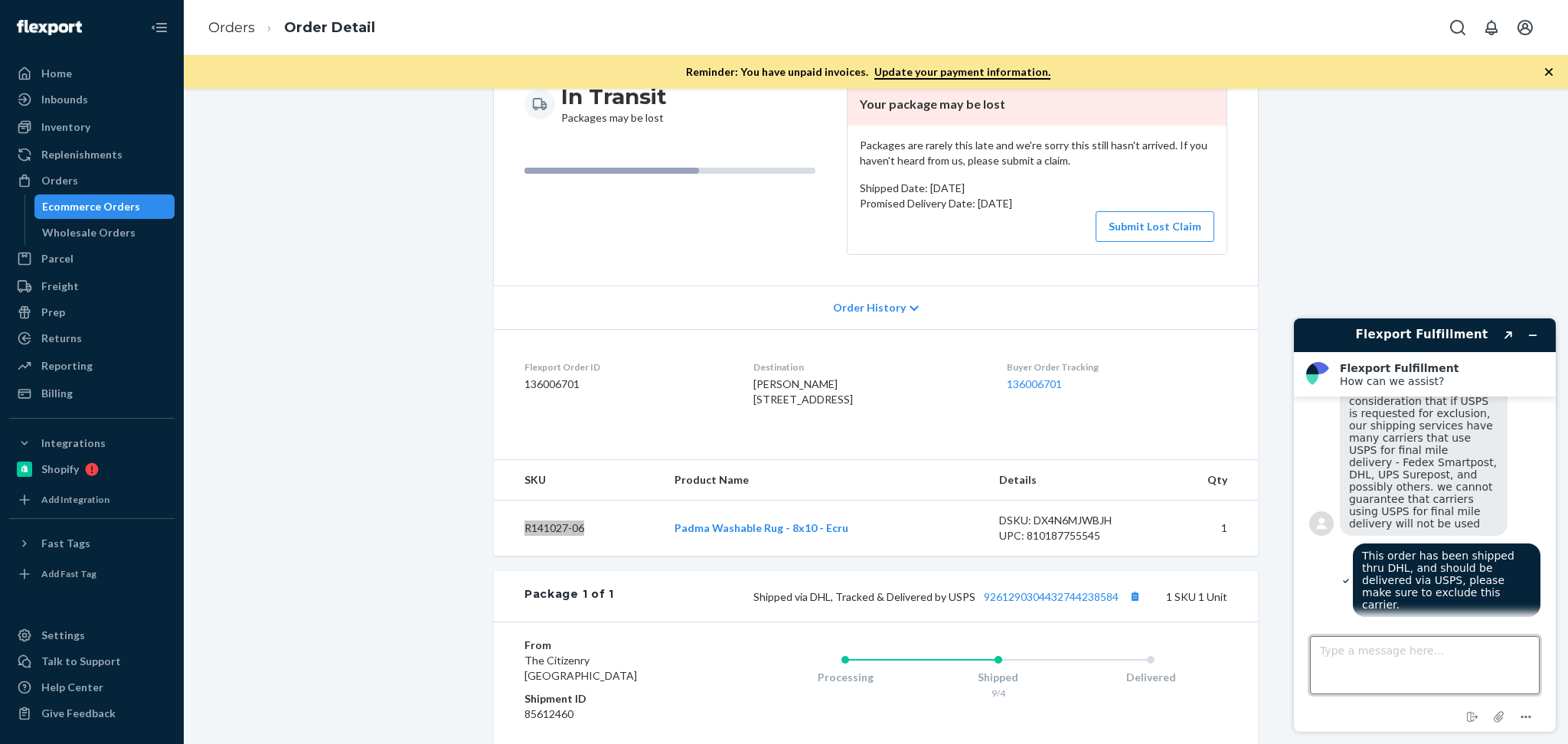
scroll to position [1079, 0]
